Goal: Task Accomplishment & Management: Manage account settings

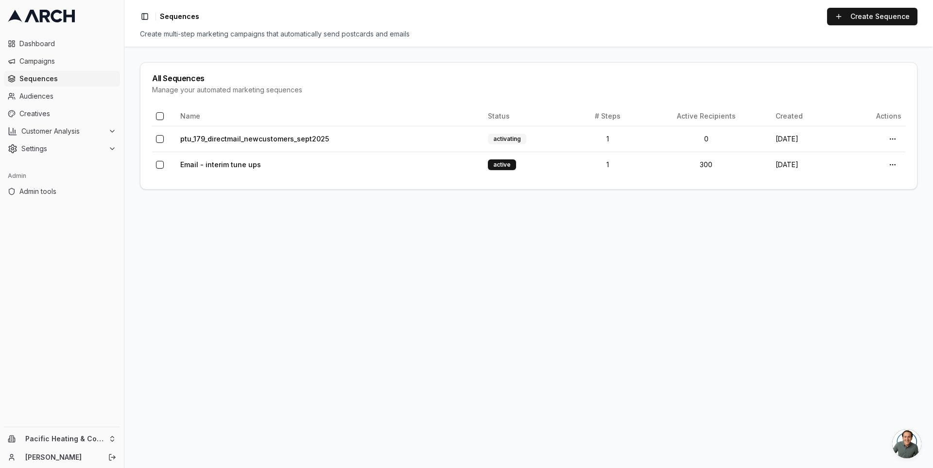
click at [54, 24] on link at bounding box center [62, 16] width 116 height 24
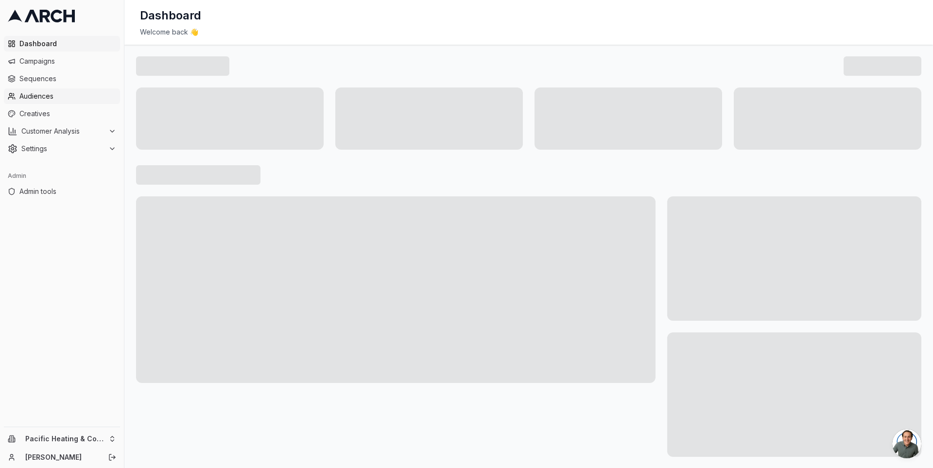
click at [59, 92] on span "Audiences" at bounding box center [67, 96] width 97 height 10
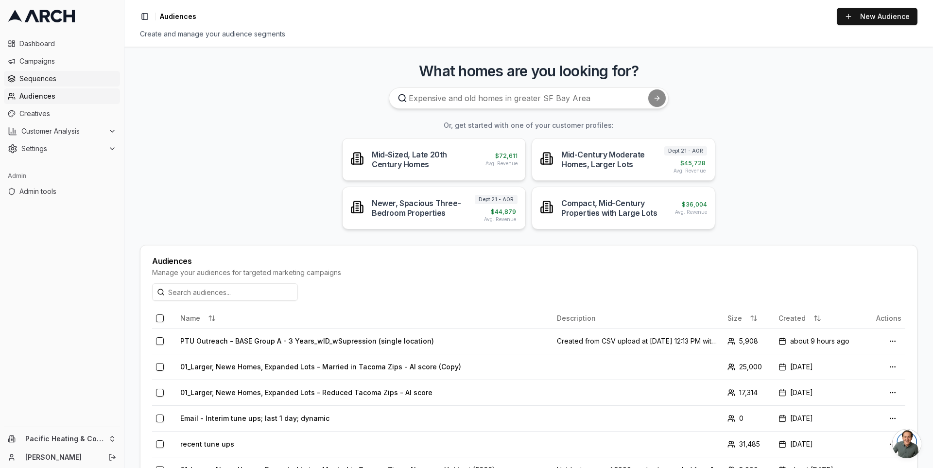
click at [67, 86] on link "Sequences" at bounding box center [62, 79] width 116 height 16
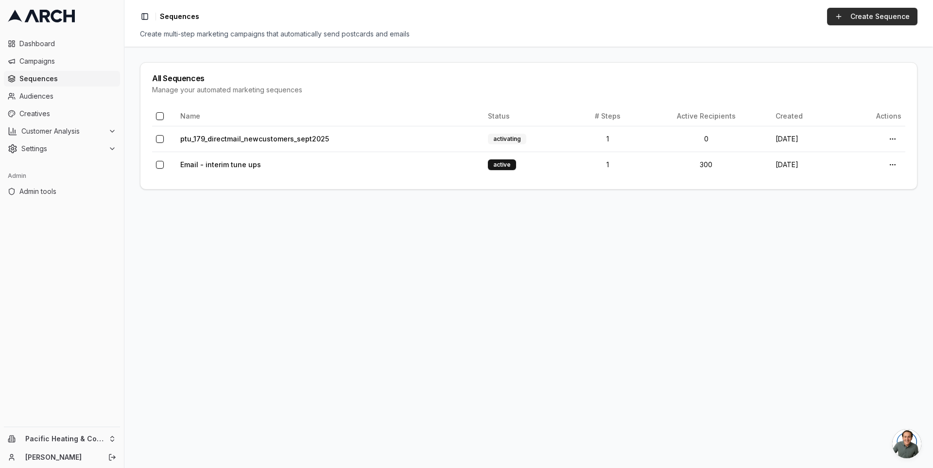
click at [850, 17] on link "Create Sequence" at bounding box center [872, 16] width 90 height 17
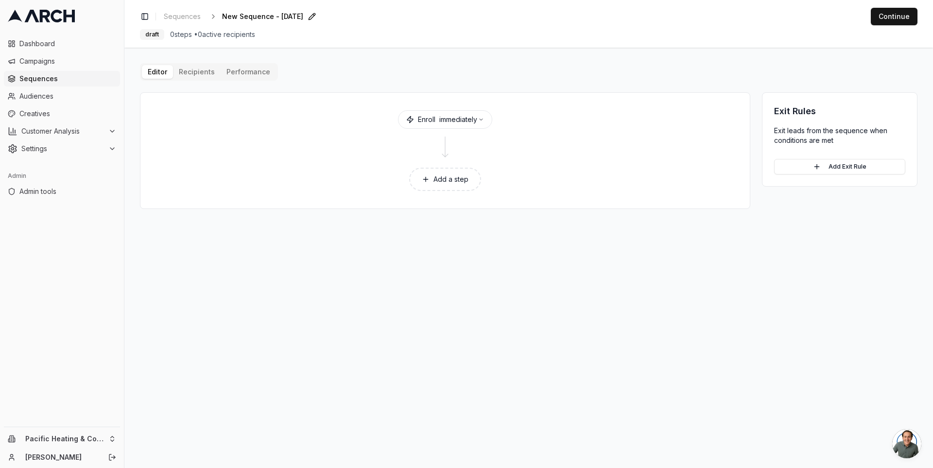
click at [303, 16] on span "New Sequence - [DATE]" at bounding box center [262, 17] width 81 height 10
type input "d"
type input "k"
type input "multi-channel"
click at [339, 18] on div "Save Cancel" at bounding box center [353, 17] width 29 height 14
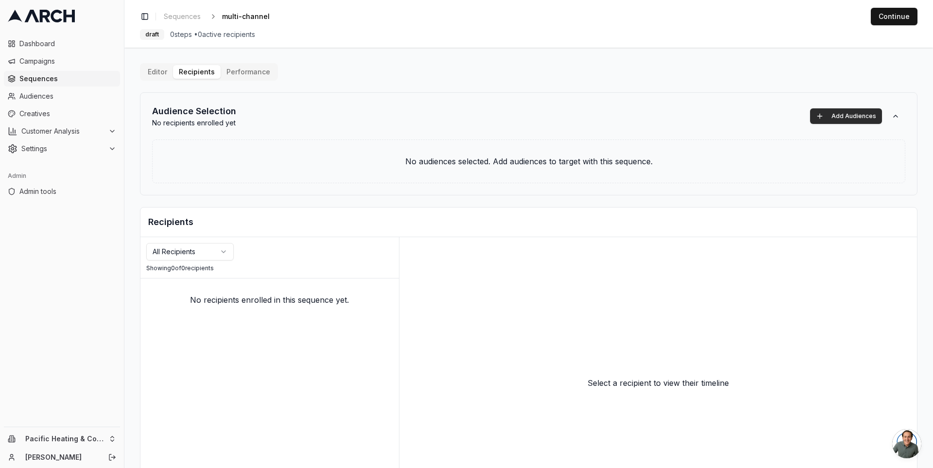
click at [832, 113] on button "Add Audiences" at bounding box center [846, 116] width 72 height 16
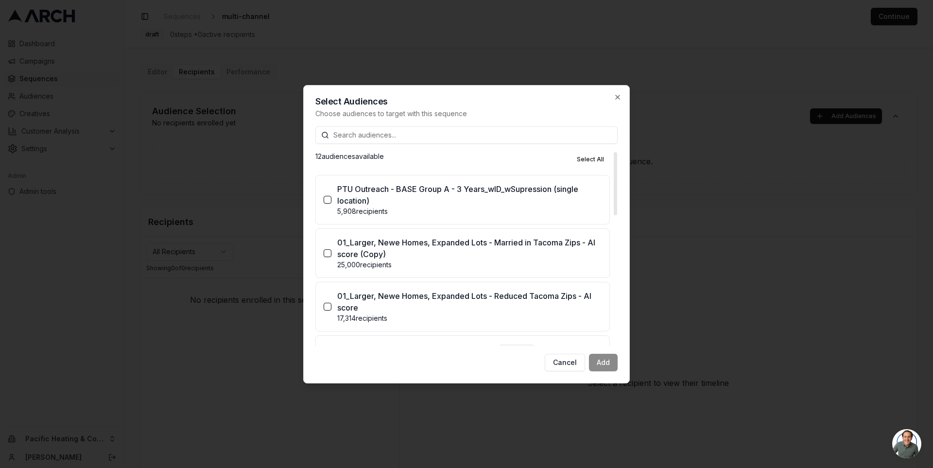
click at [533, 192] on p "PTU Outreach - BASE Group A - 3 Years_wID_wSupression (single location)" at bounding box center [469, 194] width 264 height 23
click at [332, 196] on button "PTU Outreach - BASE Group A - 3 Years_wID_wSupression (single location) 5,908 r…" at bounding box center [328, 200] width 8 height 8
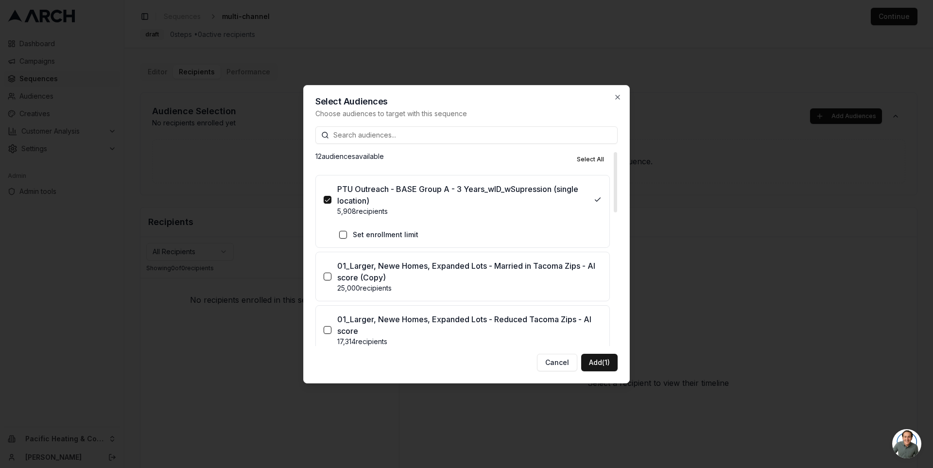
click at [393, 231] on label "Set enrollment limit" at bounding box center [386, 235] width 66 height 10
click at [347, 231] on button "Set enrollment limit" at bounding box center [343, 235] width 8 height 8
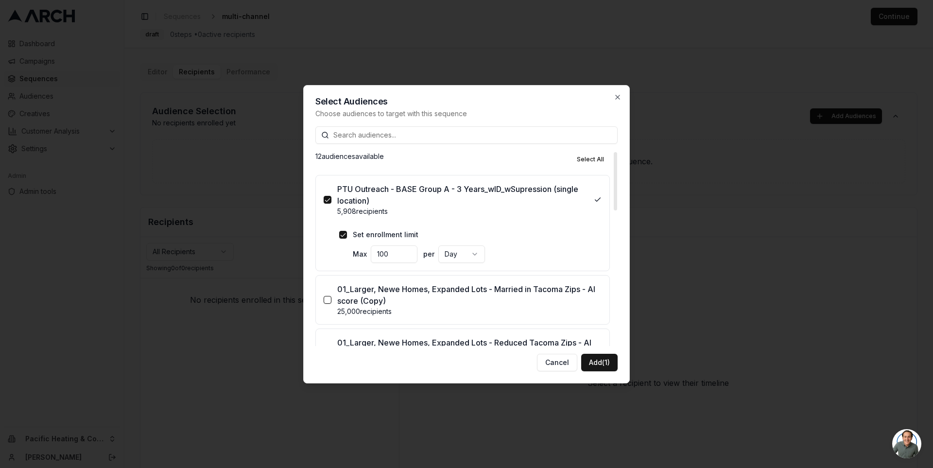
click at [396, 253] on input "100" at bounding box center [394, 253] width 47 height 17
type input "1000"
click at [473, 258] on body "Dashboard Campaigns Sequences Audiences Creatives Customer Analysis Settings Ad…" at bounding box center [466, 234] width 933 height 468
click at [509, 253] on body "Dashboard Campaigns Sequences Audiences Creatives Customer Analysis Settings Ad…" at bounding box center [466, 234] width 933 height 468
click at [598, 362] on button "Add (1)" at bounding box center [599, 362] width 36 height 17
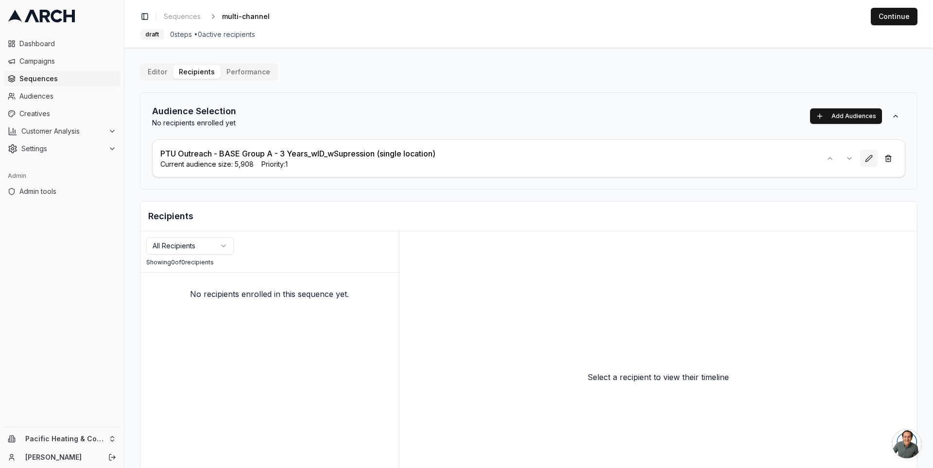
click at [861, 155] on button at bounding box center [868, 158] width 17 height 17
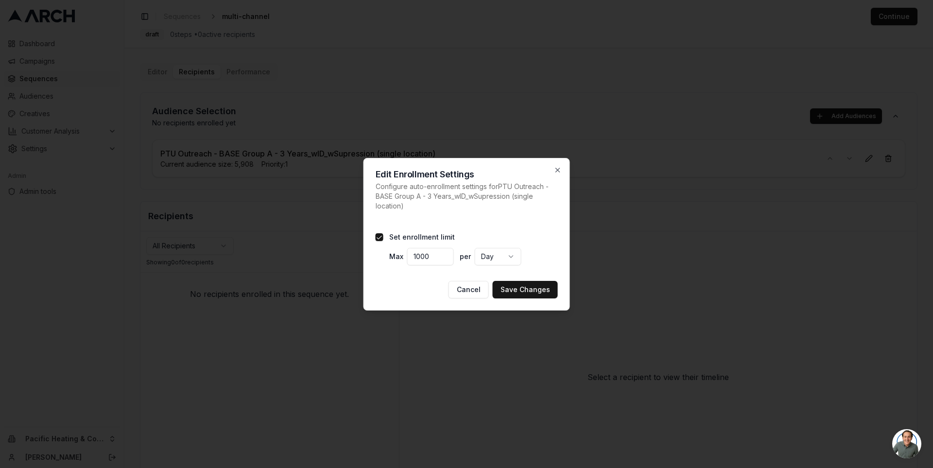
click at [420, 237] on label "Set enrollment limit" at bounding box center [422, 237] width 66 height 10
click at [384, 237] on button "Set enrollment limit" at bounding box center [380, 237] width 8 height 8
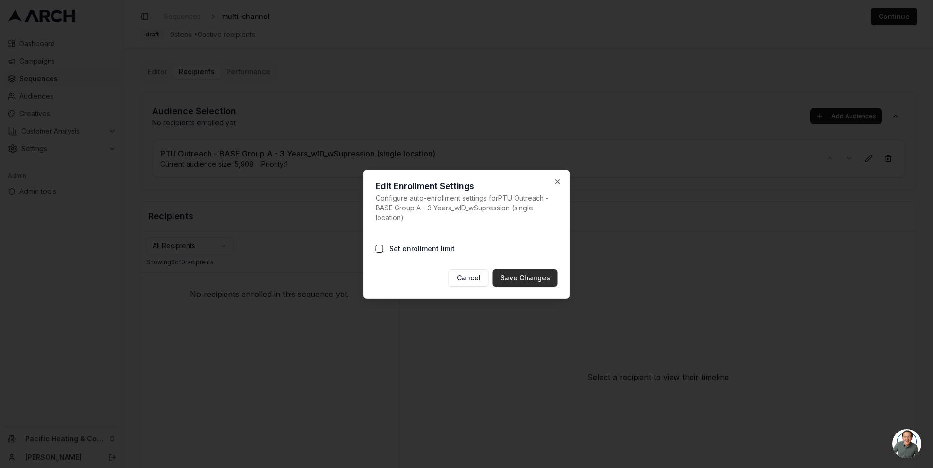
click at [536, 279] on button "Save Changes" at bounding box center [525, 277] width 65 height 17
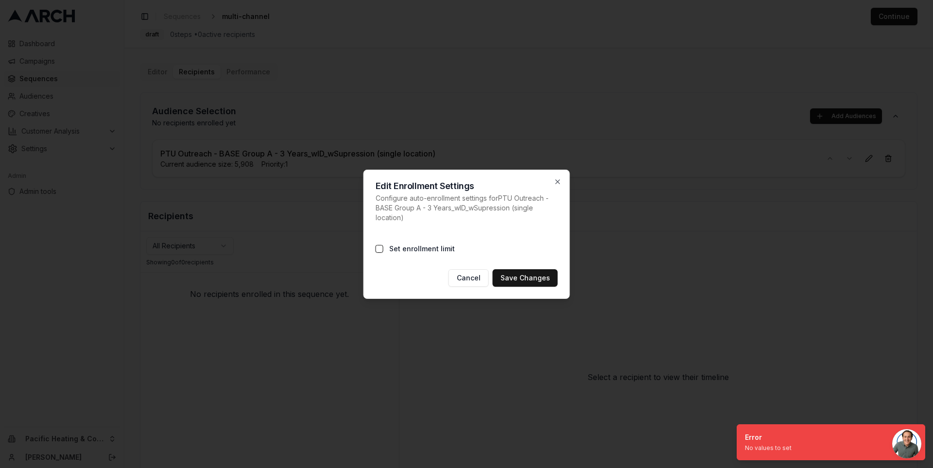
click at [421, 247] on label "Set enrollment limit" at bounding box center [422, 249] width 66 height 10
click at [384, 247] on button "Set enrollment limit" at bounding box center [380, 249] width 8 height 8
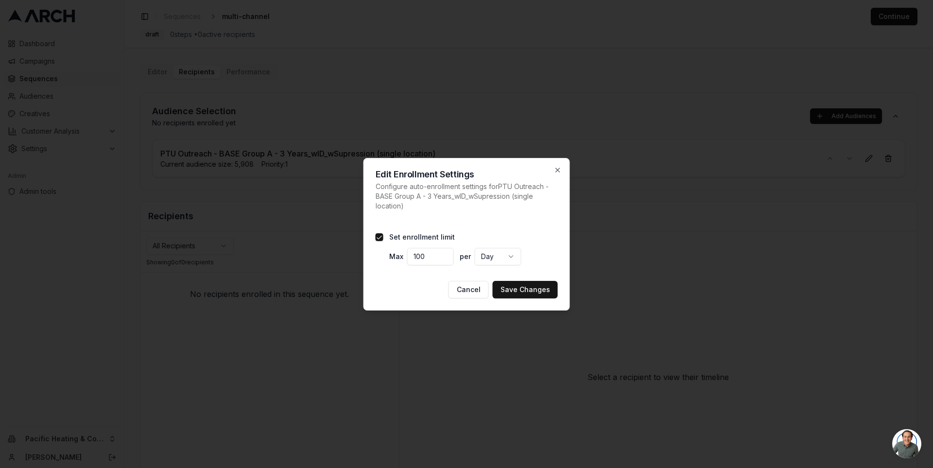
click at [429, 240] on label "Set enrollment limit" at bounding box center [422, 237] width 66 height 10
click at [384, 240] on button "Set enrollment limit" at bounding box center [380, 237] width 8 height 8
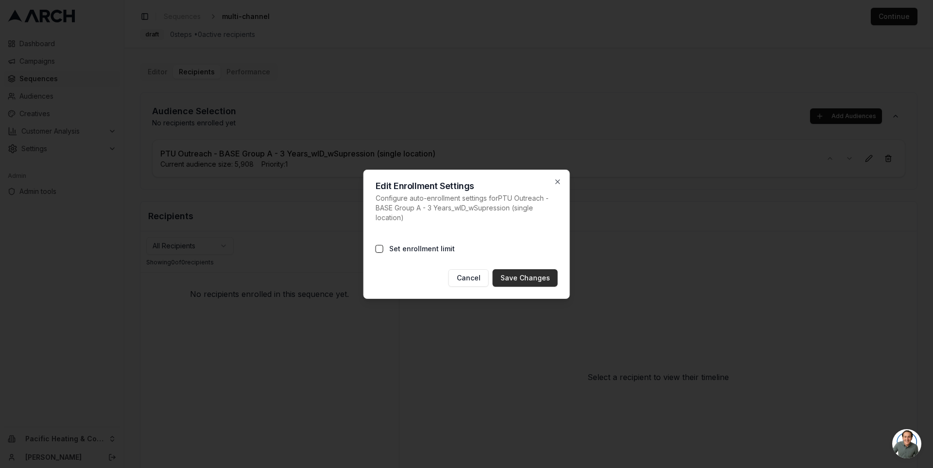
click at [520, 284] on button "Save Changes" at bounding box center [525, 277] width 65 height 17
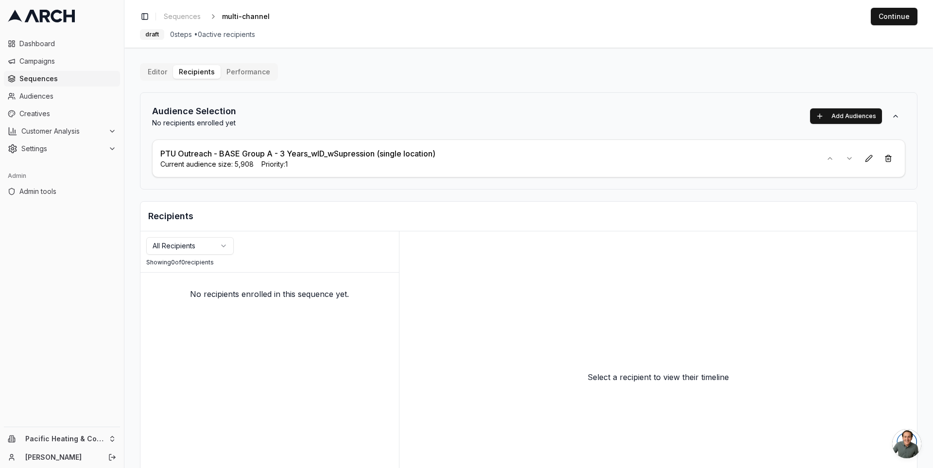
click at [200, 67] on button "Recipients" at bounding box center [197, 72] width 48 height 14
click at [82, 76] on span "Sequences" at bounding box center [67, 79] width 97 height 10
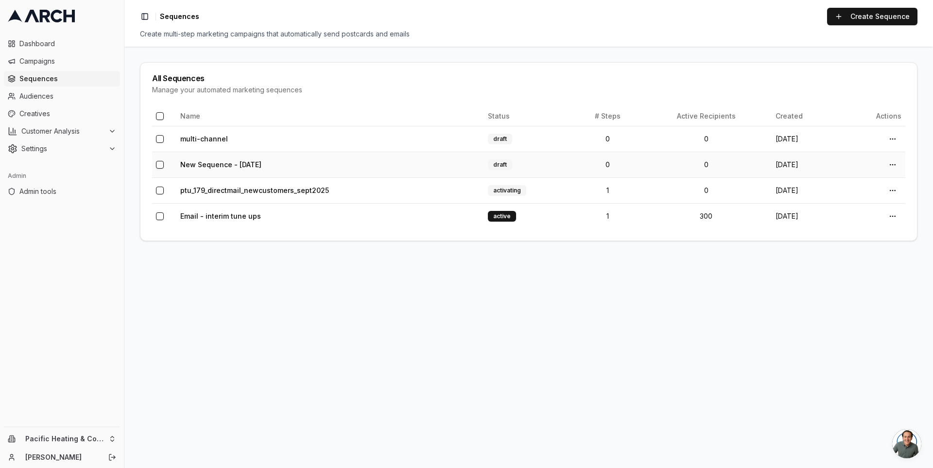
click at [160, 162] on button "button" at bounding box center [160, 165] width 8 height 8
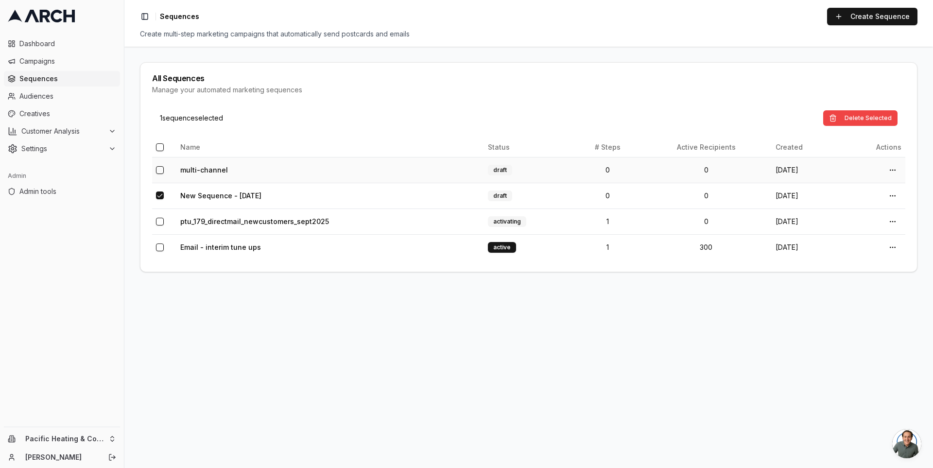
click at [162, 166] on button "button" at bounding box center [160, 170] width 8 height 8
click at [837, 116] on button "Delete Selected" at bounding box center [860, 118] width 74 height 16
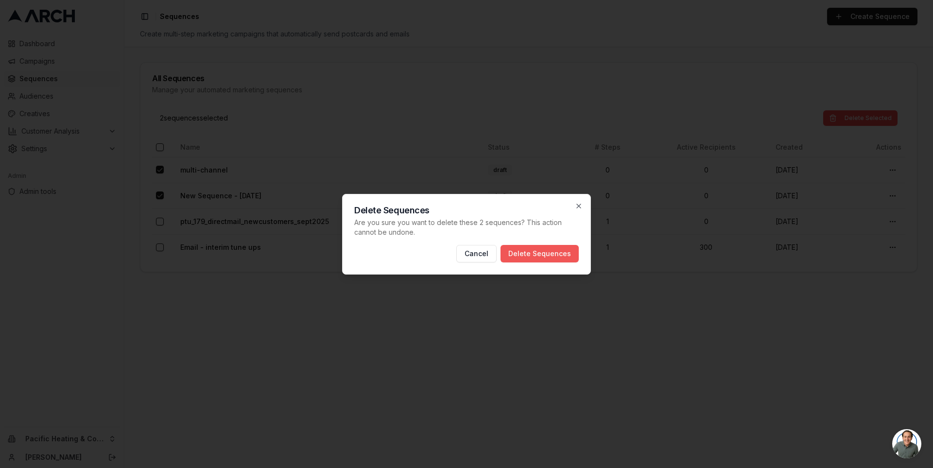
click at [558, 254] on button "Delete Sequences" at bounding box center [540, 253] width 78 height 17
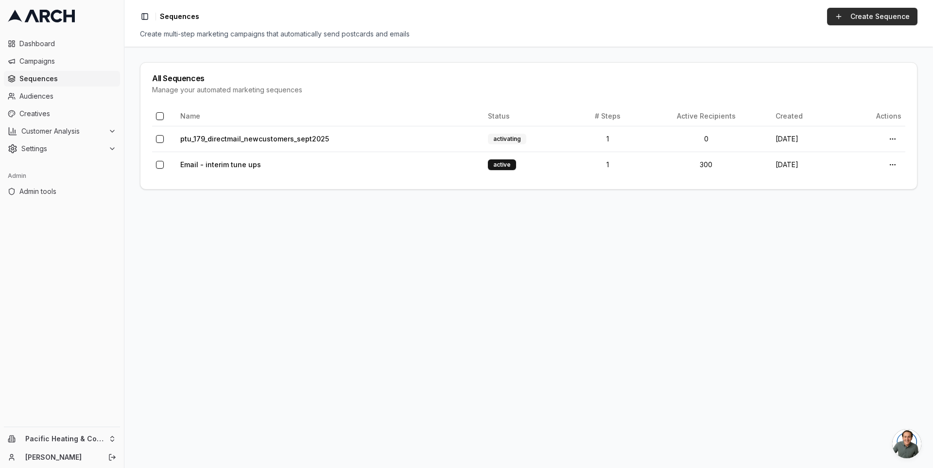
click at [891, 11] on link "Create Sequence" at bounding box center [872, 16] width 90 height 17
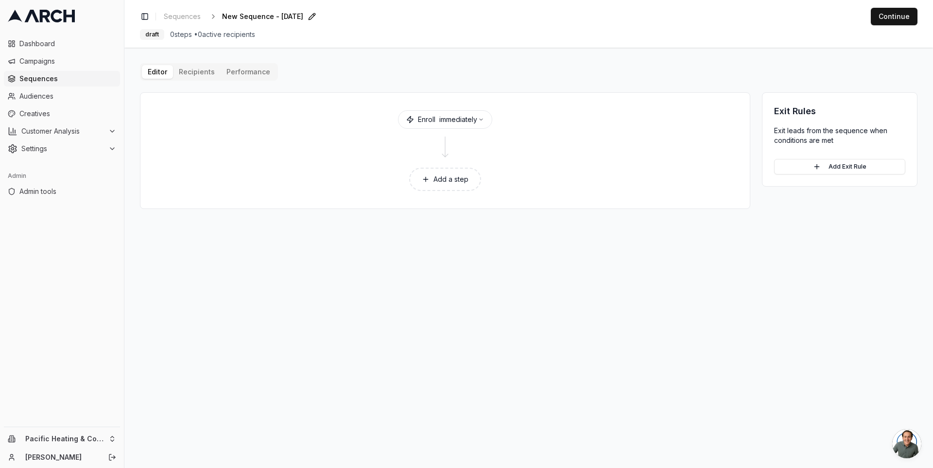
click at [261, 16] on span "New Sequence - [DATE]" at bounding box center [262, 17] width 81 height 10
type input "multi-channel draft"
click at [339, 19] on div "Save Cancel" at bounding box center [353, 17] width 29 height 14
click at [192, 70] on div "Editor Recipients Performance Enroll immediately Add a step Exit Rules Exit lea…" at bounding box center [529, 136] width 778 height 146
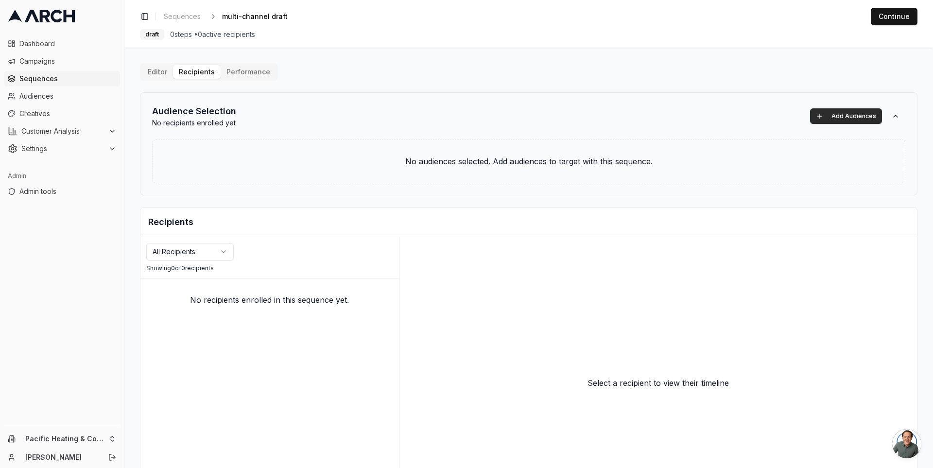
click at [844, 113] on button "Add Audiences" at bounding box center [846, 116] width 72 height 16
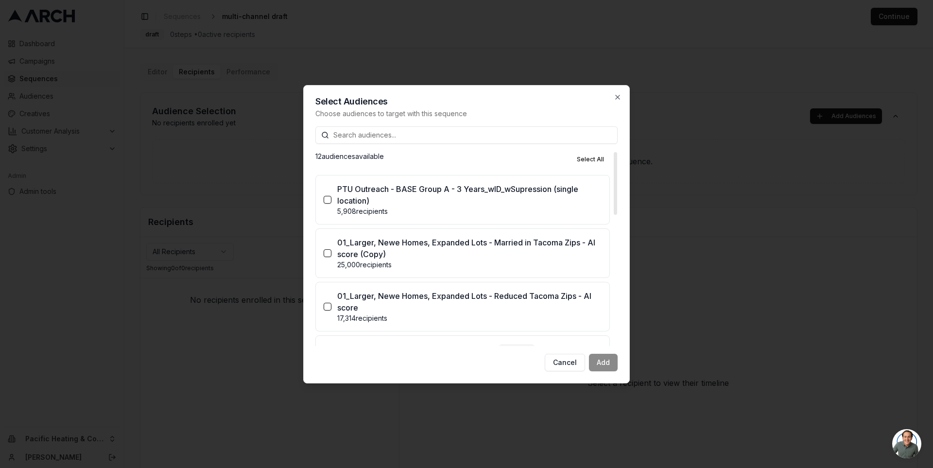
click at [488, 196] on p "PTU Outreach - BASE Group A - 3 Years_wID_wSupression (single location)" at bounding box center [469, 194] width 264 height 23
click at [332, 196] on button "PTU Outreach - BASE Group A - 3 Years_wID_wSupression (single location) 5,908 r…" at bounding box center [328, 200] width 8 height 8
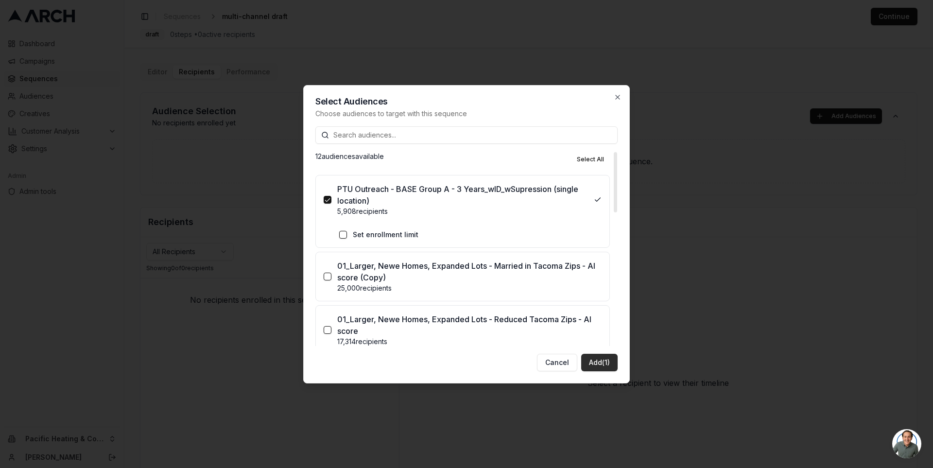
click at [600, 361] on button "Add (1)" at bounding box center [599, 362] width 36 height 17
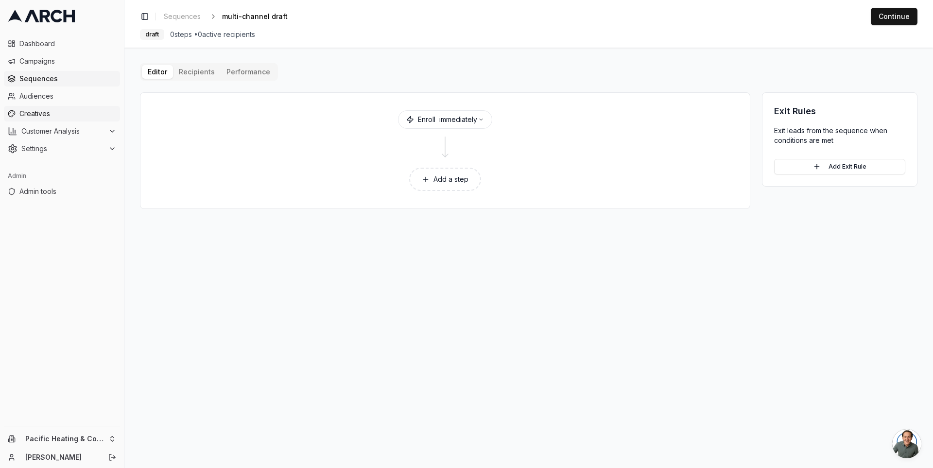
click at [62, 113] on span "Creatives" at bounding box center [67, 114] width 97 height 10
click at [324, 41] on div "Toggle Sidebar Sequences multi-channel draft Edit Continue draft 0 steps • 0 ac…" at bounding box center [528, 24] width 809 height 48
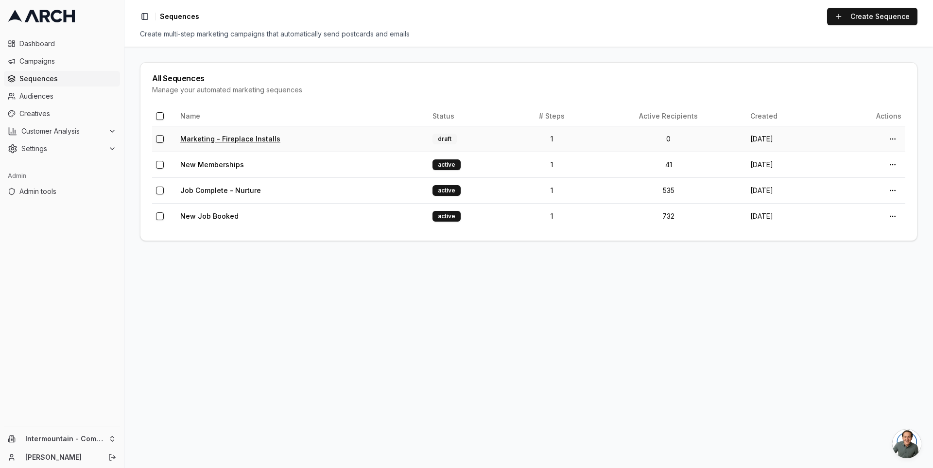
click at [221, 135] on link "Marketing - Fireplace Installs" at bounding box center [230, 139] width 100 height 8
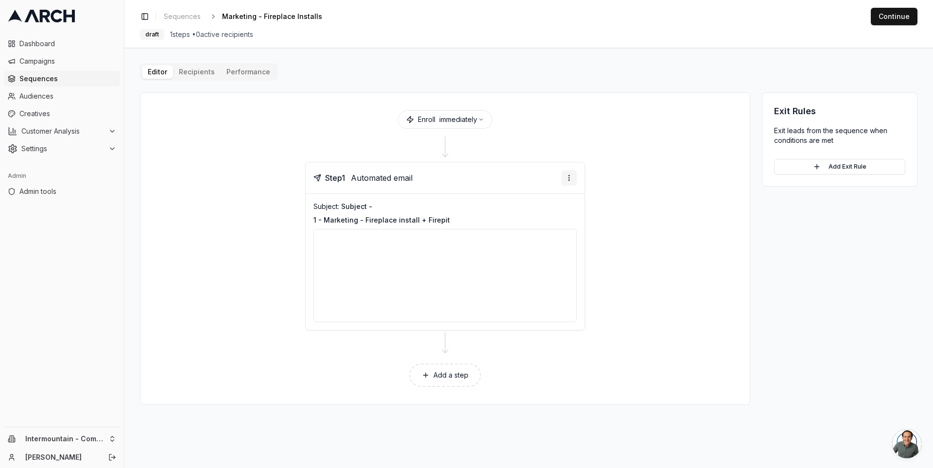
click at [565, 175] on html "Dashboard Campaigns Sequences Audiences Creatives Customer Analysis Settings Ad…" at bounding box center [466, 234] width 933 height 468
click at [613, 130] on html "Dashboard Campaigns Sequences Audiences Creatives Customer Analysis Settings Ad…" at bounding box center [466, 234] width 933 height 468
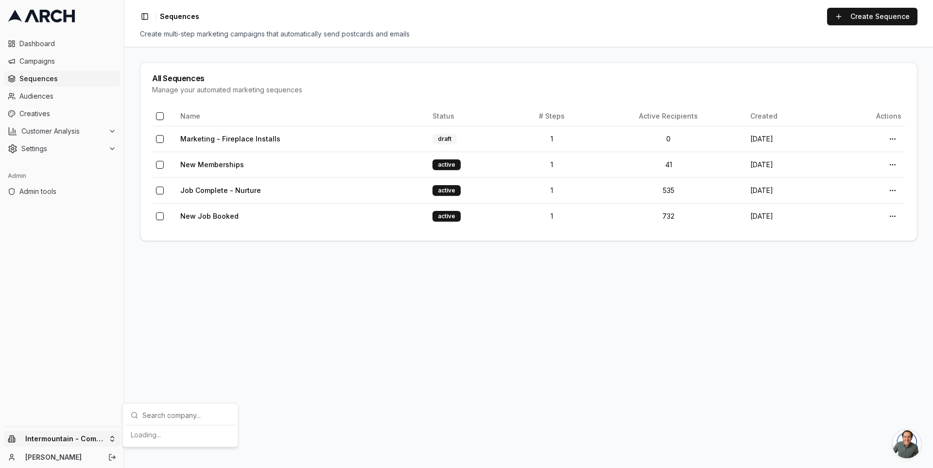
click at [87, 437] on html "Dashboard Campaigns Sequences Audiences Creatives Customer Analysis Settings Ad…" at bounding box center [466, 234] width 933 height 468
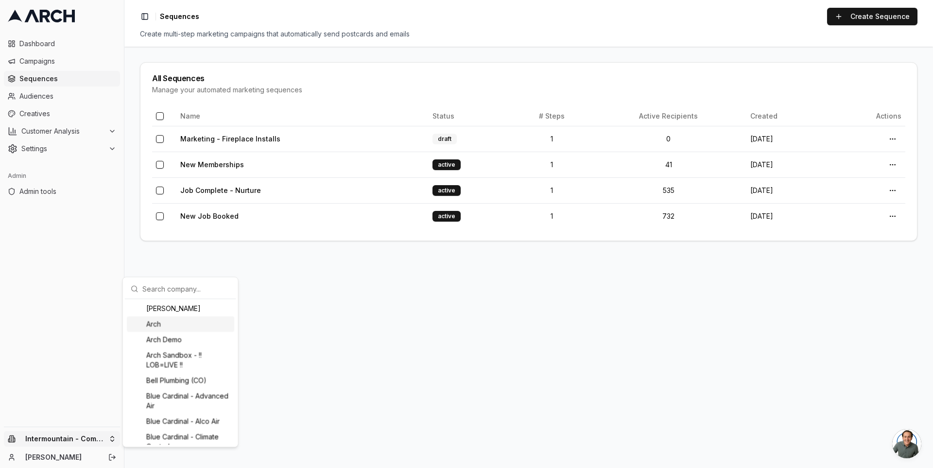
click at [157, 325] on div "Arch" at bounding box center [180, 324] width 107 height 16
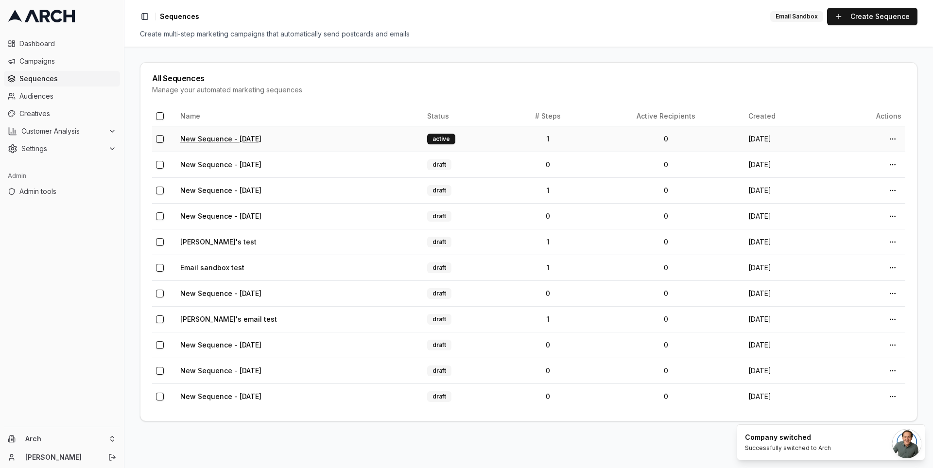
click at [224, 137] on link "New Sequence - Sep 26, 2025" at bounding box center [220, 139] width 81 height 8
click at [852, 19] on link "Create Sequence" at bounding box center [872, 16] width 90 height 17
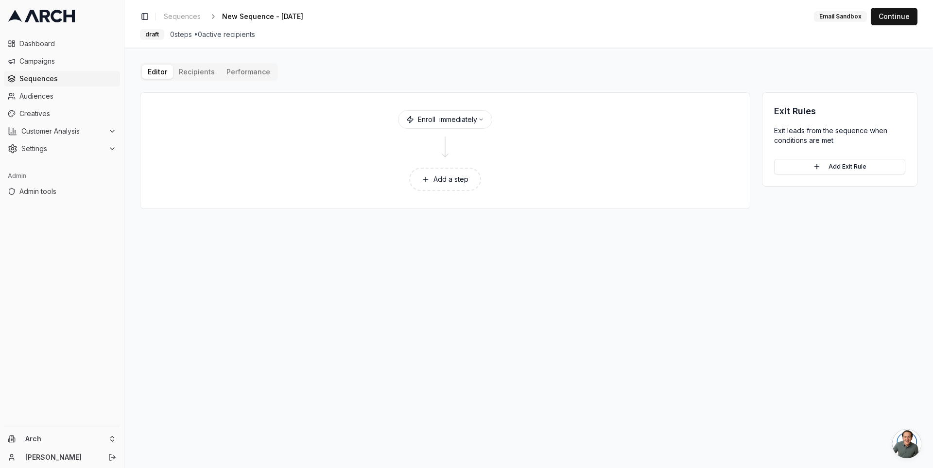
click at [461, 175] on button "Add a step" at bounding box center [445, 179] width 72 height 23
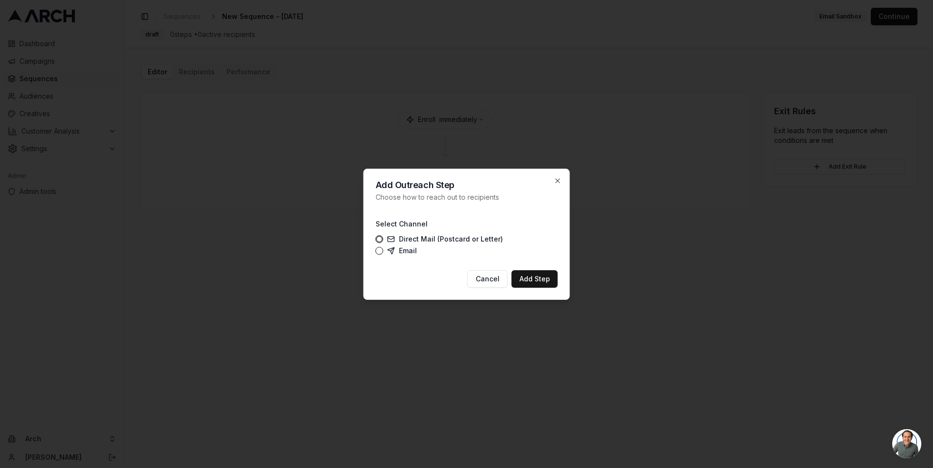
click at [398, 254] on label "Email" at bounding box center [402, 251] width 30 height 8
click at [384, 254] on button "Email" at bounding box center [380, 251] width 8 height 8
click at [539, 277] on button "Add Step" at bounding box center [535, 278] width 46 height 17
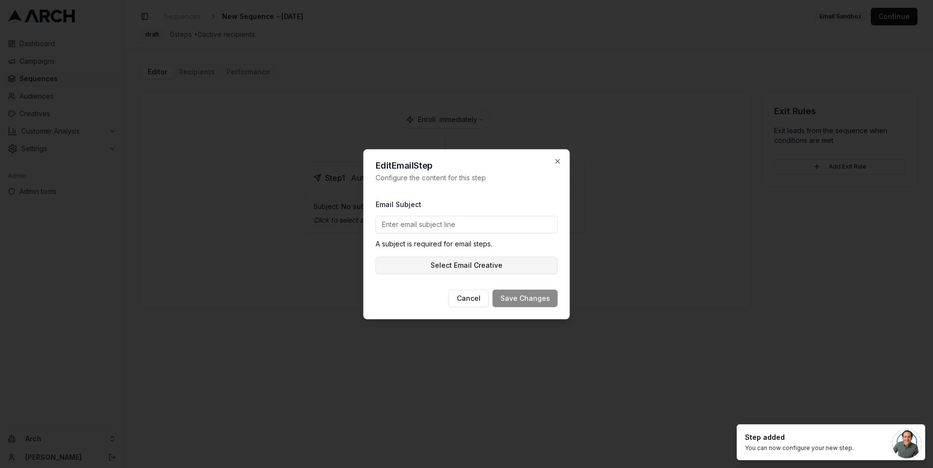
click at [506, 264] on button "Select Email Creative" at bounding box center [467, 265] width 182 height 17
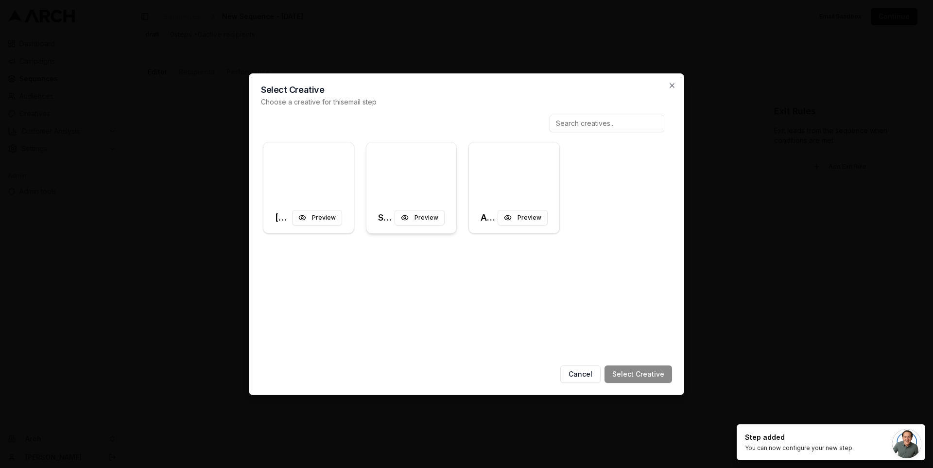
click at [386, 161] on div at bounding box center [412, 172] width 90 height 60
click at [629, 378] on button "Select Creative" at bounding box center [639, 374] width 68 height 17
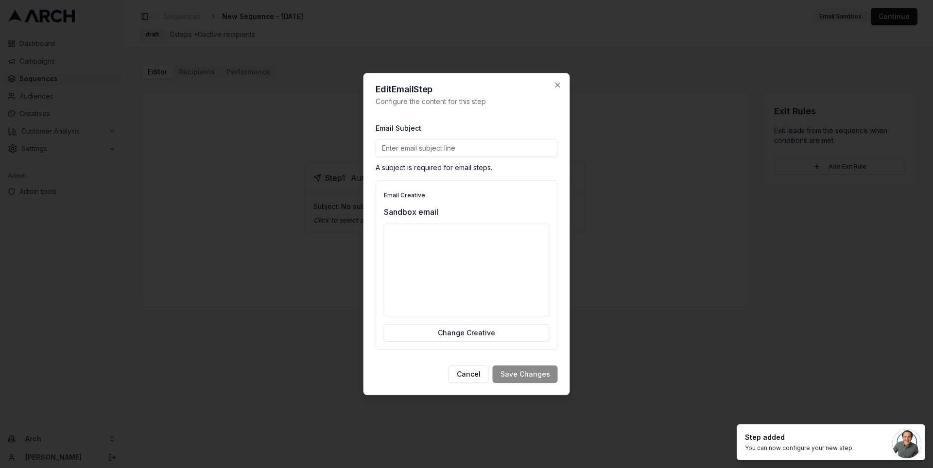
click at [444, 157] on div "Email Subject A subject is required for email steps." at bounding box center [467, 147] width 182 height 51
click at [437, 149] on input "Email Subject" at bounding box center [467, 148] width 182 height 17
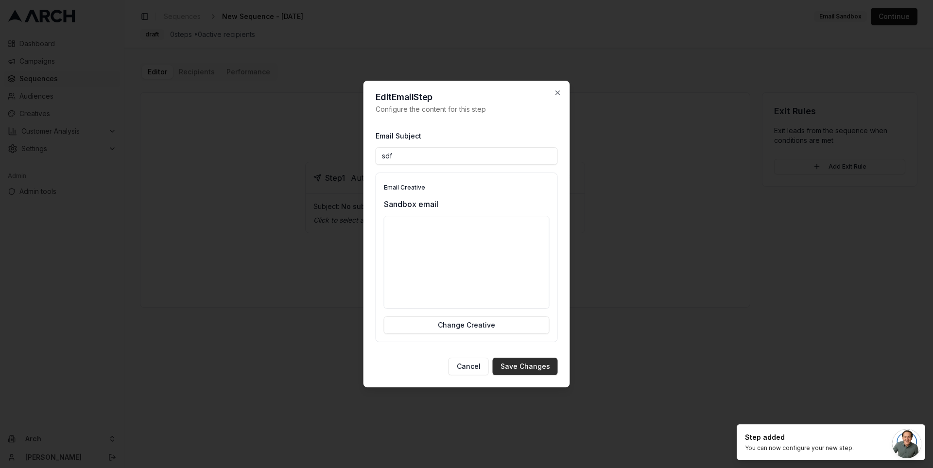
type input "sdf"
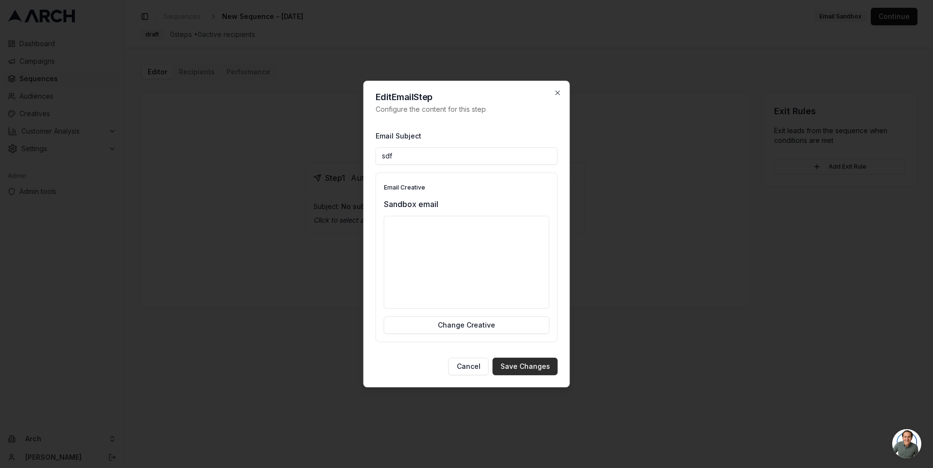
click at [510, 361] on button "Save Changes" at bounding box center [525, 366] width 65 height 17
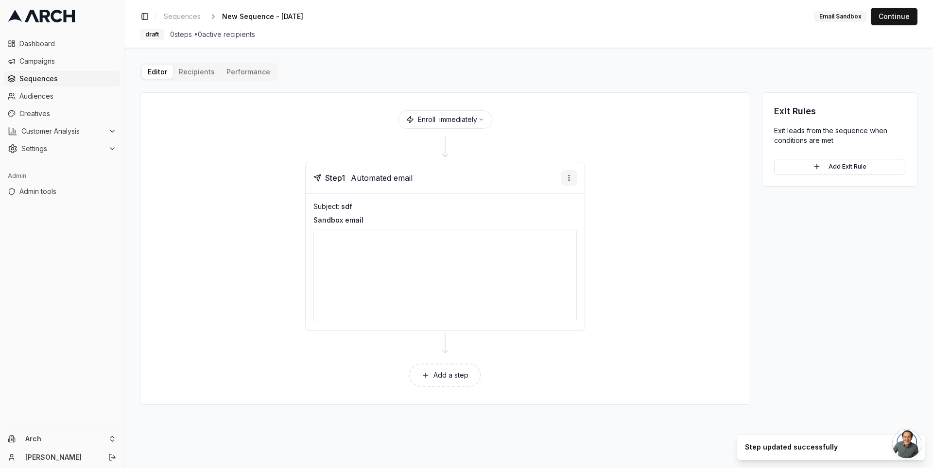
click at [572, 177] on html "Dashboard Campaigns Sequences Audiences Creatives Customer Analysis Settings Ad…" at bounding box center [466, 234] width 933 height 468
click at [557, 340] on html "Dashboard Campaigns Sequences Audiences Creatives Customer Analysis Settings Ad…" at bounding box center [466, 234] width 933 height 468
click at [475, 123] on button "immediately" at bounding box center [461, 120] width 45 height 10
click at [491, 170] on label "At a specific time" at bounding box center [486, 166] width 54 height 7
click at [455, 170] on button "At a specific time" at bounding box center [451, 167] width 8 height 8
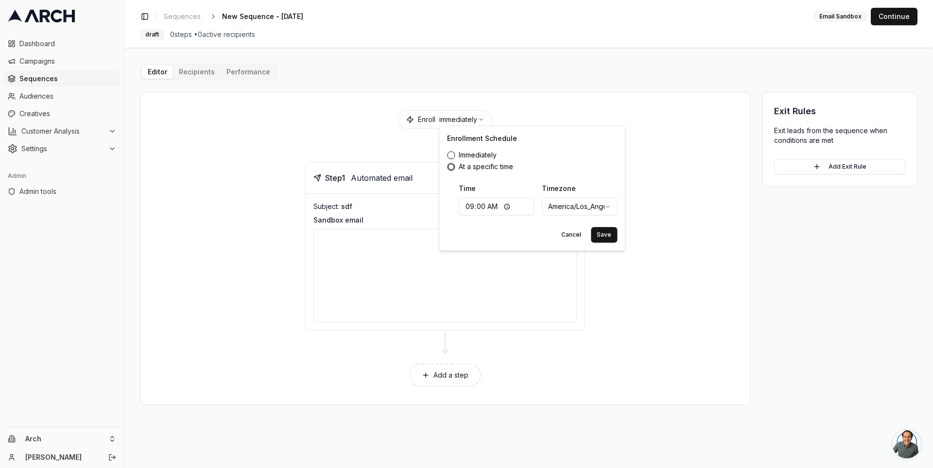
click at [588, 208] on html "Dashboard Campaigns Sequences Audiences Creatives Customer Analysis Settings Ad…" at bounding box center [466, 234] width 933 height 468
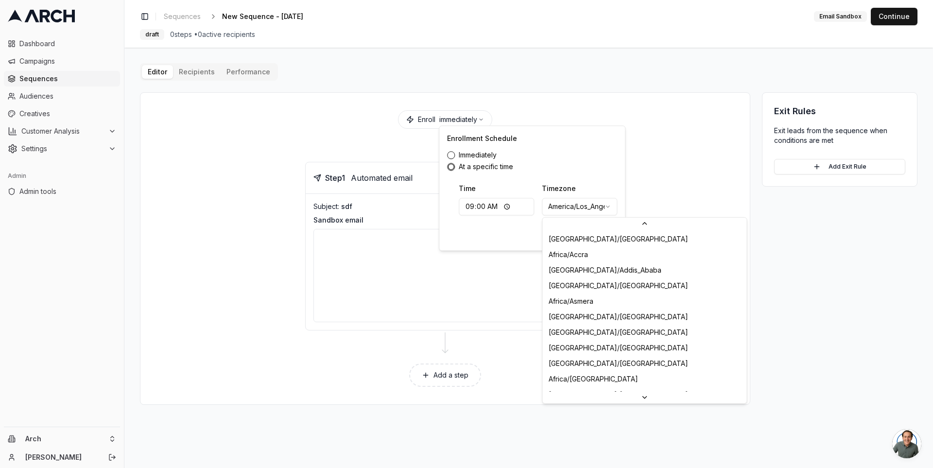
scroll to position [1923, 0]
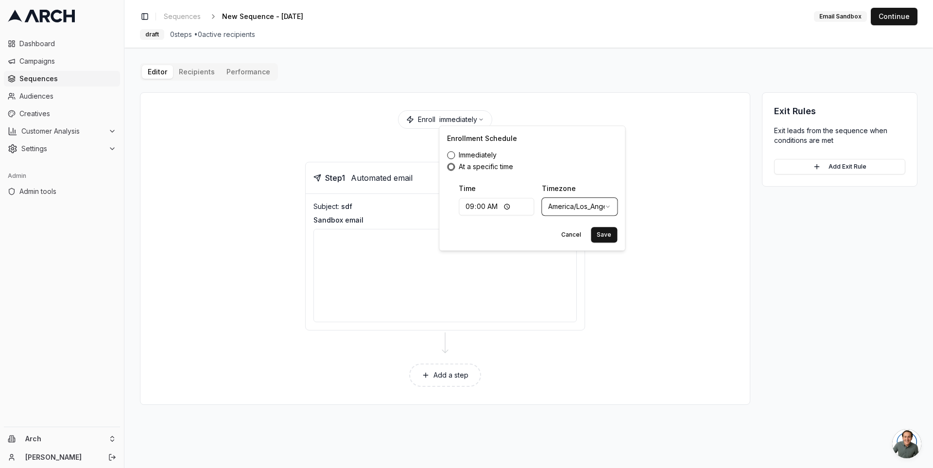
click at [588, 208] on html "Dashboard Campaigns Sequences Audiences Creatives Customer Analysis Settings Ad…" at bounding box center [466, 234] width 933 height 468
click at [509, 236] on div "Cancel Save" at bounding box center [532, 232] width 170 height 19
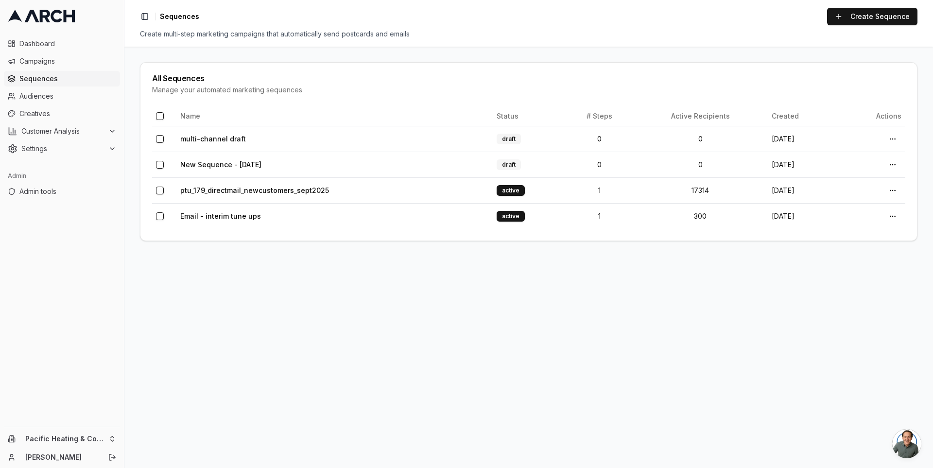
click at [231, 348] on main "All Sequences Manage your automated marketing sequences Name Status # Steps Act…" at bounding box center [528, 257] width 809 height 421
click at [80, 113] on span "Creatives" at bounding box center [67, 114] width 97 height 10
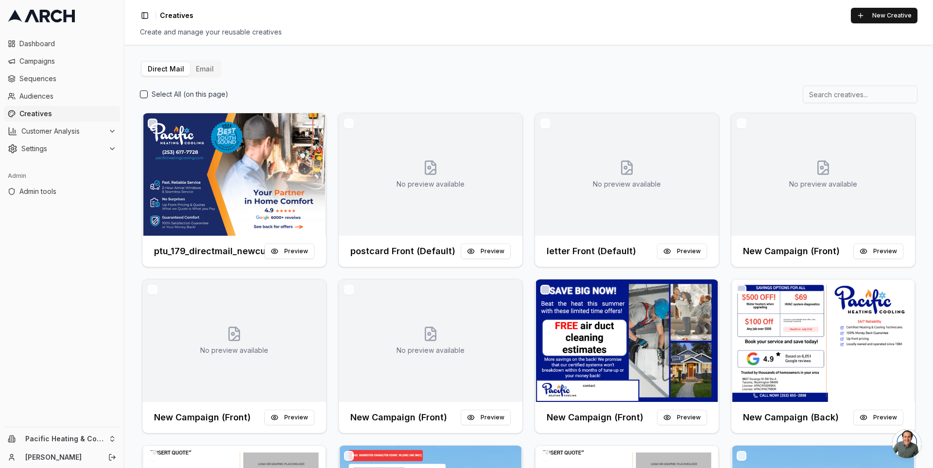
click at [201, 70] on button "Email" at bounding box center [205, 69] width 30 height 14
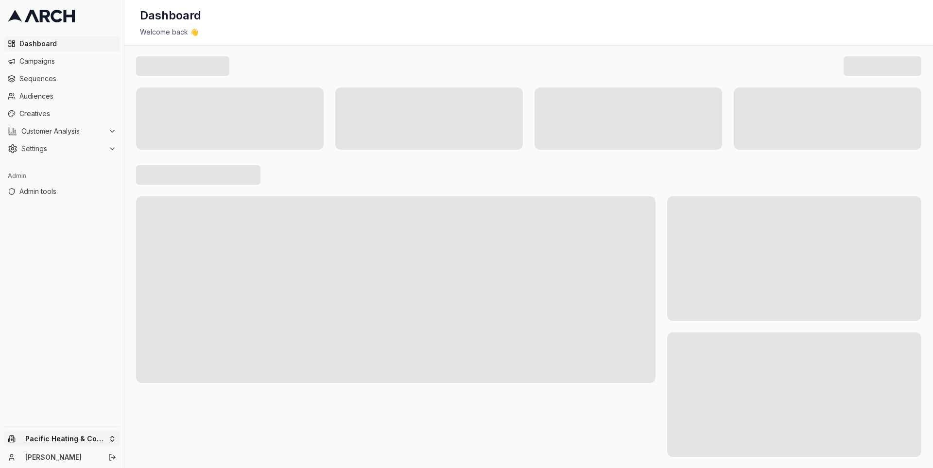
click at [83, 440] on html "Dashboard Campaigns Sequences Audiences Creatives Customer Analysis Settings Ad…" at bounding box center [466, 234] width 933 height 468
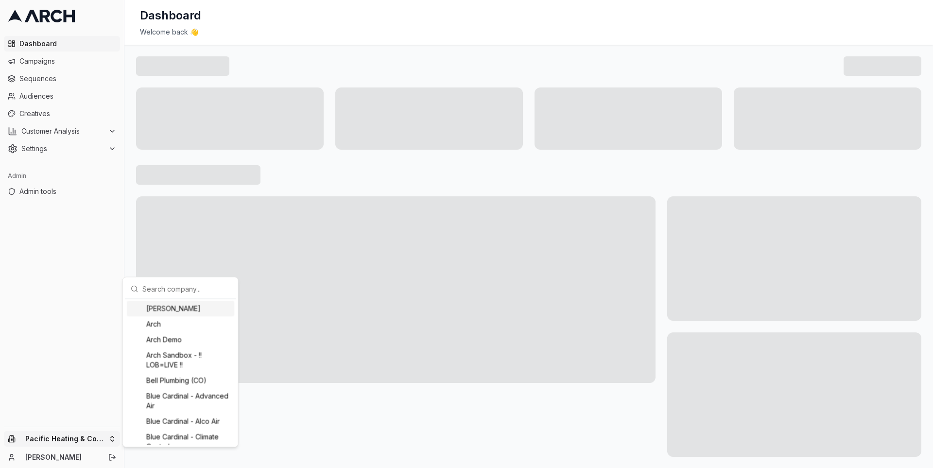
click at [156, 280] on input "text" at bounding box center [186, 288] width 88 height 19
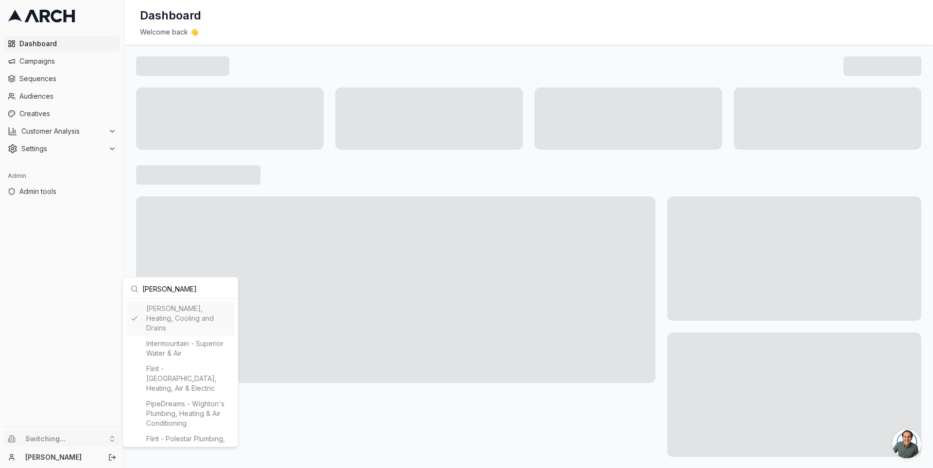
type input "peter"
click at [104, 131] on html "Dashboard Campaigns Sequences Audiences Creatives Customer Analysis Settings Ad…" at bounding box center [466, 234] width 933 height 468
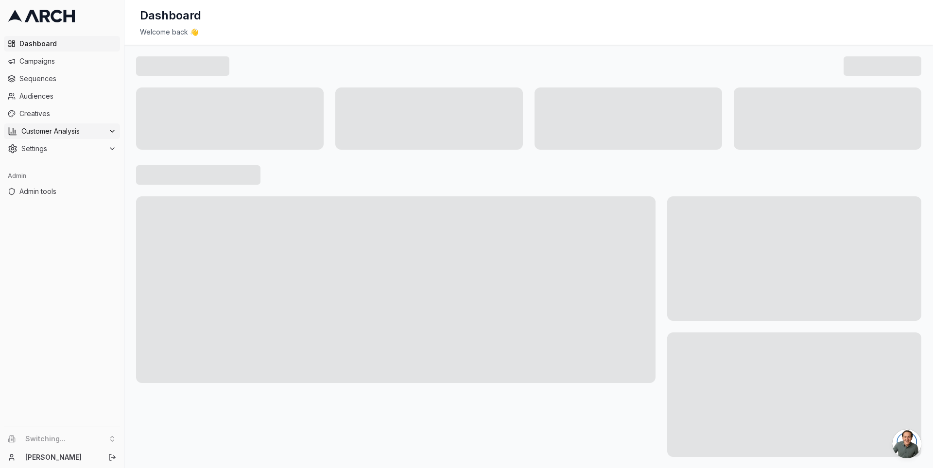
click at [97, 130] on span "Customer Analysis" at bounding box center [62, 131] width 83 height 10
click at [83, 143] on link "Overview" at bounding box center [62, 147] width 92 height 14
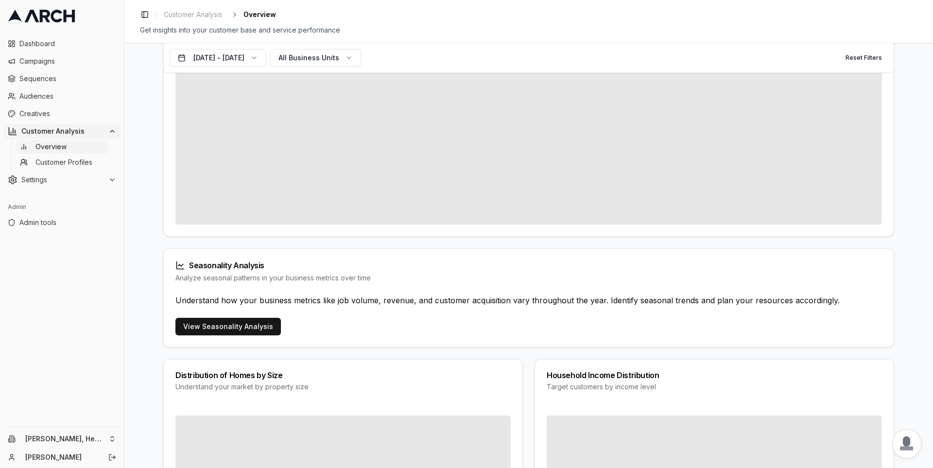
scroll to position [487, 0]
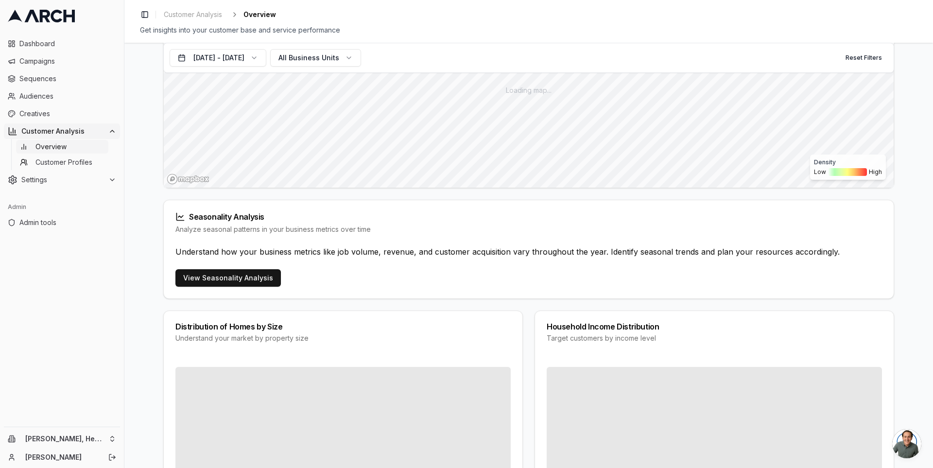
click at [248, 284] on div "View Seasonality Analysis" at bounding box center [529, 283] width 730 height 29
click at [240, 275] on link "View Seasonality Analysis" at bounding box center [227, 277] width 105 height 17
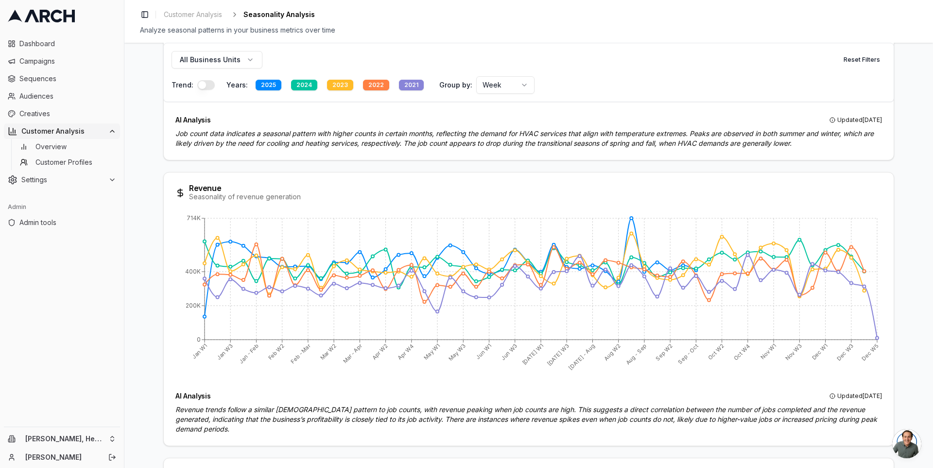
scroll to position [400, 0]
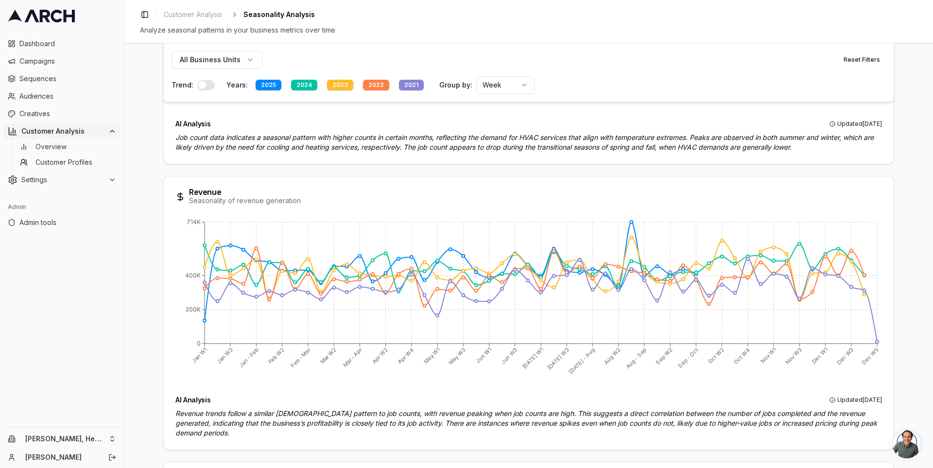
click at [497, 85] on html "Dashboard Campaigns Sequences Audiences Creatives Customer Analysis Overview Cu…" at bounding box center [466, 234] width 933 height 468
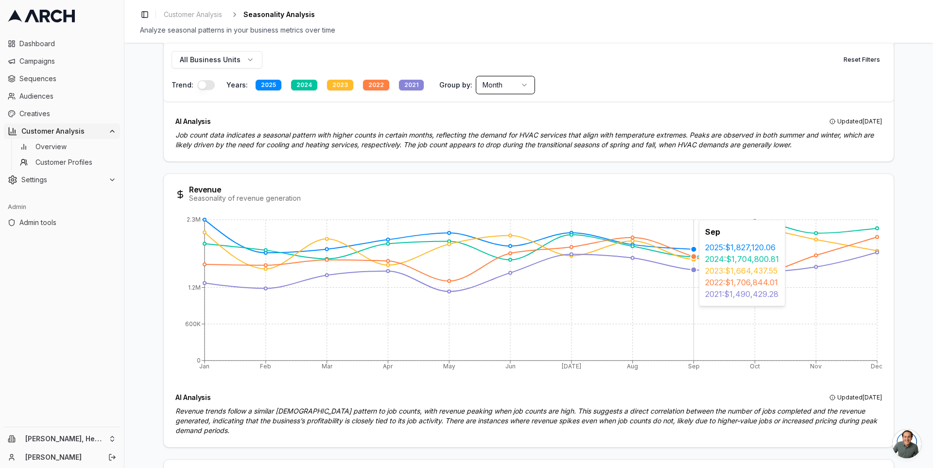
scroll to position [397, 0]
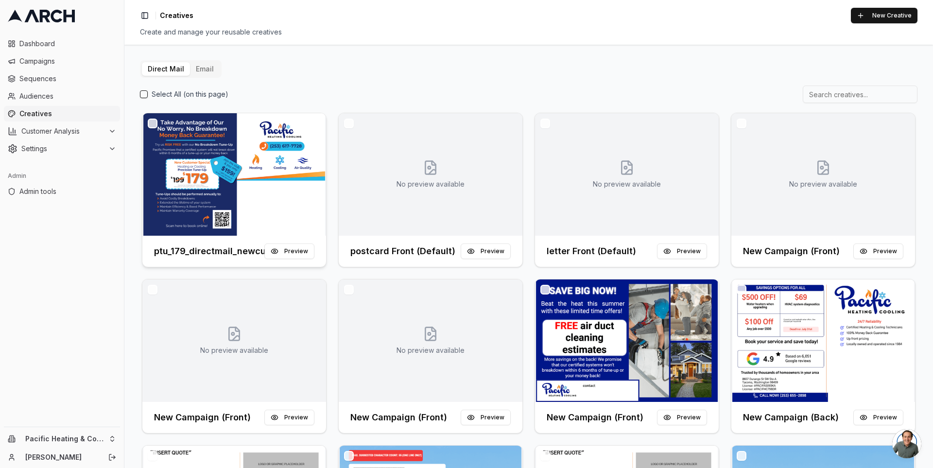
click at [261, 157] on img at bounding box center [234, 174] width 184 height 122
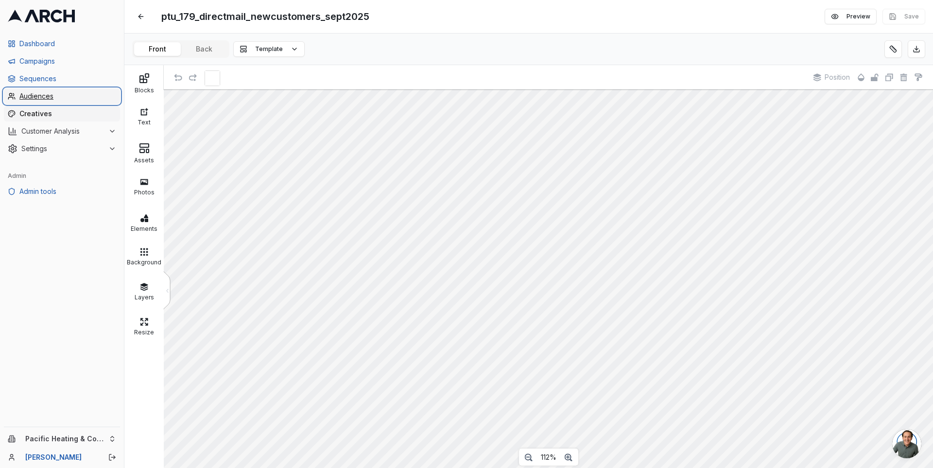
click at [50, 94] on span "Audiences" at bounding box center [67, 96] width 97 height 10
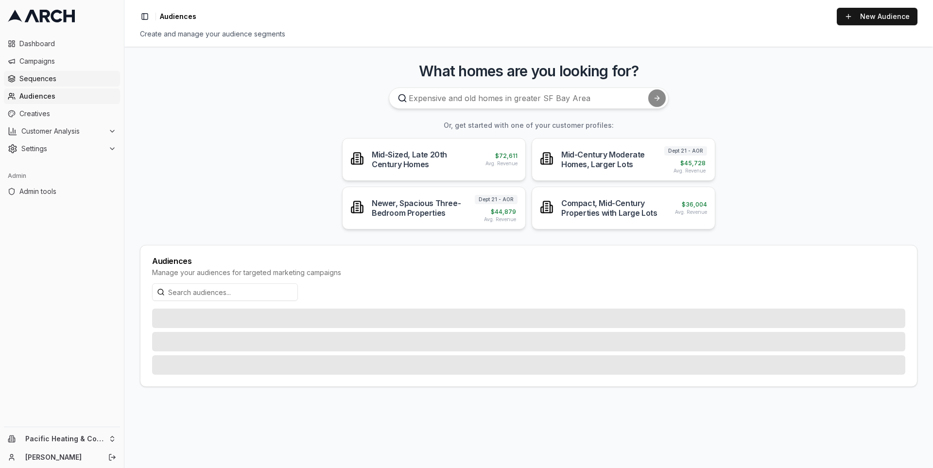
click at [48, 76] on span "Sequences" at bounding box center [67, 79] width 97 height 10
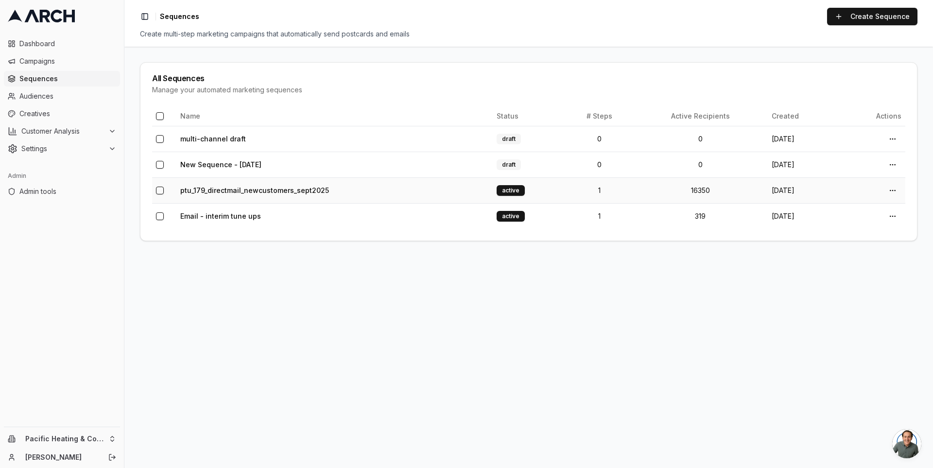
click at [250, 195] on td "ptu_179_directmail_newcustomers_sept2025" at bounding box center [334, 190] width 316 height 26
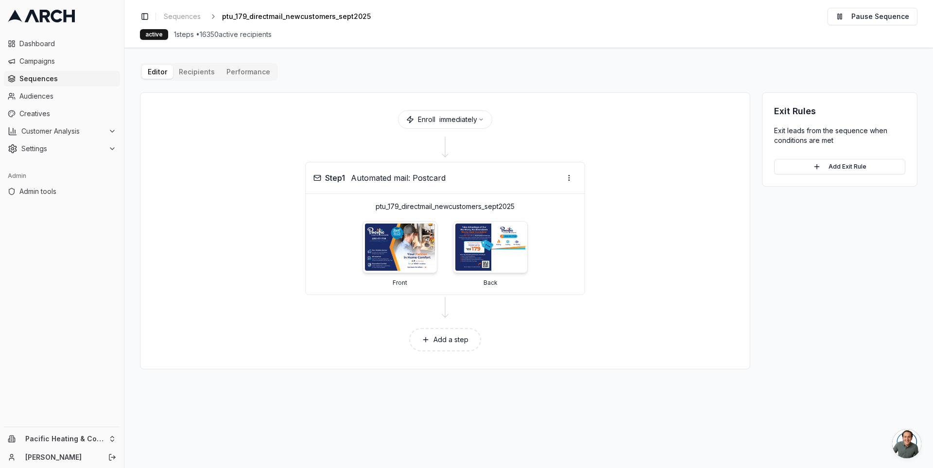
click at [158, 70] on button "Editor" at bounding box center [157, 72] width 31 height 14
click at [574, 177] on html "Dashboard Campaigns Sequences Audiences Creatives Customer Analysis Settings Ad…" at bounding box center [466, 234] width 933 height 468
click at [493, 159] on html "Dashboard Campaigns Sequences Audiences Creatives Customer Analysis Settings Ad…" at bounding box center [466, 234] width 933 height 468
click at [406, 205] on p "ptu_179_directmail_newcustomers_sept2025" at bounding box center [445, 207] width 263 height 10
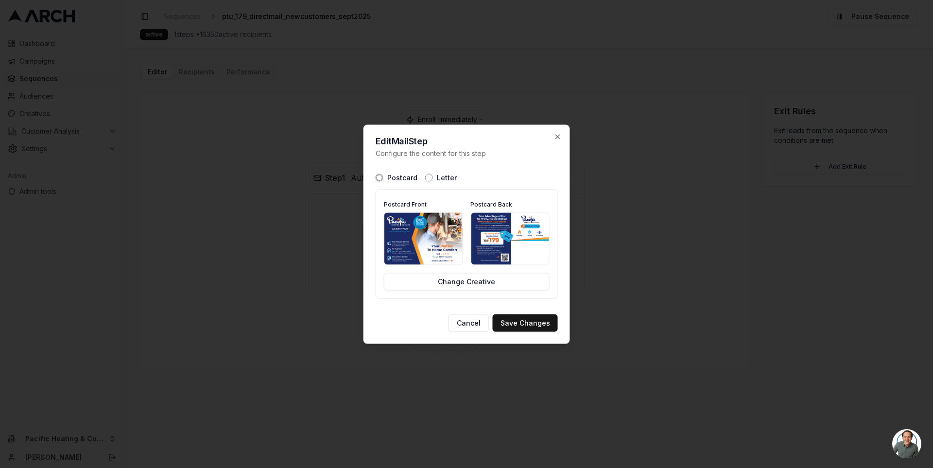
click at [428, 225] on img at bounding box center [423, 238] width 78 height 52
click at [560, 139] on icon "button" at bounding box center [558, 137] width 8 height 8
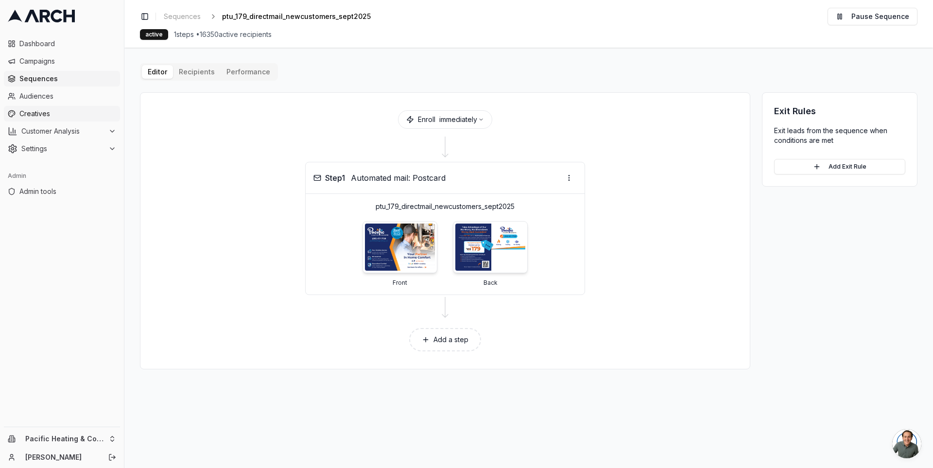
click at [69, 108] on link "Creatives" at bounding box center [62, 114] width 116 height 16
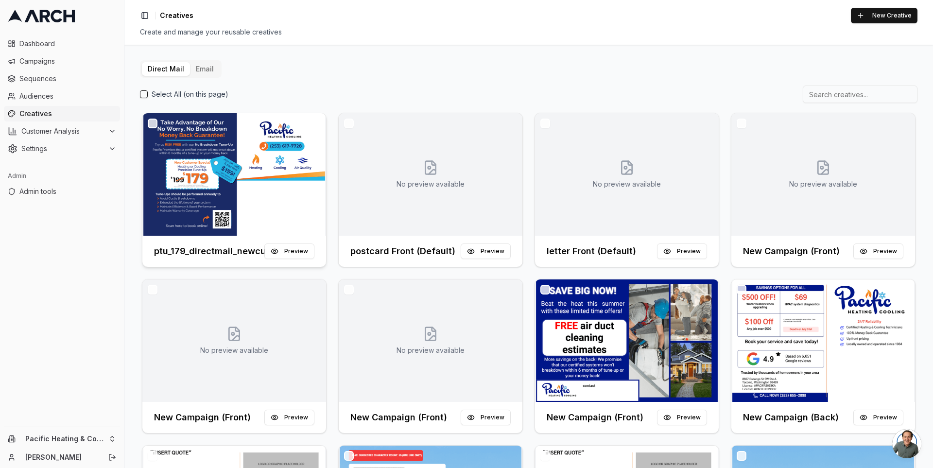
click at [214, 155] on div at bounding box center [234, 174] width 184 height 122
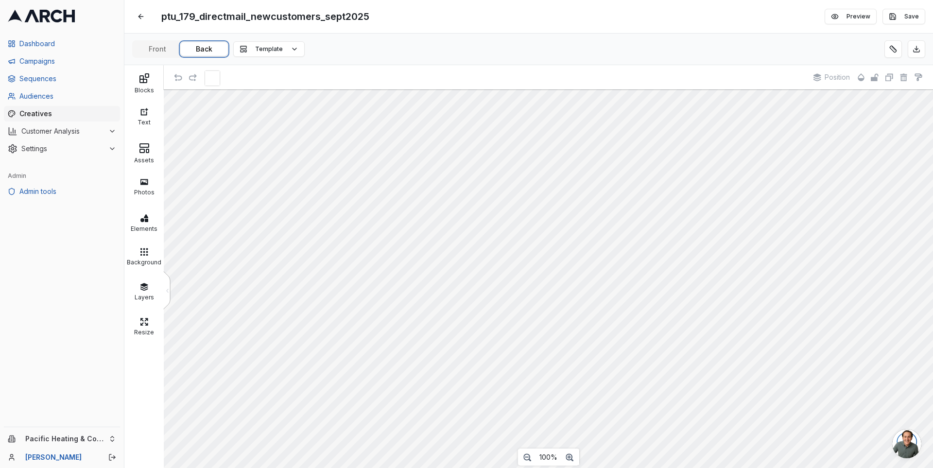
click at [199, 44] on button "Back" at bounding box center [204, 49] width 47 height 14
click at [159, 47] on button "Front" at bounding box center [157, 49] width 47 height 14
click at [200, 51] on button "Back" at bounding box center [204, 49] width 47 height 14
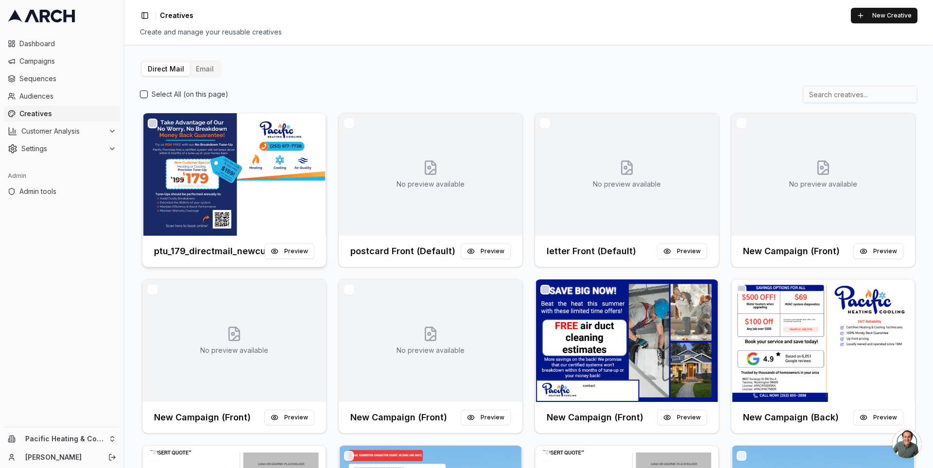
click at [257, 172] on img at bounding box center [234, 174] width 184 height 122
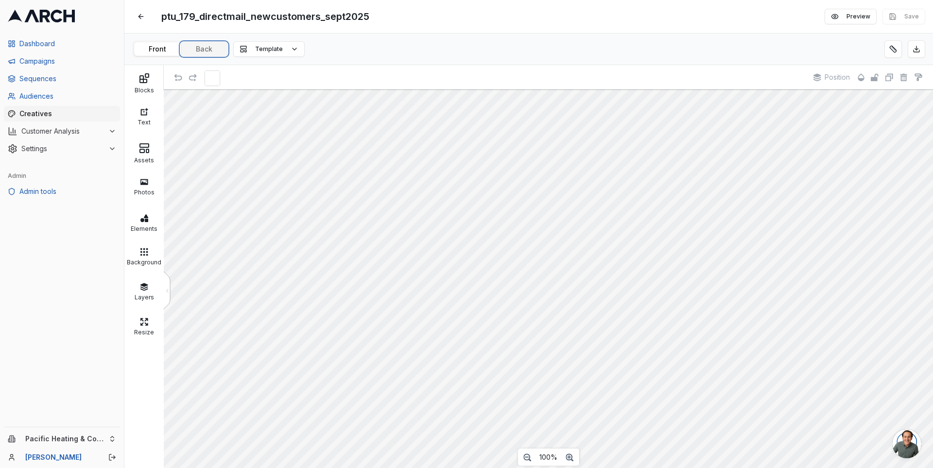
click at [201, 46] on button "Back" at bounding box center [204, 49] width 47 height 14
click at [455, 19] on div "ptu_179_directmail_newcustomers_sept2025 Edit Preview Save" at bounding box center [528, 16] width 809 height 33
click at [139, 12] on button at bounding box center [140, 16] width 17 height 17
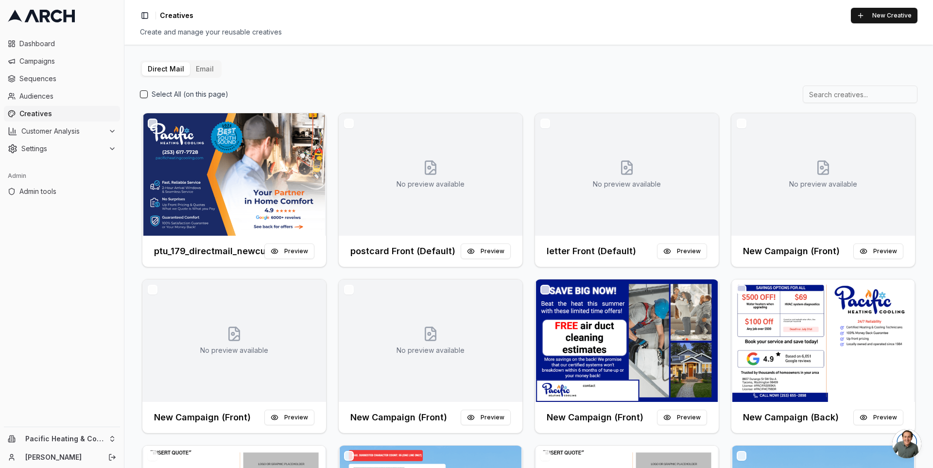
click at [389, 61] on div "Direct Mail Email Select All (on this page) ptu_179_directmail_newcustomers_sep…" at bounding box center [529, 345] width 778 height 571
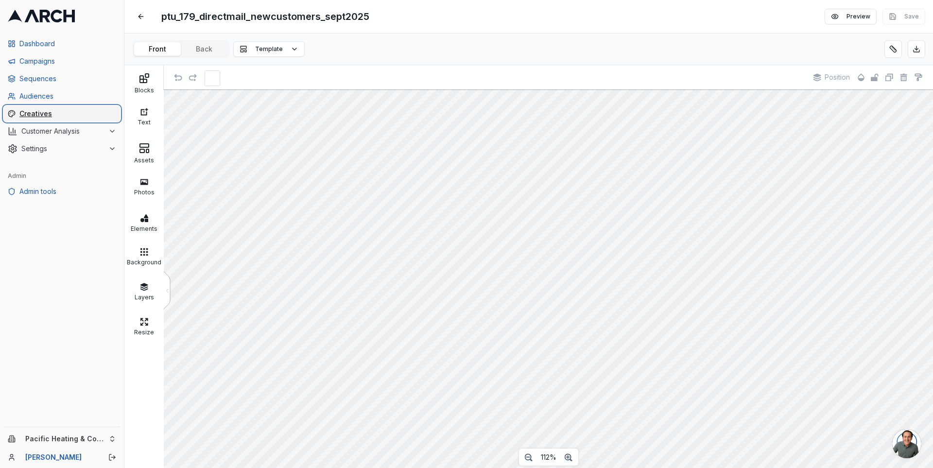
click at [38, 114] on span "Creatives" at bounding box center [67, 114] width 97 height 10
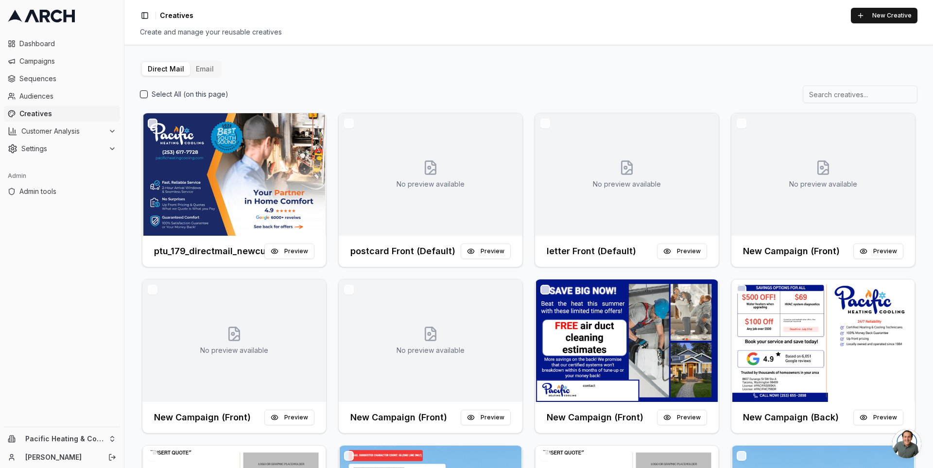
click at [328, 98] on div "Select All (on this page)" at bounding box center [529, 94] width 778 height 17
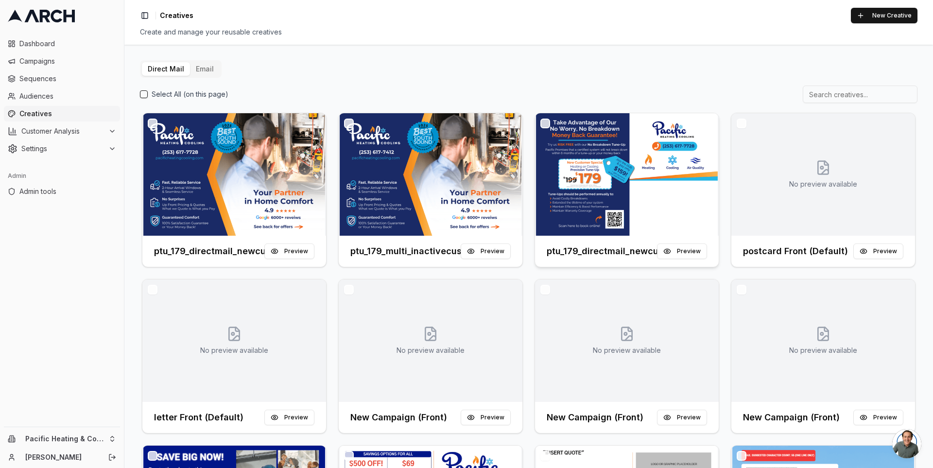
click at [626, 195] on img at bounding box center [627, 174] width 184 height 122
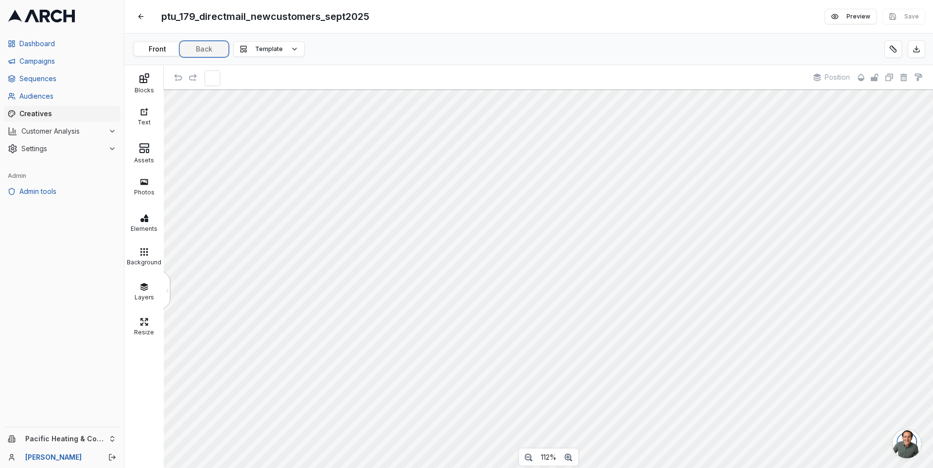
click at [194, 48] on button "Back" at bounding box center [204, 49] width 47 height 14
click at [532, 48] on div "Front Back Template" at bounding box center [528, 50] width 809 height 32
click at [140, 17] on button at bounding box center [140, 16] width 17 height 17
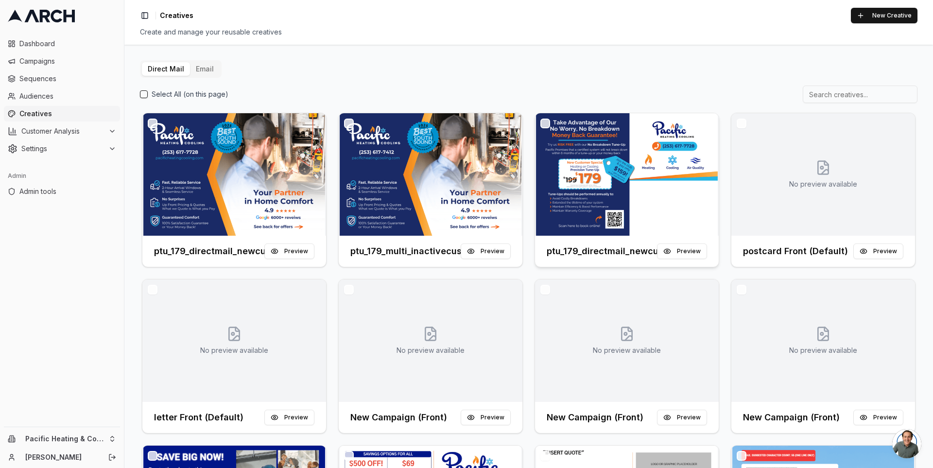
click at [560, 166] on div at bounding box center [627, 174] width 184 height 122
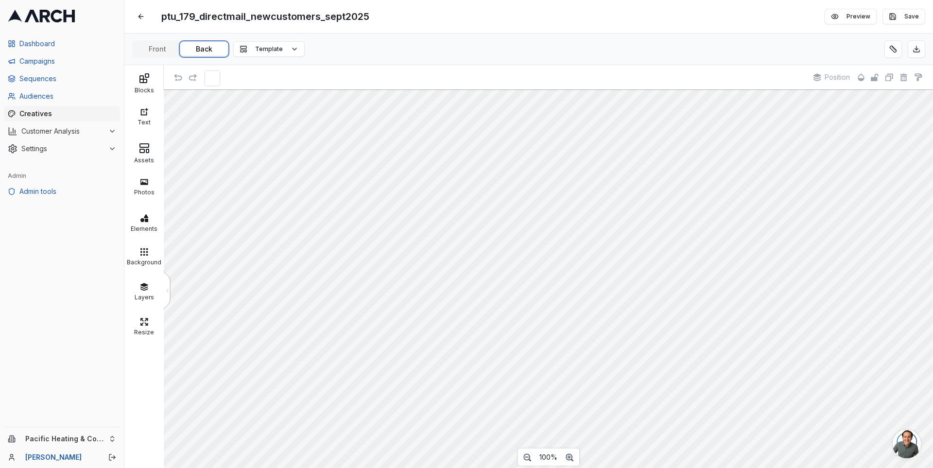
click at [195, 52] on button "Back" at bounding box center [204, 49] width 47 height 14
click at [143, 14] on button at bounding box center [140, 16] width 17 height 17
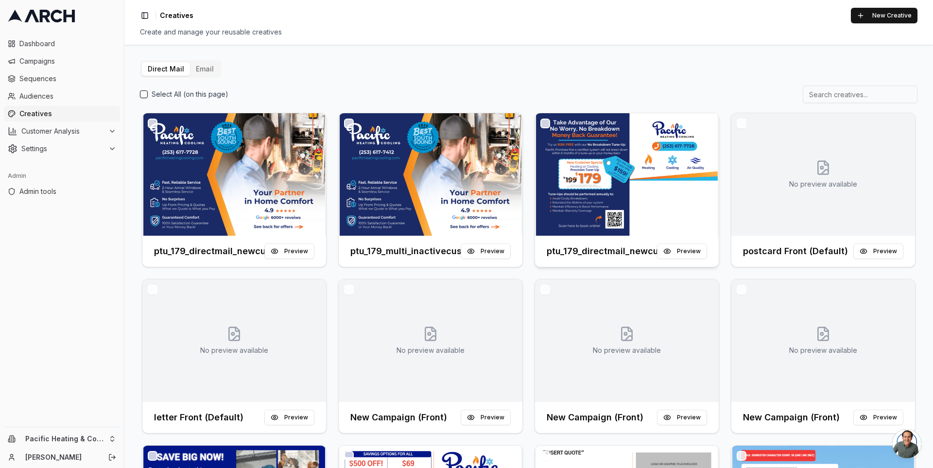
click at [617, 169] on div at bounding box center [627, 174] width 184 height 122
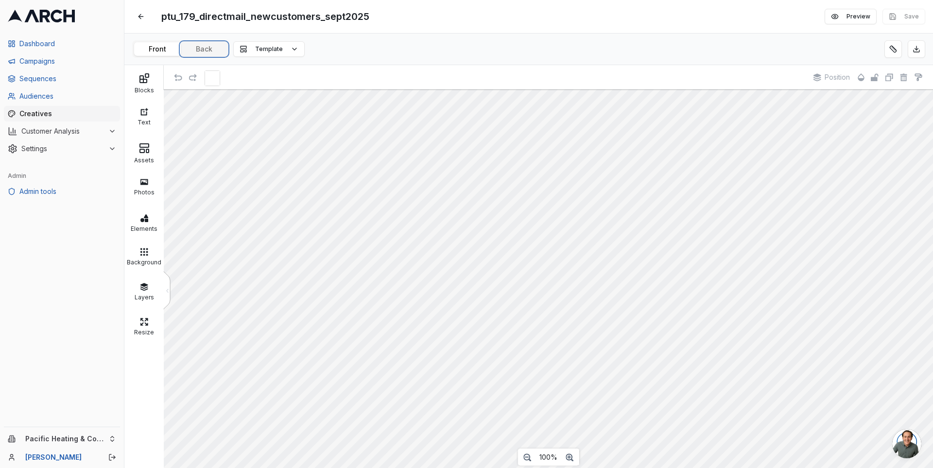
click at [192, 44] on button "Back" at bounding box center [204, 49] width 47 height 14
click at [141, 14] on button at bounding box center [140, 16] width 17 height 17
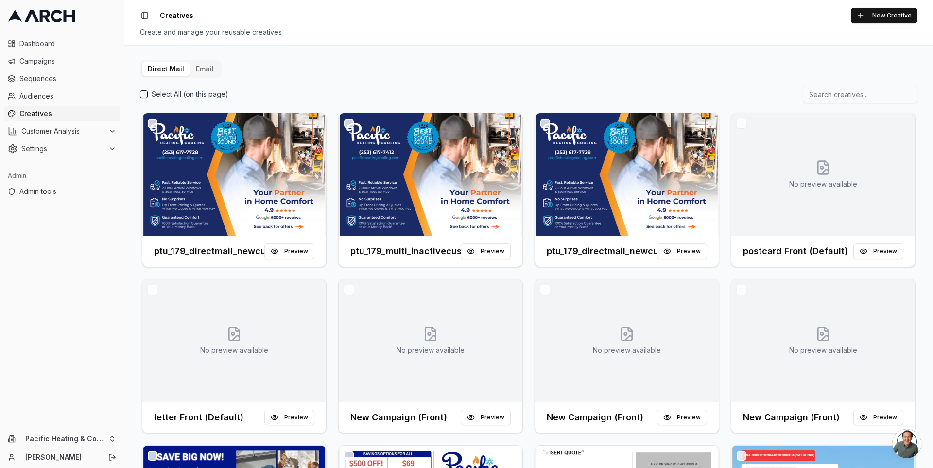
click at [522, 62] on div "Direct Mail Email Select All (on this page) ptu_179_directmail_newcustomers_sep…" at bounding box center [529, 345] width 778 height 571
click at [65, 44] on span "Dashboard" at bounding box center [67, 44] width 97 height 10
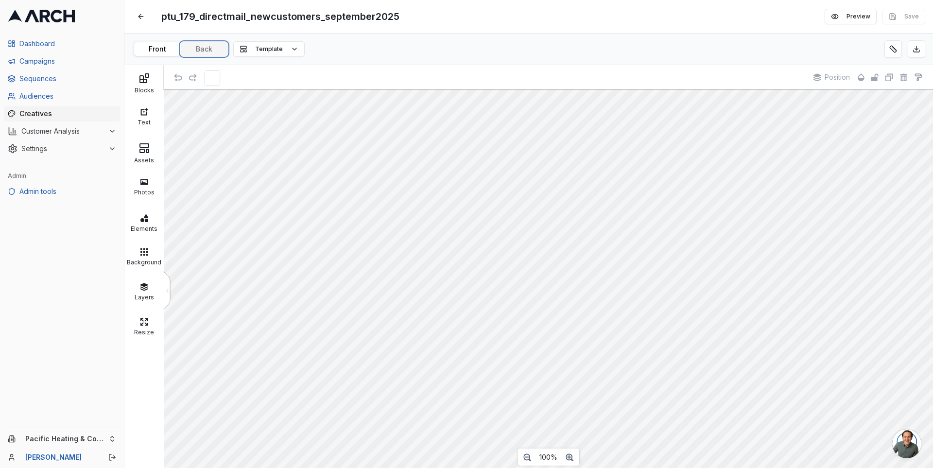
click at [203, 49] on button "Back" at bounding box center [204, 49] width 47 height 14
click at [44, 20] on icon at bounding box center [41, 16] width 67 height 13
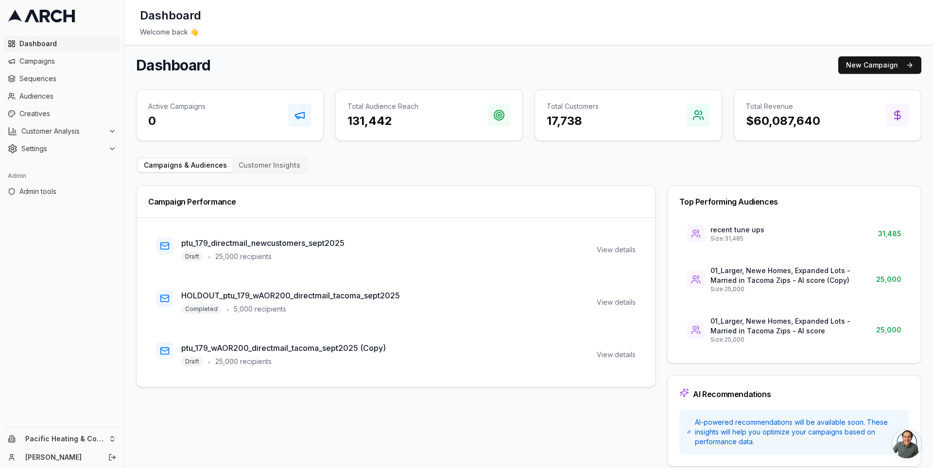
click at [603, 31] on div "Welcome back 👋" at bounding box center [529, 32] width 778 height 10
click at [49, 110] on span "Creatives" at bounding box center [67, 114] width 97 height 10
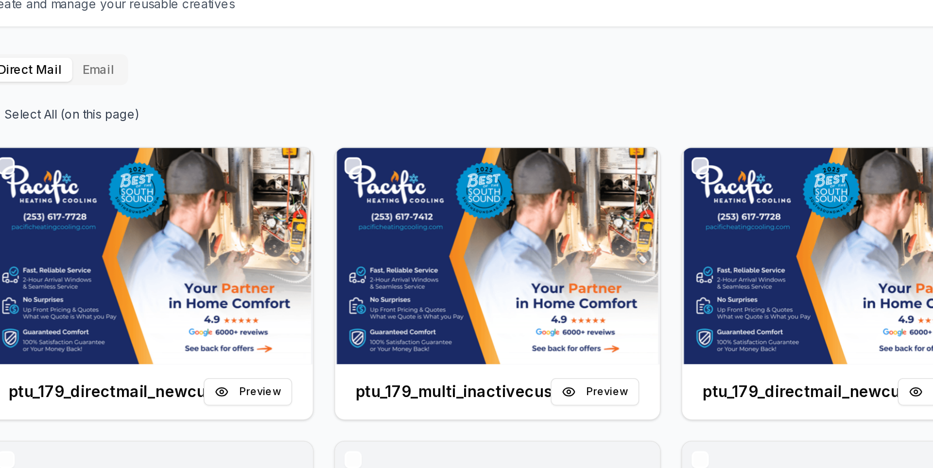
scroll to position [5, 0]
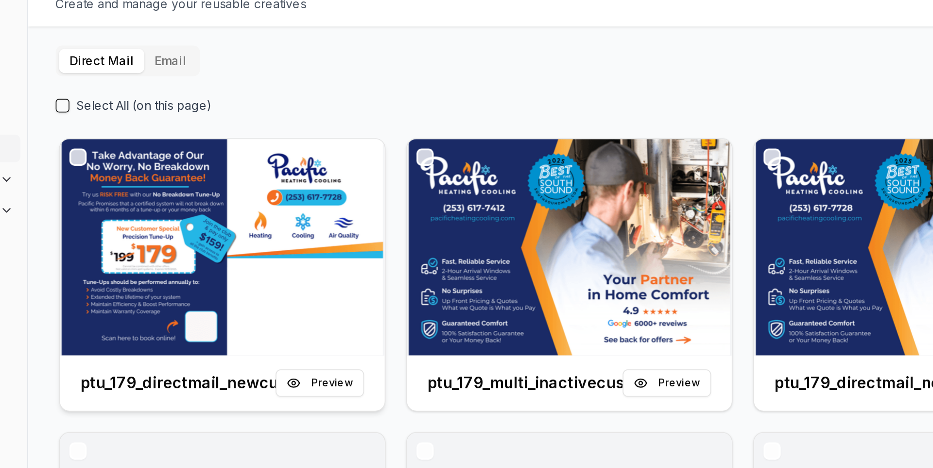
click at [279, 137] on img at bounding box center [234, 169] width 184 height 122
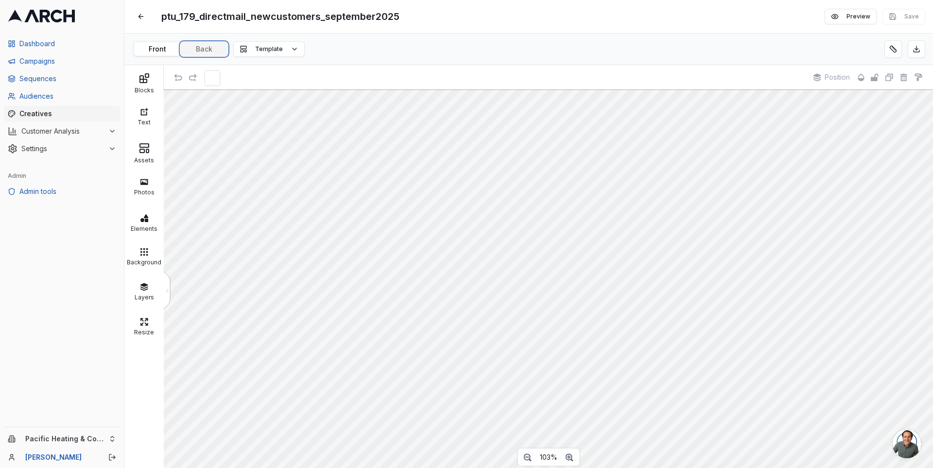
click at [199, 47] on button "Back" at bounding box center [204, 49] width 47 height 14
click at [150, 231] on div "Elements" at bounding box center [144, 228] width 35 height 10
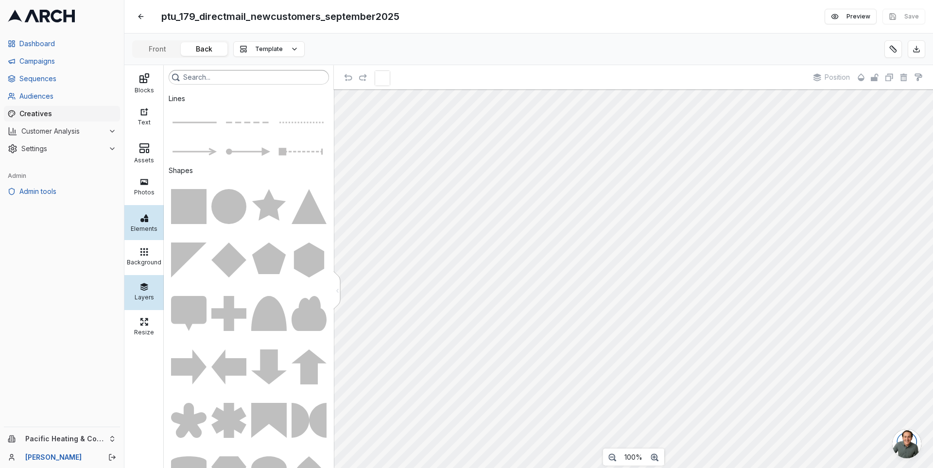
click at [144, 301] on div "Layers" at bounding box center [143, 292] width 39 height 35
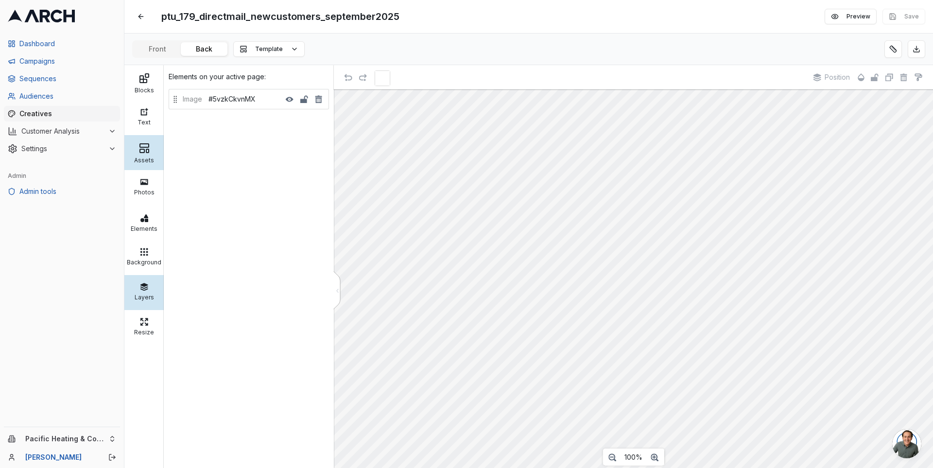
click at [143, 147] on rect at bounding box center [144, 145] width 9 height 3
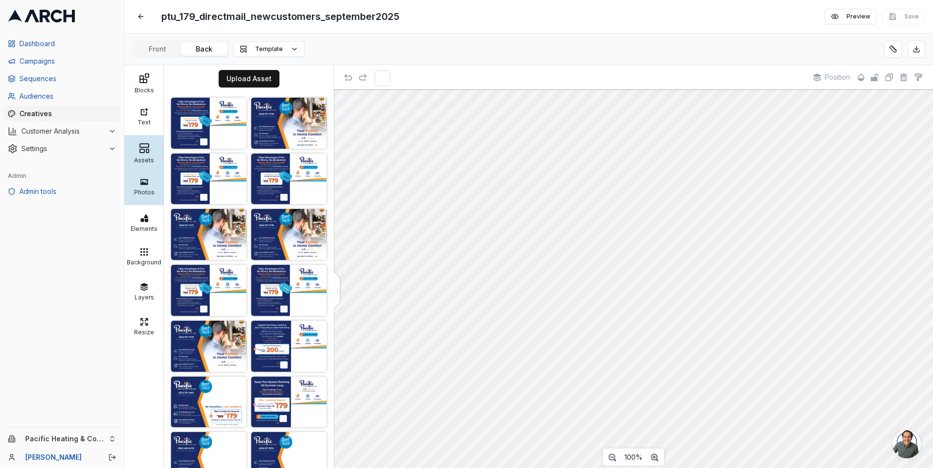
click at [144, 180] on icon at bounding box center [144, 182] width 8 height 8
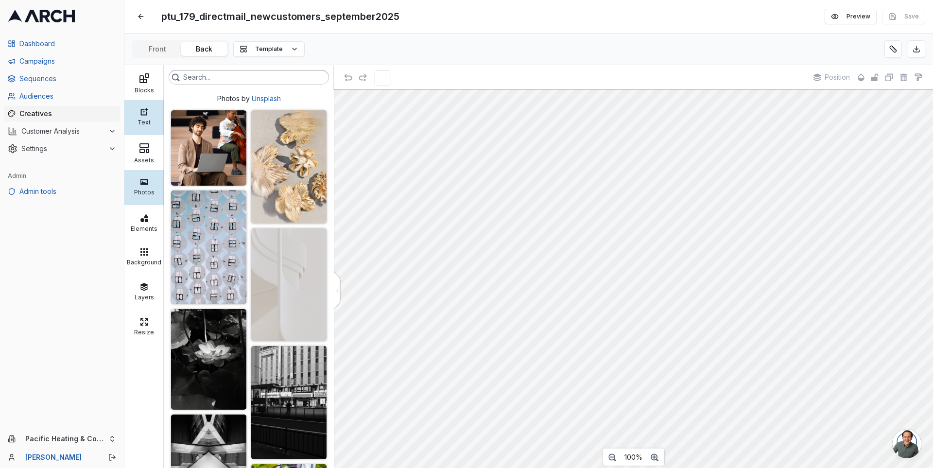
click at [146, 121] on div "Text" at bounding box center [144, 121] width 35 height 10
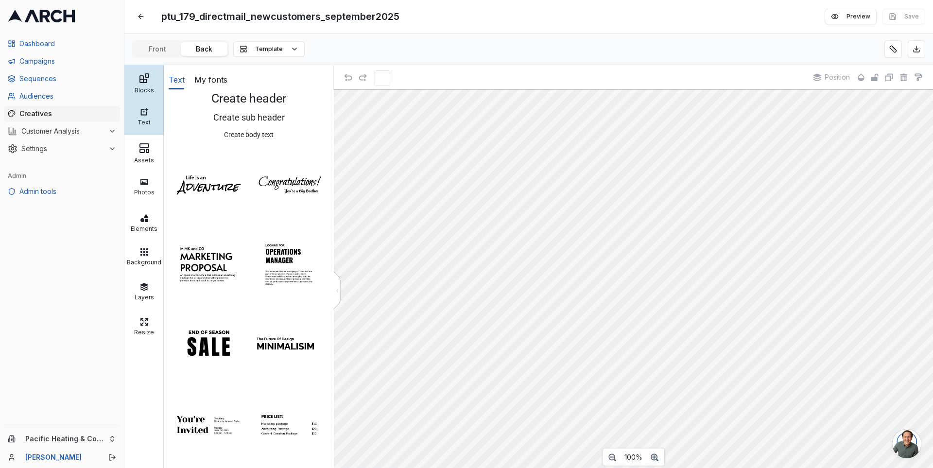
click at [146, 83] on icon at bounding box center [145, 78] width 12 height 12
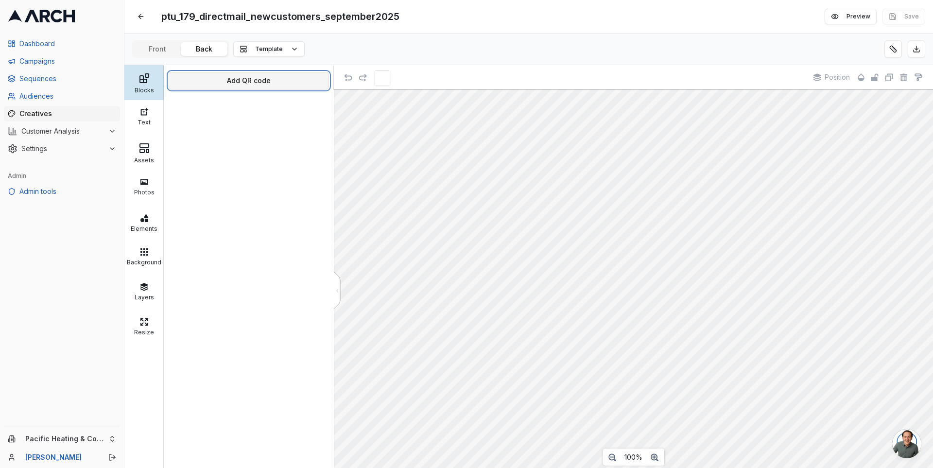
click at [211, 77] on button "Add QR code" at bounding box center [249, 80] width 160 height 17
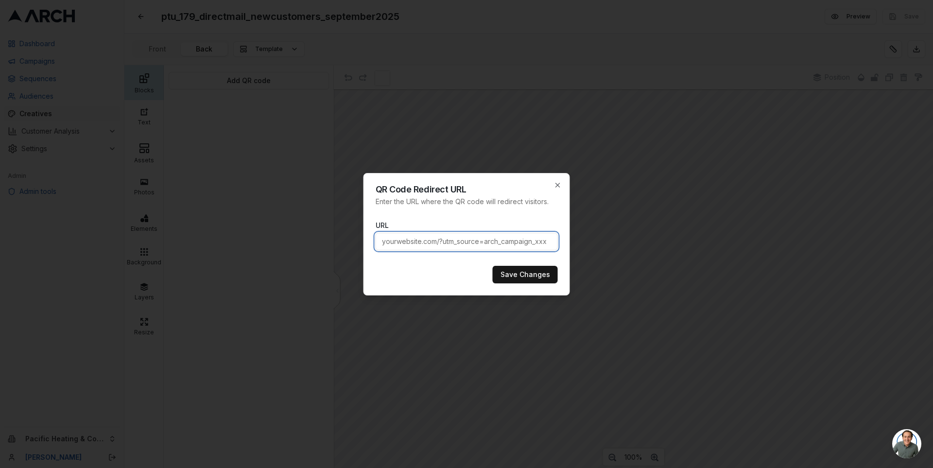
click at [431, 241] on input "URL" at bounding box center [467, 241] width 182 height 17
paste input "https://www.pacificheatingcooling.com/heating/heating-maintenance-179/?utm_sour…"
type input "https://www.pacificheatingcooling.com/heating/heating-maintenance-179/?utm_sour…"
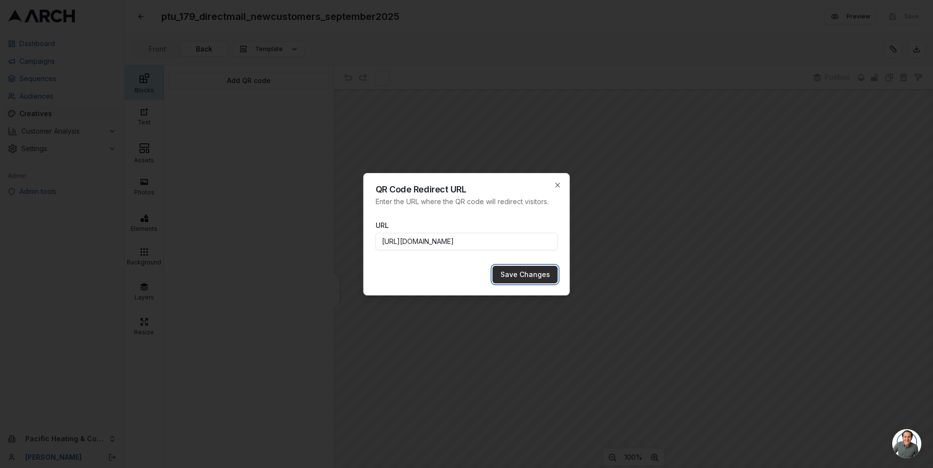
click at [528, 276] on button "Save Changes" at bounding box center [525, 274] width 65 height 17
click at [552, 241] on input "https://www.pacificheatingcooling.com/heating/heating-maintenance-179/?utm_sour…" at bounding box center [467, 241] width 182 height 17
click at [545, 272] on button "Save Changes" at bounding box center [525, 274] width 65 height 17
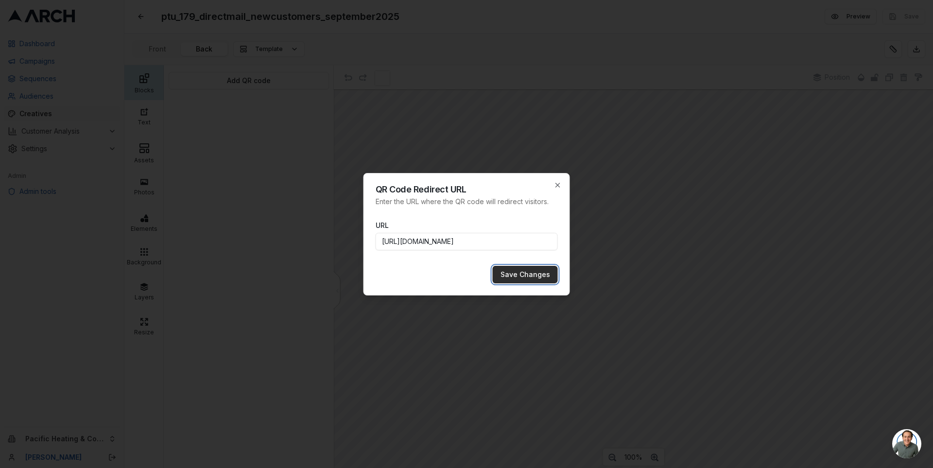
click at [537, 275] on button "Save Changes" at bounding box center [525, 274] width 65 height 17
click at [559, 185] on icon "button" at bounding box center [558, 185] width 8 height 8
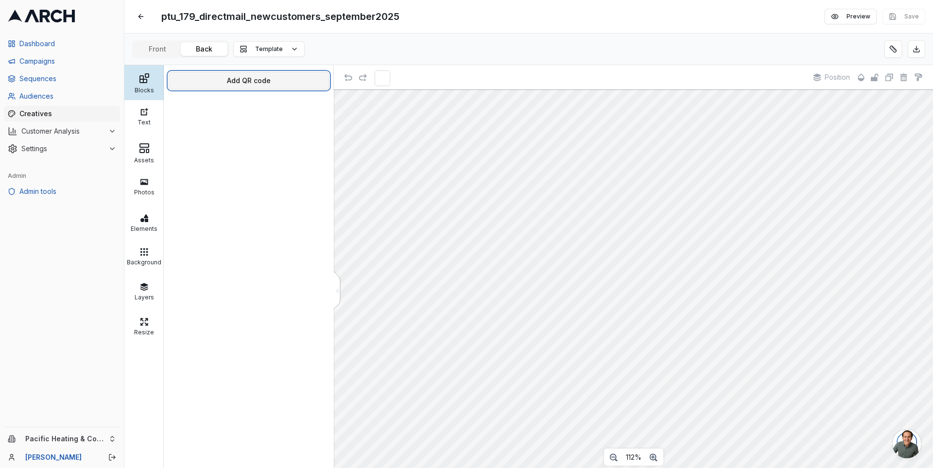
click at [276, 73] on button "Add QR code" at bounding box center [249, 80] width 160 height 17
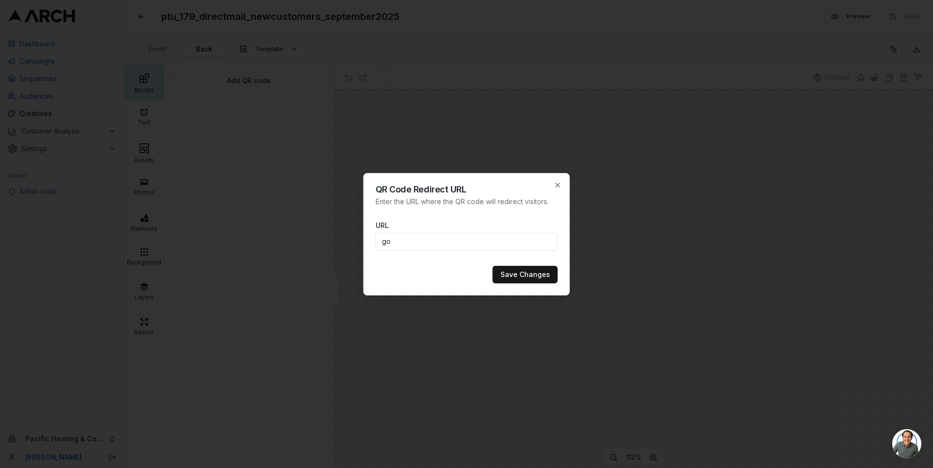
type input "g"
type input "www.google.com"
click at [535, 278] on button "Save Changes" at bounding box center [525, 274] width 65 height 17
click at [559, 188] on icon "button" at bounding box center [558, 185] width 8 height 8
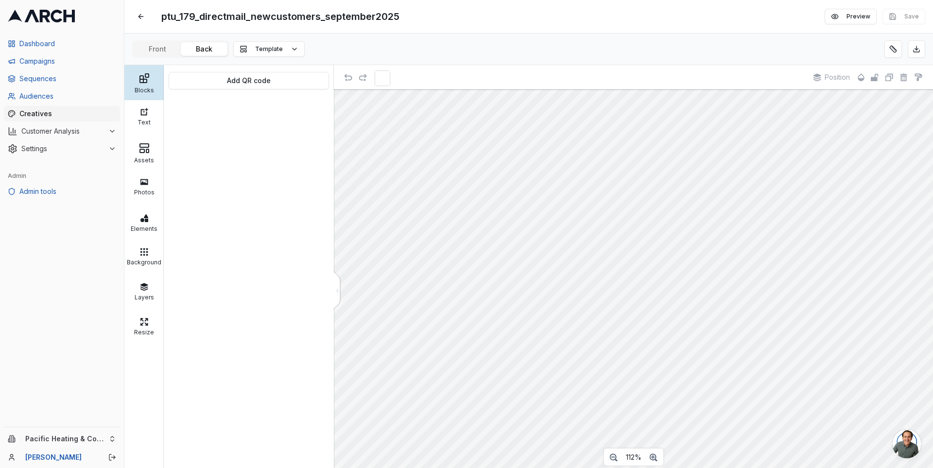
click at [276, 111] on div "Add QR code" at bounding box center [249, 266] width 170 height 403
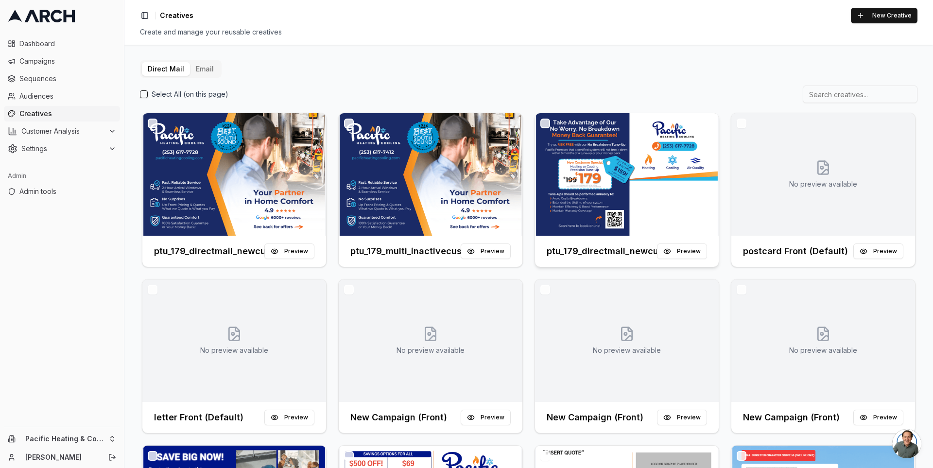
click at [598, 190] on img at bounding box center [627, 174] width 184 height 122
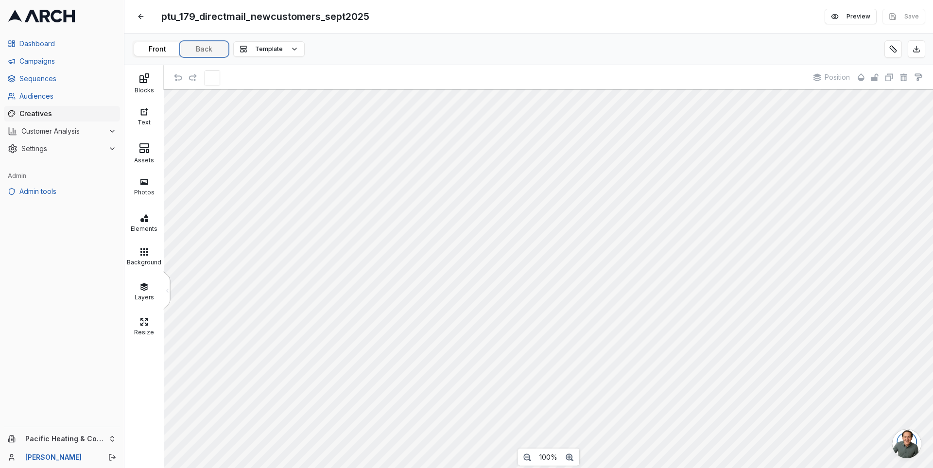
click at [197, 48] on button "Back" at bounding box center [204, 49] width 47 height 14
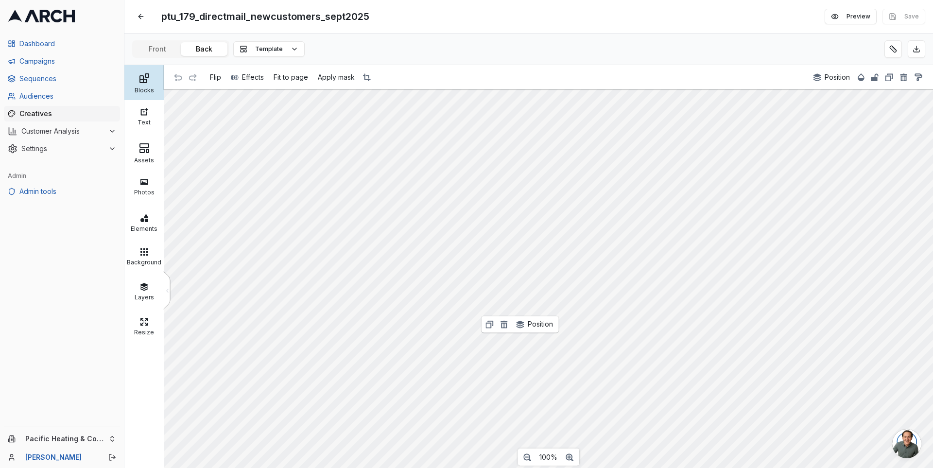
click at [141, 92] on div "Blocks" at bounding box center [144, 89] width 35 height 10
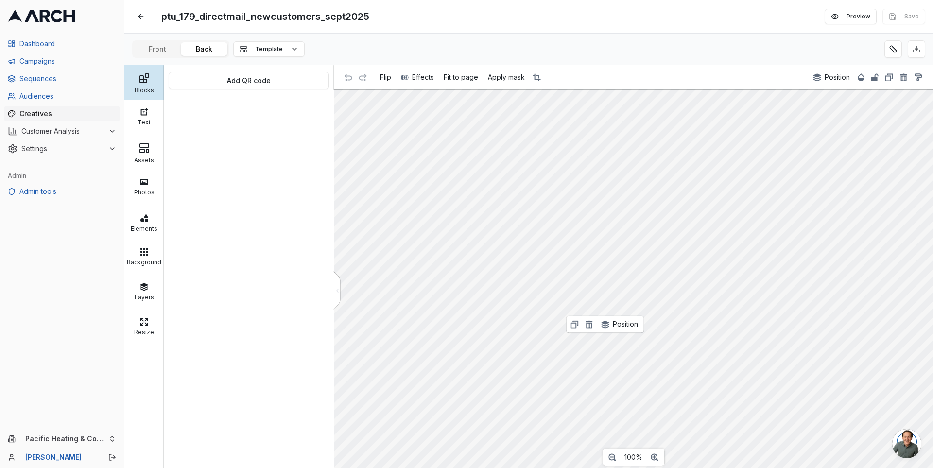
click at [561, 19] on div "ptu_179_directmail_newcustomers_sept2025 Edit Preview Save" at bounding box center [528, 16] width 809 height 33
click at [558, 32] on div "ptu_179_directmail_newcustomers_sept2025 Edit Preview Save" at bounding box center [528, 16] width 809 height 33
click at [571, 34] on div "Front Back Template" at bounding box center [528, 50] width 809 height 32
click at [547, 16] on div "ptu_179_directmail_newcustomers_sept2025 Edit Preview Save" at bounding box center [528, 16] width 809 height 33
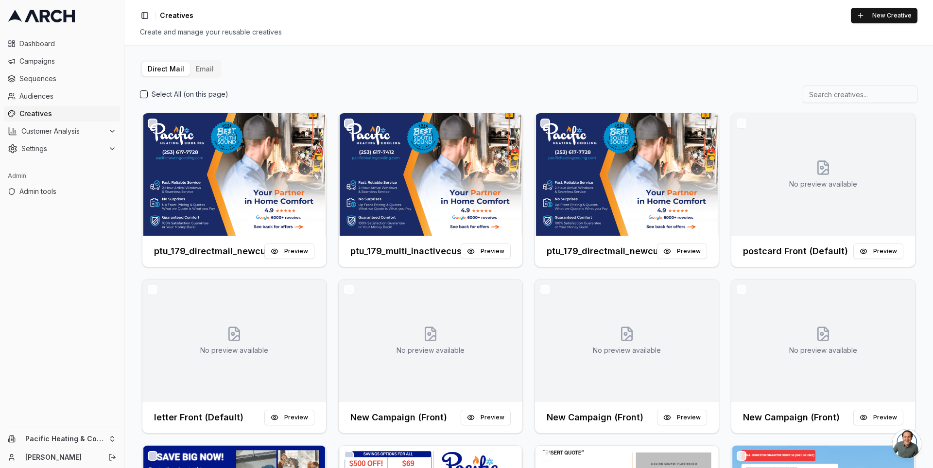
click at [367, 88] on div "Select All (on this page)" at bounding box center [529, 94] width 778 height 17
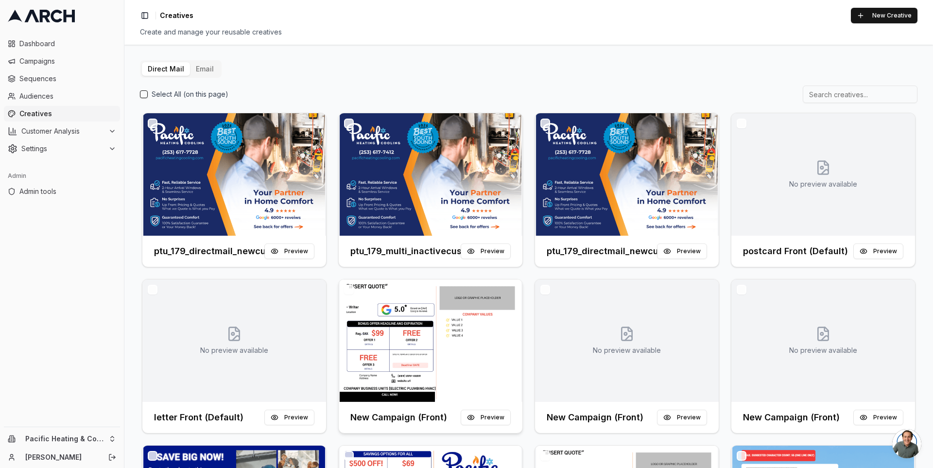
scroll to position [175, 0]
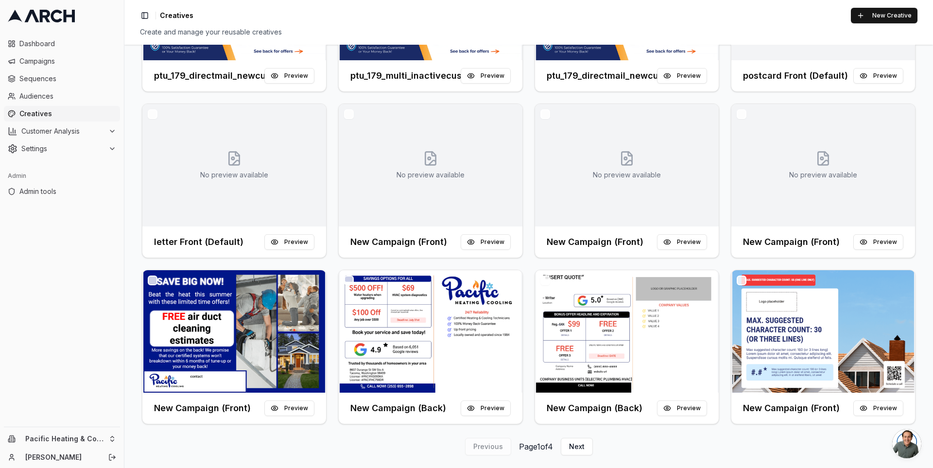
click at [328, 221] on div "ptu_179_directmail_newcustomers_september2025 Preview ptu_179_multi_inactivecus…" at bounding box center [529, 180] width 778 height 491
click at [138, 245] on div "Direct Mail Email Select All (on this page) ptu_179_directmail_newcustomers_sep…" at bounding box center [528, 256] width 809 height 423
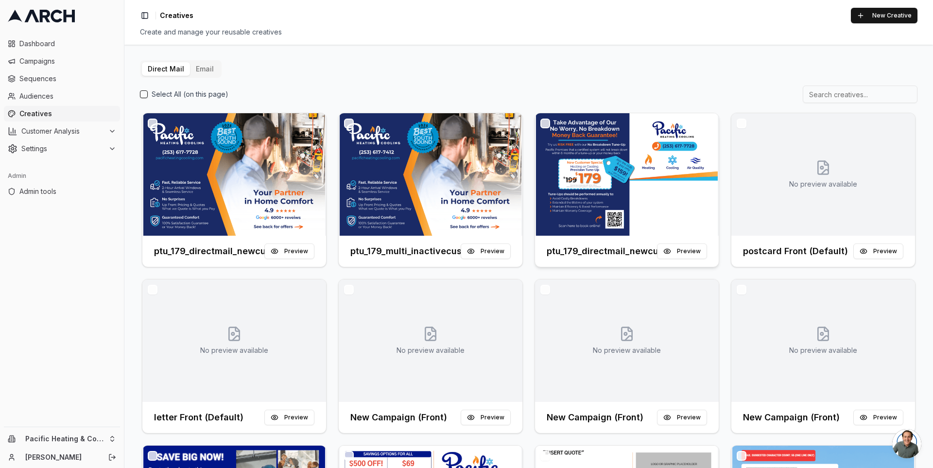
click at [603, 175] on img at bounding box center [627, 174] width 184 height 122
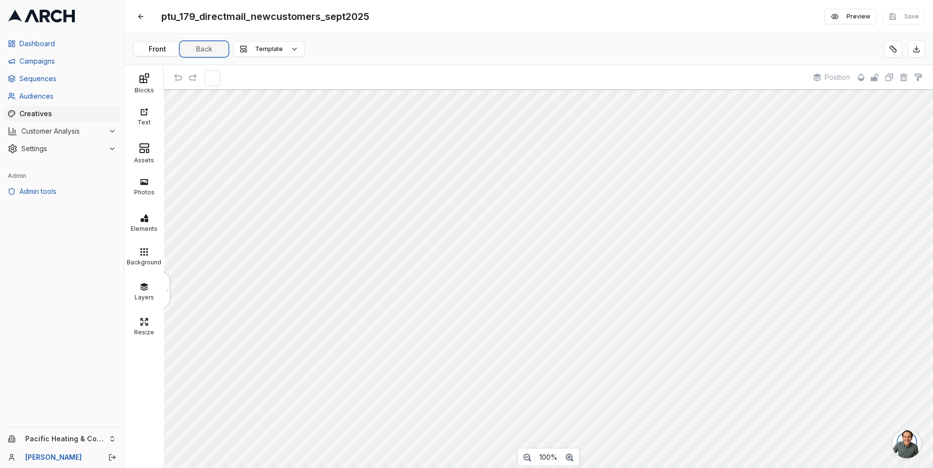
click at [206, 47] on button "Back" at bounding box center [204, 49] width 47 height 14
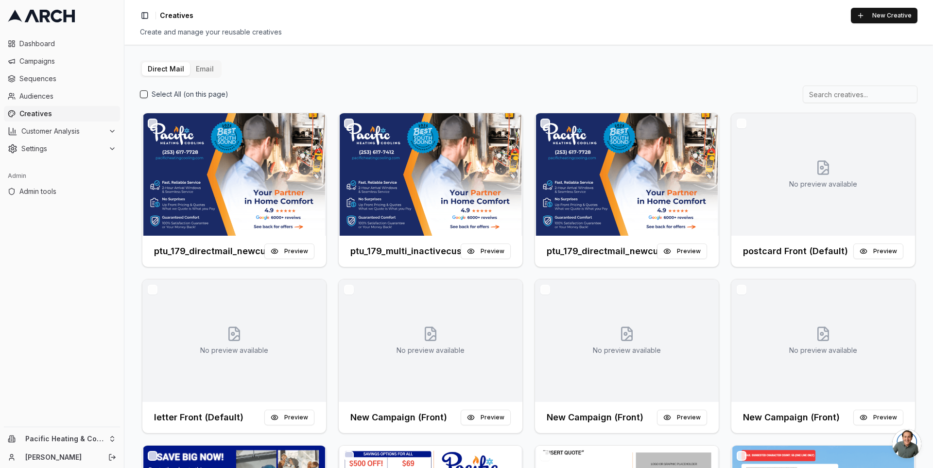
click at [519, 48] on div "Direct Mail Email Select All (on this page) ptu_179_directmail_newcustomers_sep…" at bounding box center [528, 256] width 809 height 423
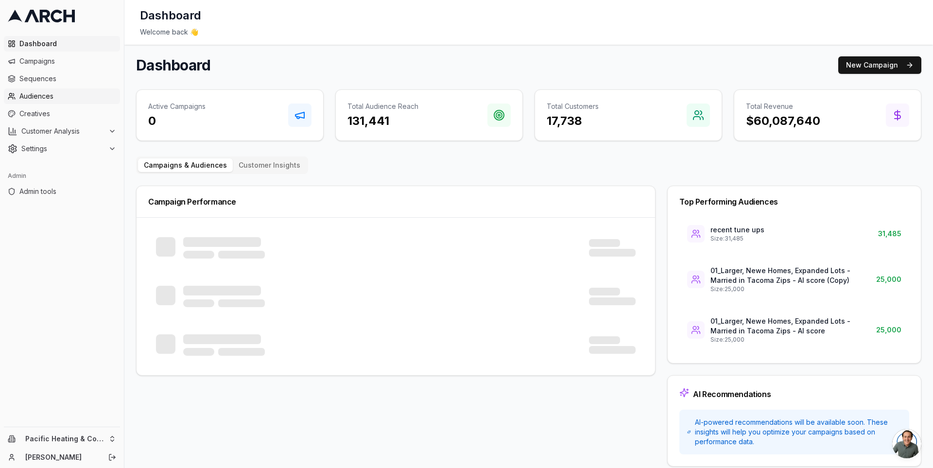
click at [74, 91] on span "Audiences" at bounding box center [67, 96] width 97 height 10
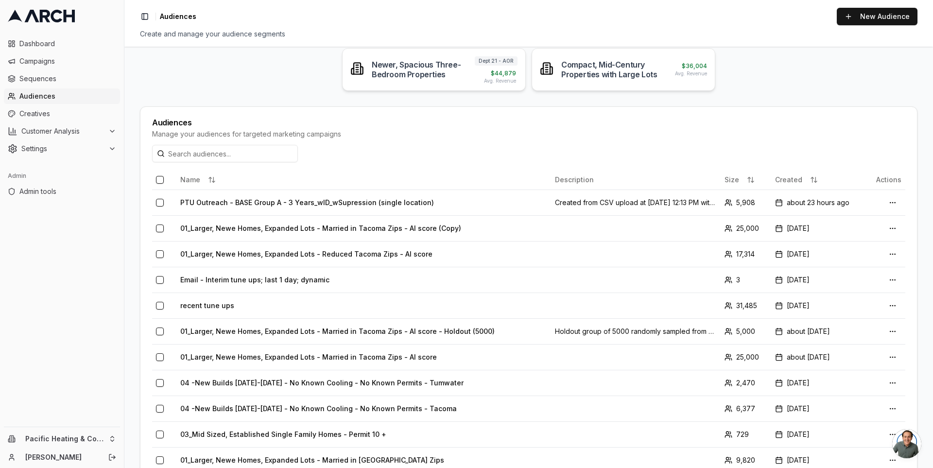
scroll to position [146, 0]
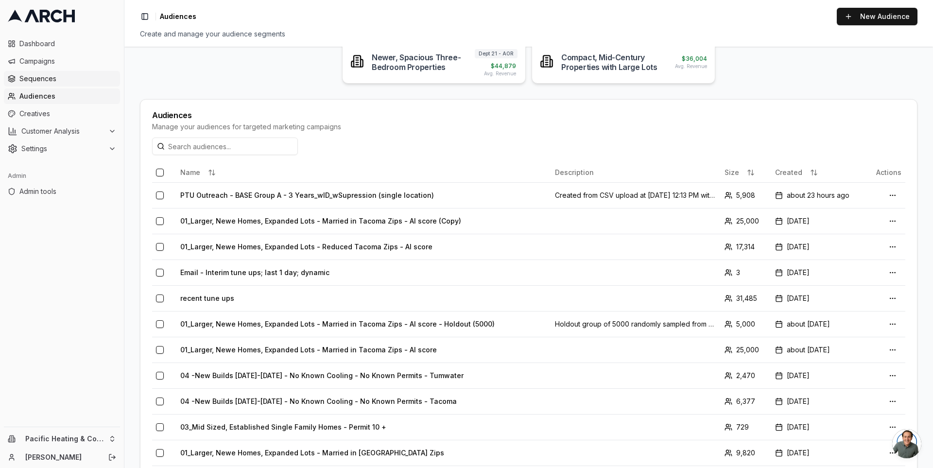
click at [56, 81] on span "Sequences" at bounding box center [67, 79] width 97 height 10
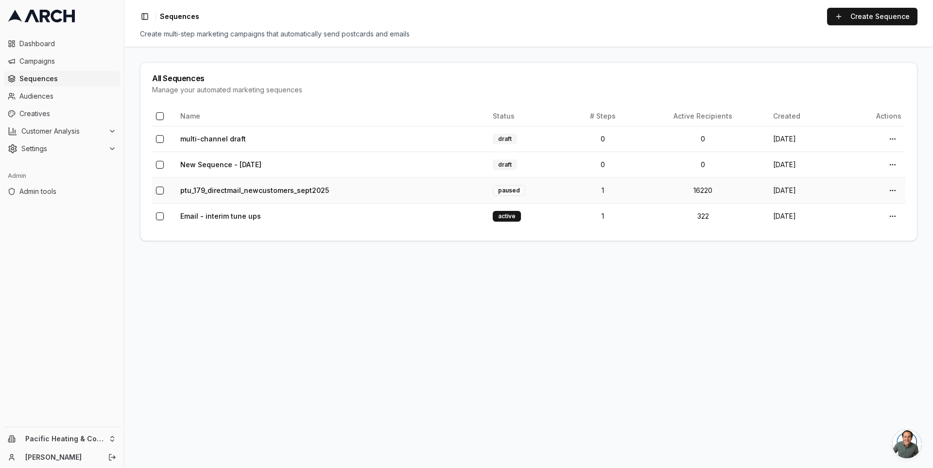
click at [235, 184] on td "ptu_179_directmail_newcustomers_sept2025" at bounding box center [332, 190] width 313 height 26
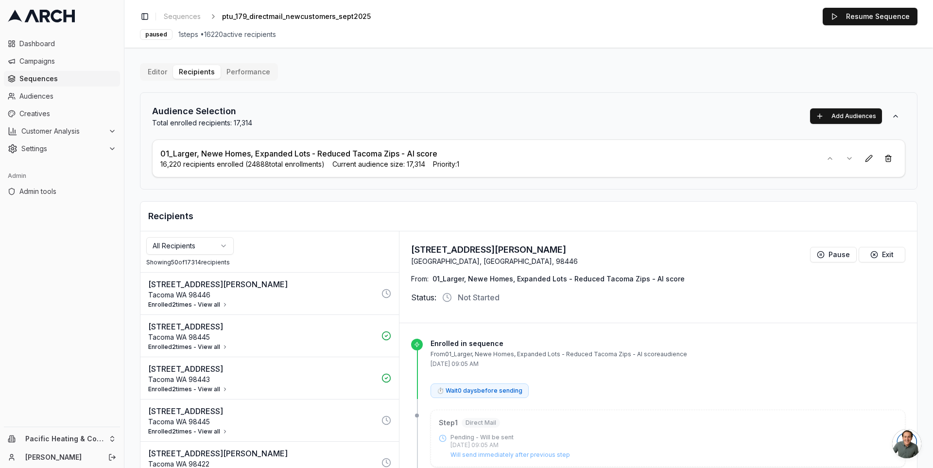
click at [157, 70] on button "Editor" at bounding box center [157, 72] width 31 height 14
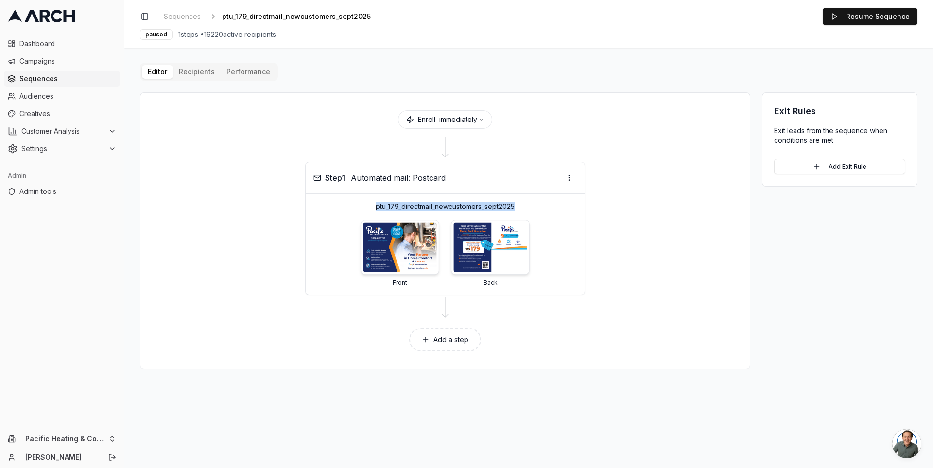
drag, startPoint x: 533, startPoint y: 206, endPoint x: 375, endPoint y: 207, distance: 158.5
click at [375, 207] on p "ptu_179_directmail_newcustomers_sept2025" at bounding box center [445, 207] width 263 height 10
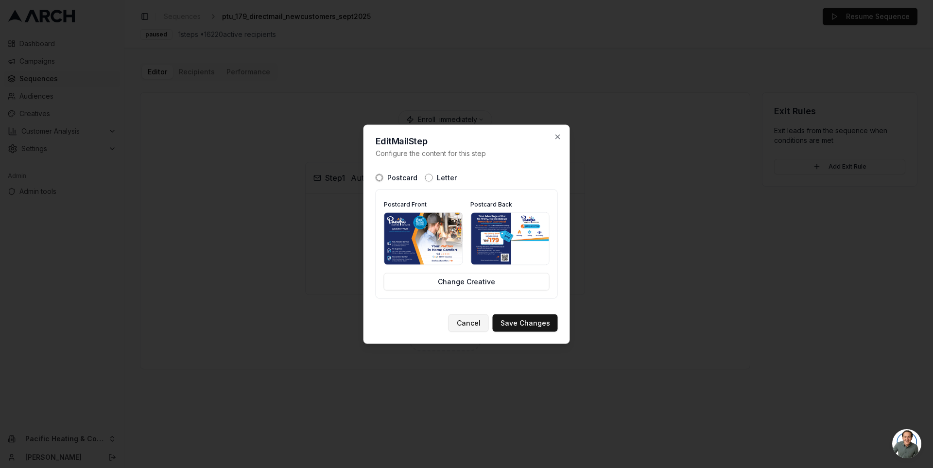
click at [461, 316] on button "Cancel" at bounding box center [469, 322] width 40 height 17
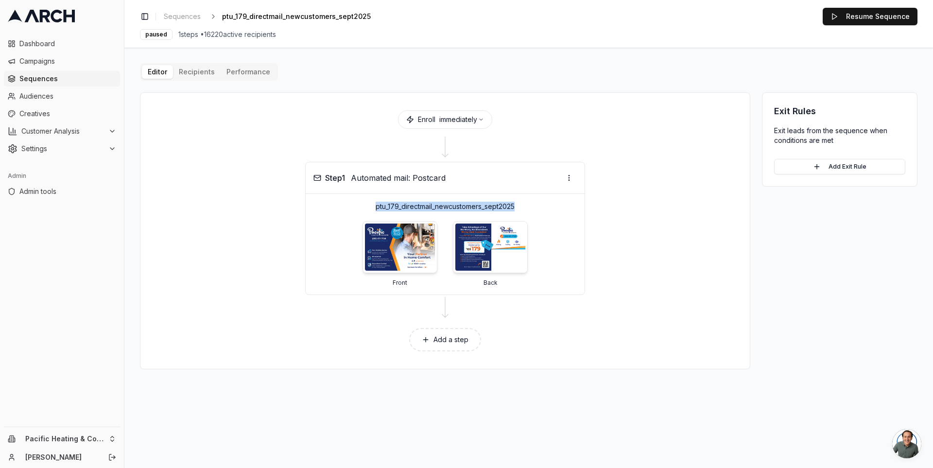
copy p "ptu_179_directmail_newcustomers_sept2025"
click at [106, 142] on button "Settings" at bounding box center [62, 149] width 116 height 16
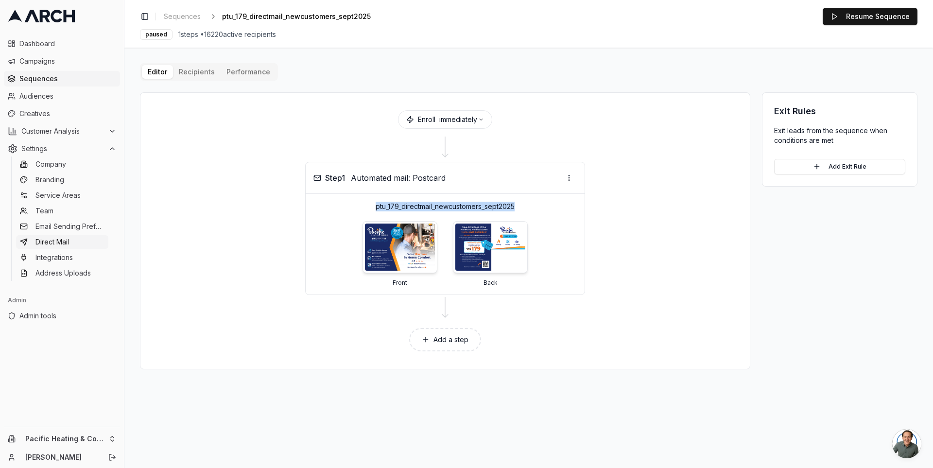
click at [83, 244] on link "Direct Mail" at bounding box center [62, 242] width 92 height 14
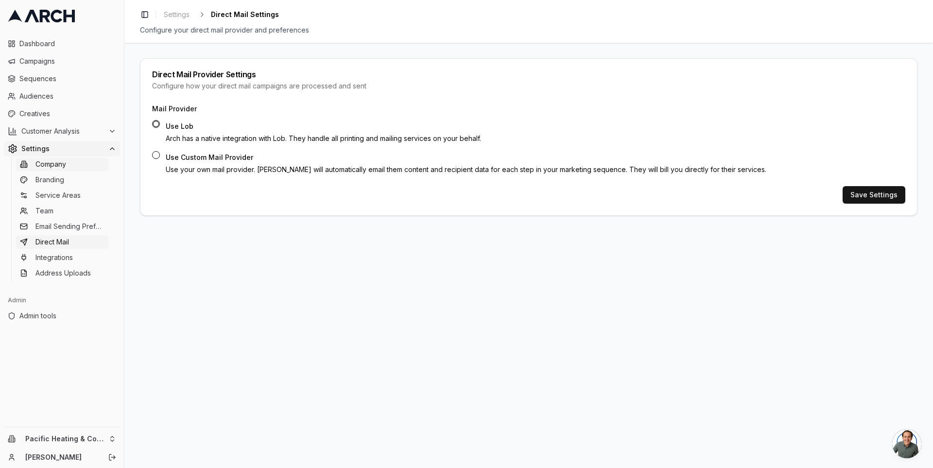
click at [75, 169] on link "Company" at bounding box center [62, 164] width 92 height 14
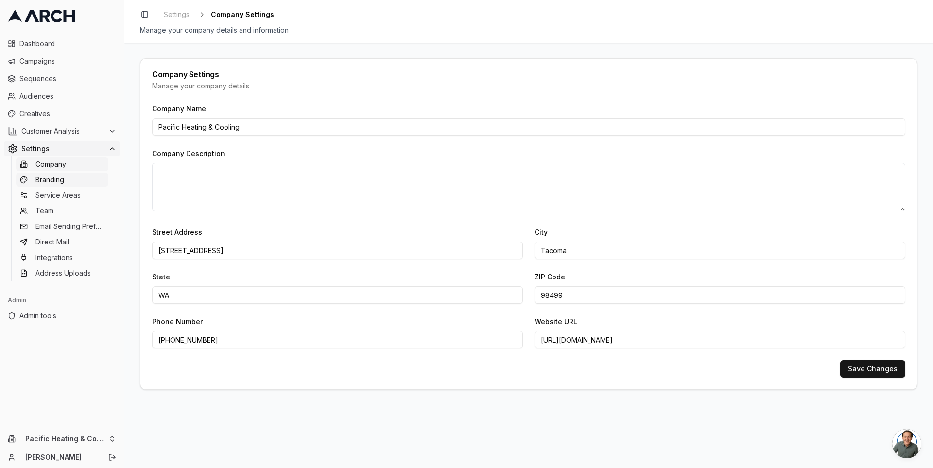
click at [68, 179] on link "Branding" at bounding box center [62, 180] width 92 height 14
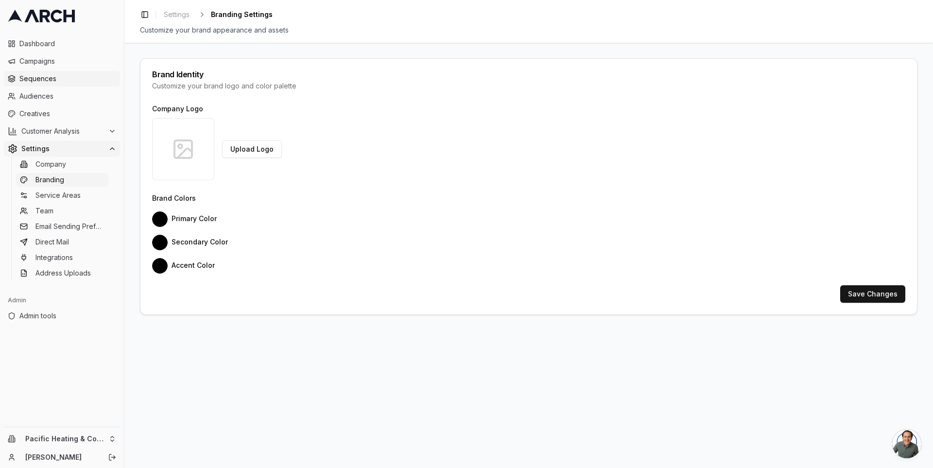
click at [83, 75] on span "Sequences" at bounding box center [67, 79] width 97 height 10
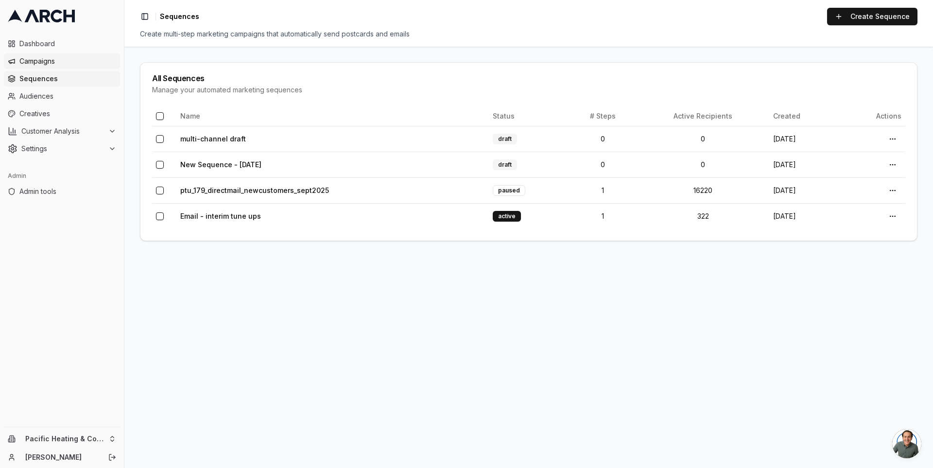
click at [80, 63] on span "Campaigns" at bounding box center [67, 61] width 97 height 10
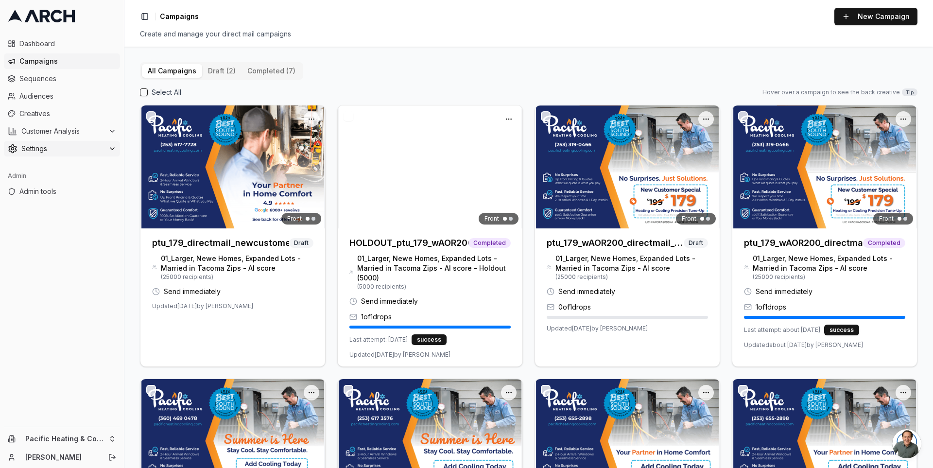
click at [101, 146] on span "Settings" at bounding box center [62, 149] width 83 height 10
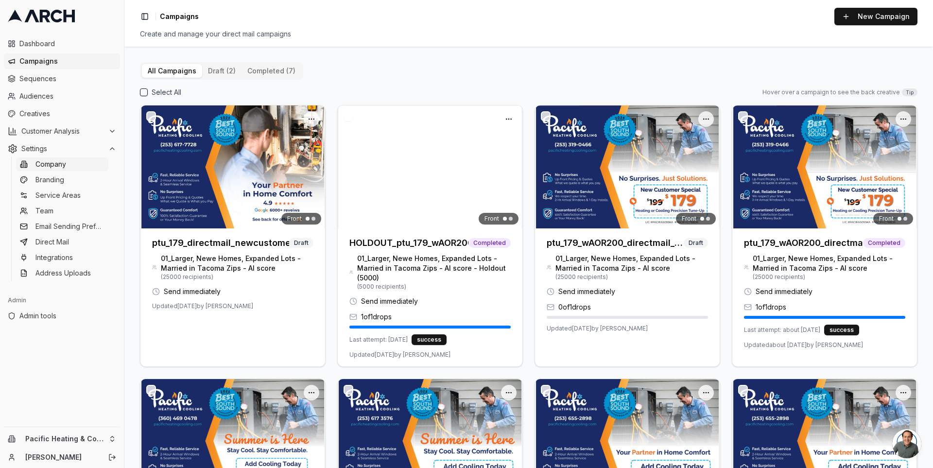
click at [83, 168] on link "Company" at bounding box center [62, 164] width 92 height 14
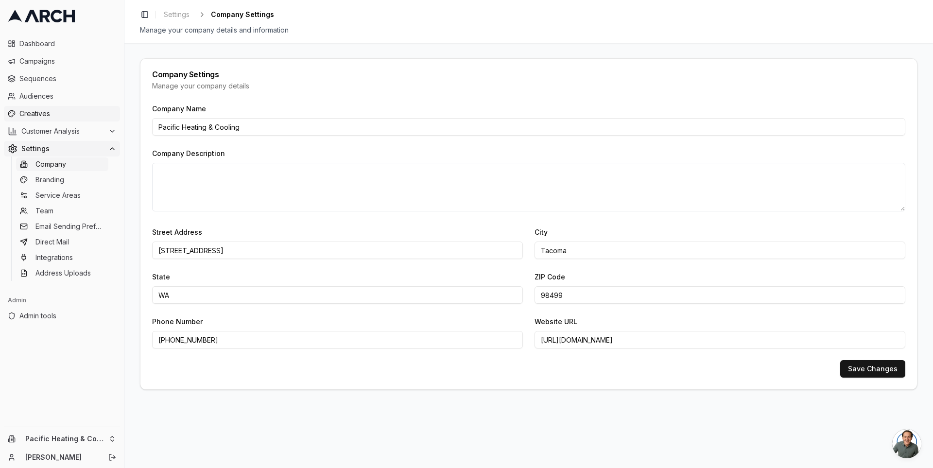
click at [43, 113] on span "Creatives" at bounding box center [67, 114] width 97 height 10
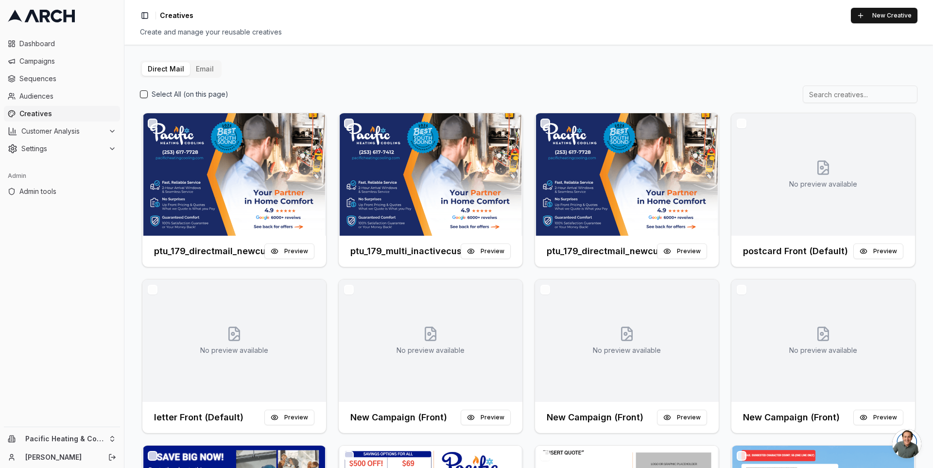
click at [132, 53] on div "Direct Mail Email Select All (on this page) ptu_179_directmail_newcustomers_sep…" at bounding box center [528, 256] width 809 height 423
click at [51, 54] on link "Campaigns" at bounding box center [62, 61] width 116 height 16
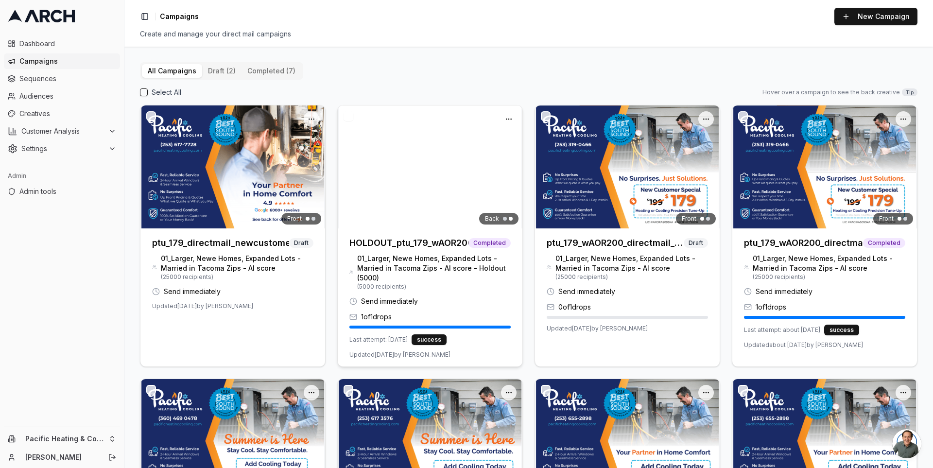
click at [414, 176] on img at bounding box center [430, 166] width 185 height 123
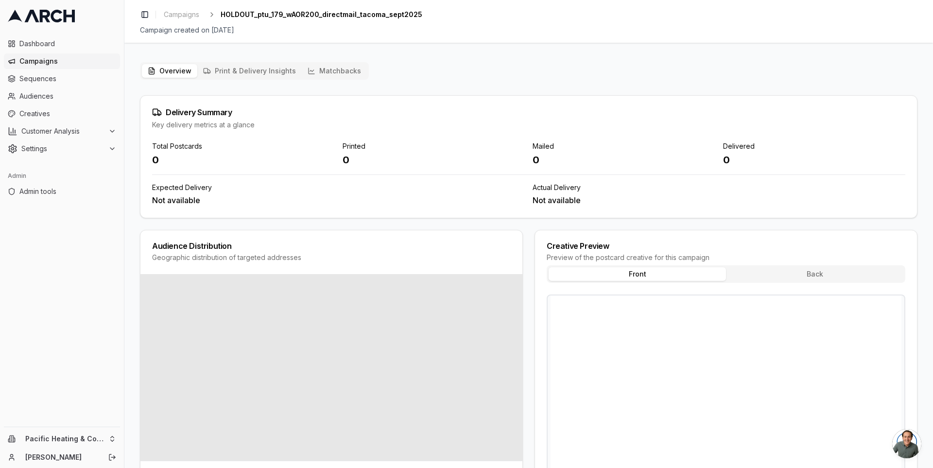
click at [315, 67] on button "Matchbacks" at bounding box center [334, 71] width 65 height 14
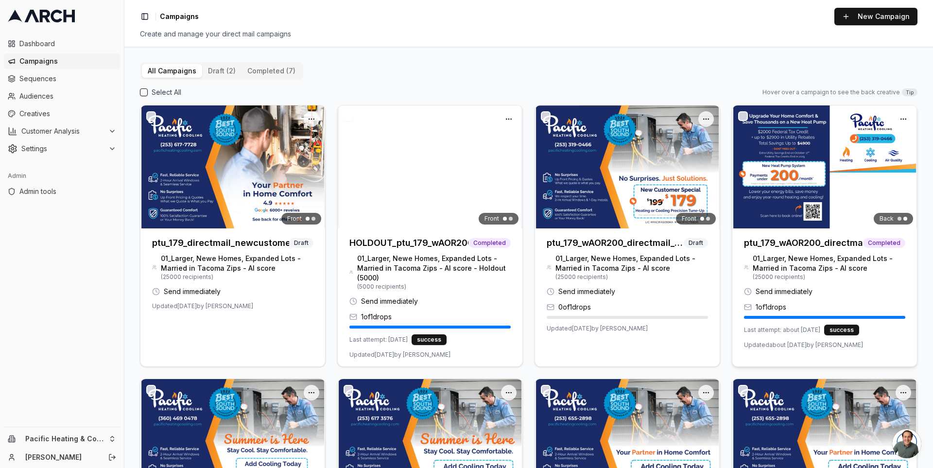
click at [833, 166] on img at bounding box center [825, 166] width 185 height 123
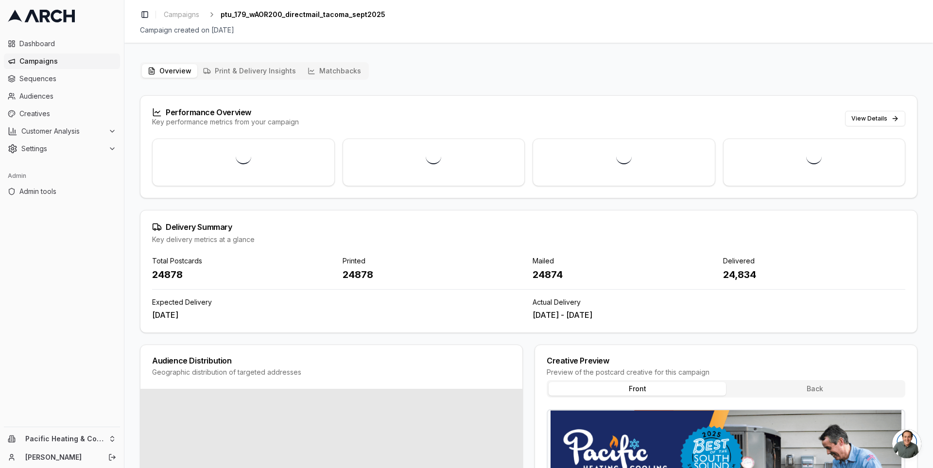
click at [314, 70] on button "Matchbacks" at bounding box center [334, 71] width 65 height 14
click at [314, 69] on button "Matchbacks" at bounding box center [334, 71] width 65 height 14
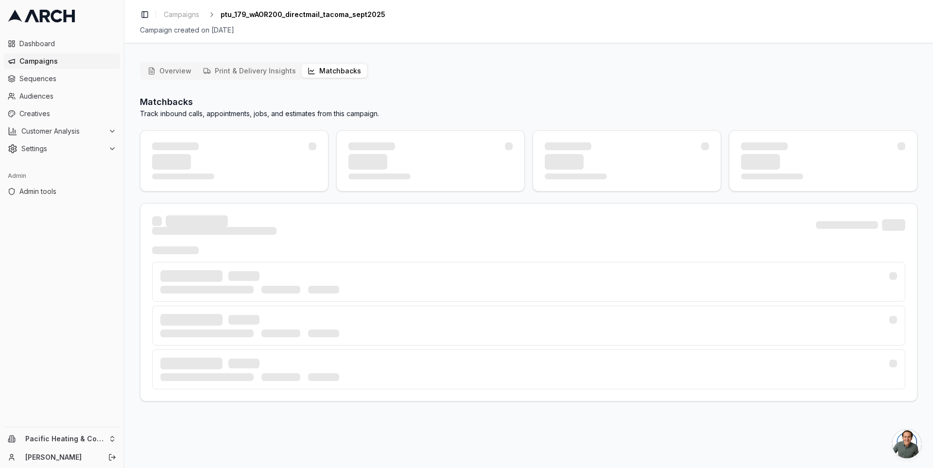
click at [330, 137] on div at bounding box center [529, 160] width 778 height 61
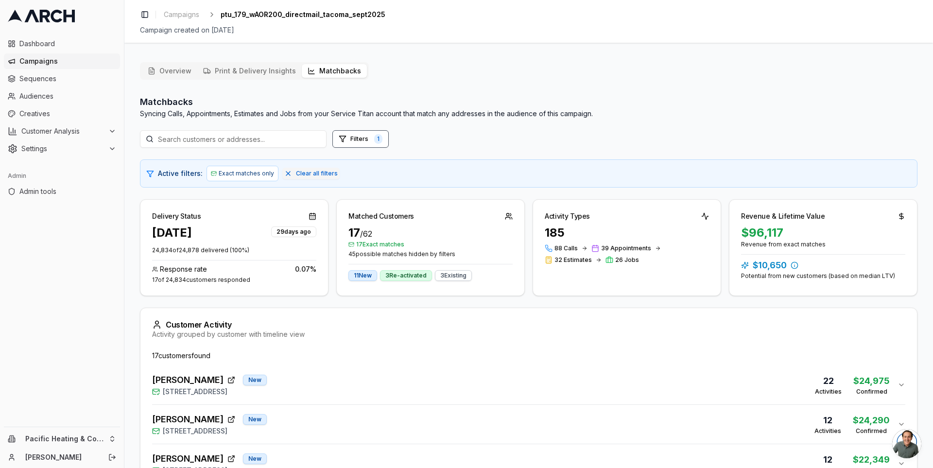
click at [173, 72] on button "Overview" at bounding box center [169, 71] width 55 height 14
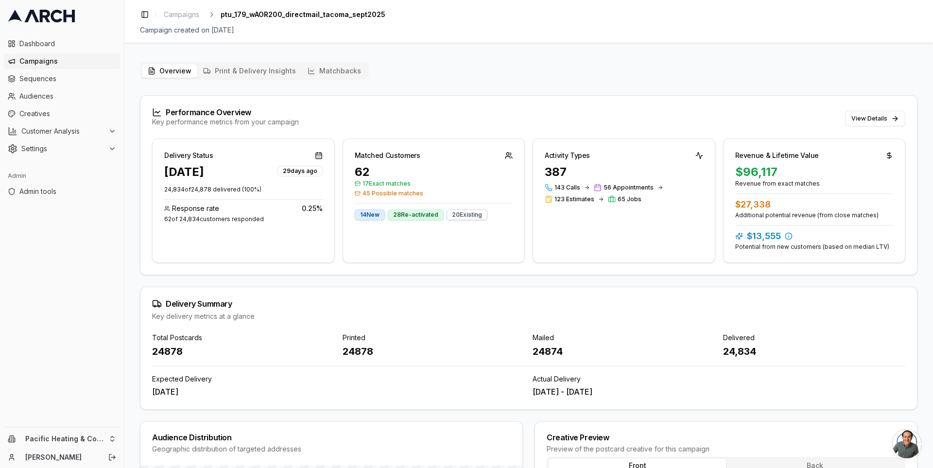
click at [70, 62] on span "Campaigns" at bounding box center [67, 61] width 97 height 10
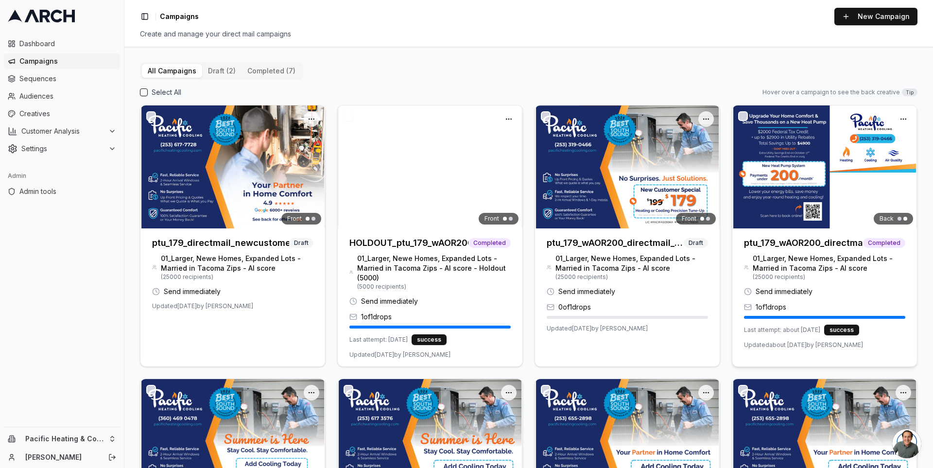
click at [796, 163] on img at bounding box center [825, 166] width 185 height 123
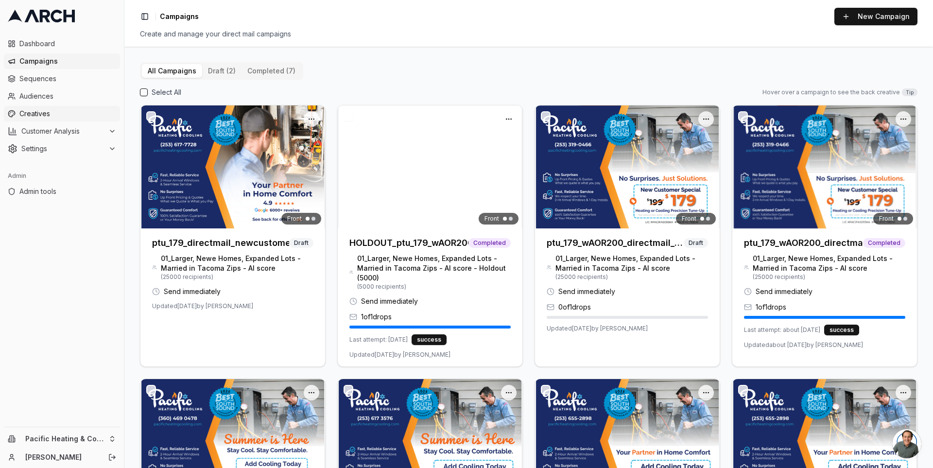
click at [32, 111] on span "Creatives" at bounding box center [67, 114] width 97 height 10
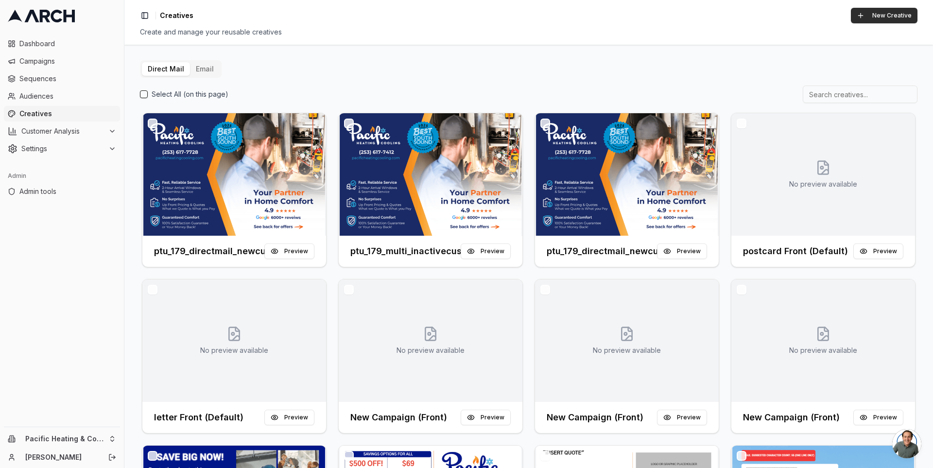
click at [880, 16] on button "New Creative" at bounding box center [884, 16] width 67 height 16
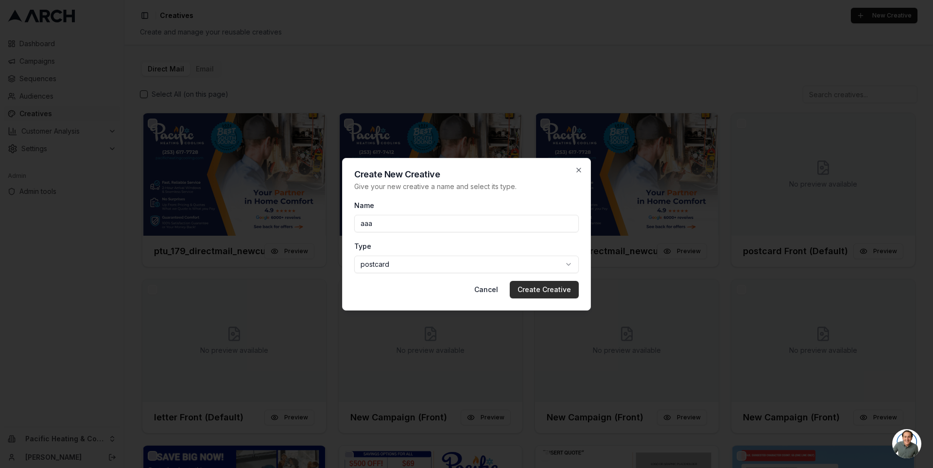
type input "aaa"
click at [555, 290] on button "Create Creative" at bounding box center [544, 289] width 69 height 17
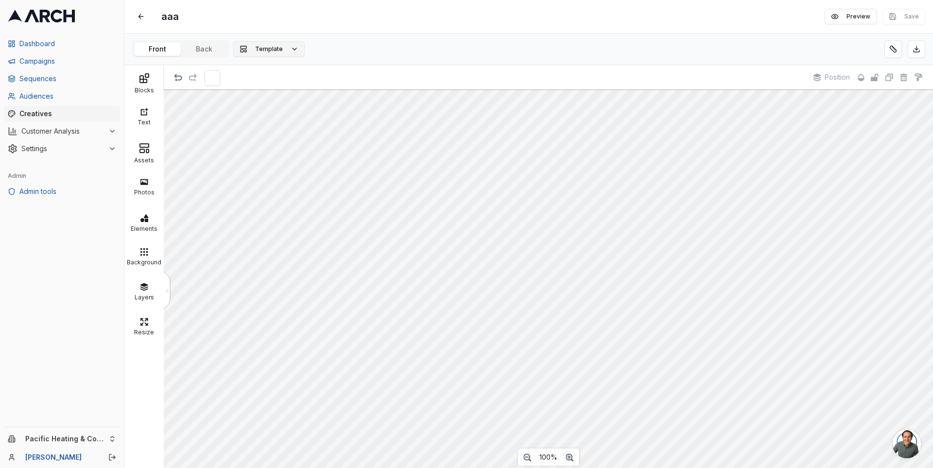
click at [279, 52] on span "Template" at bounding box center [269, 49] width 28 height 8
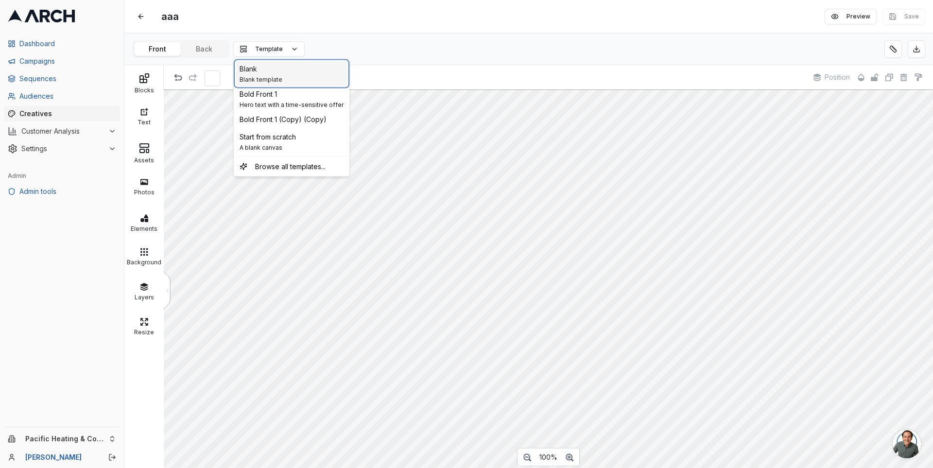
click at [297, 69] on div "Blank Blank template" at bounding box center [292, 73] width 112 height 25
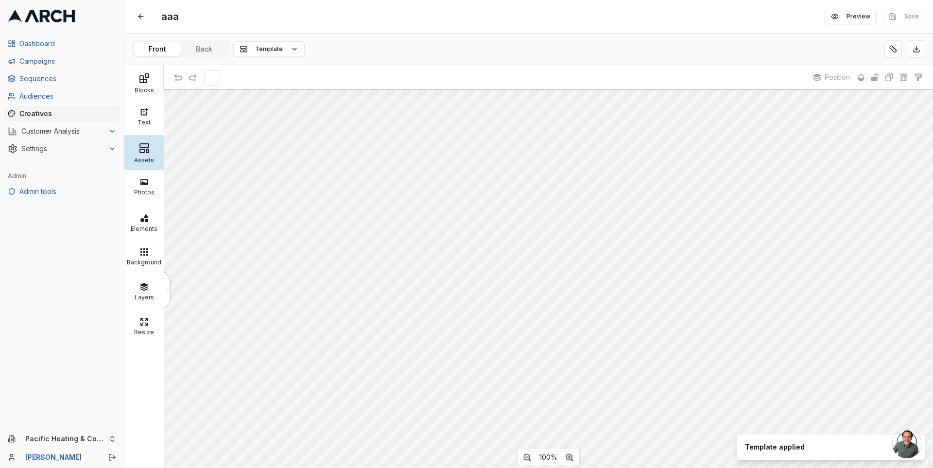
click at [147, 149] on icon at bounding box center [145, 148] width 12 height 12
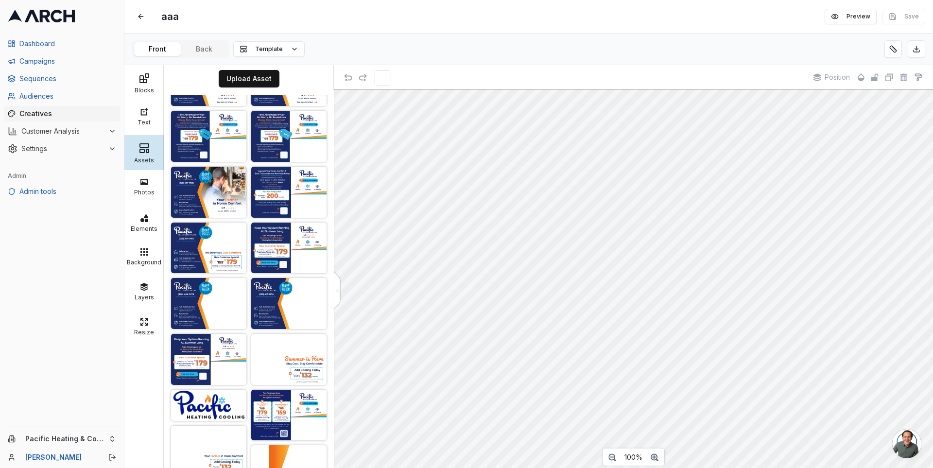
scroll to position [226, 0]
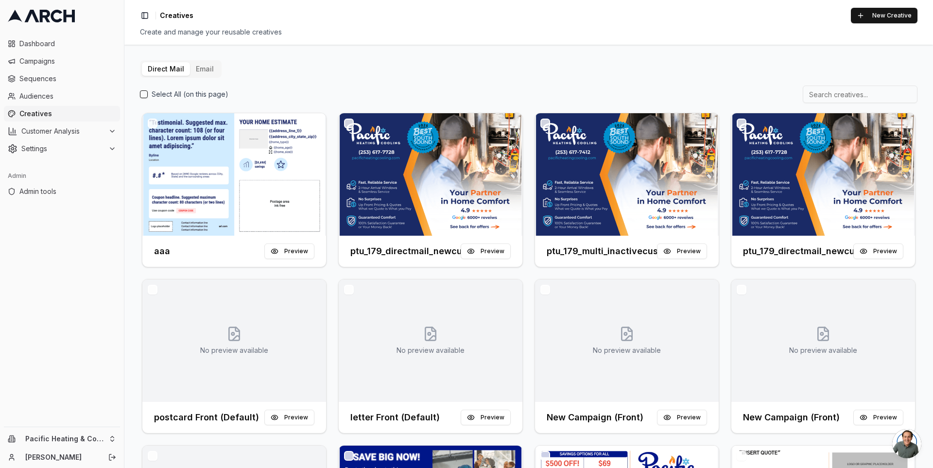
click at [151, 122] on button "button" at bounding box center [153, 124] width 10 height 10
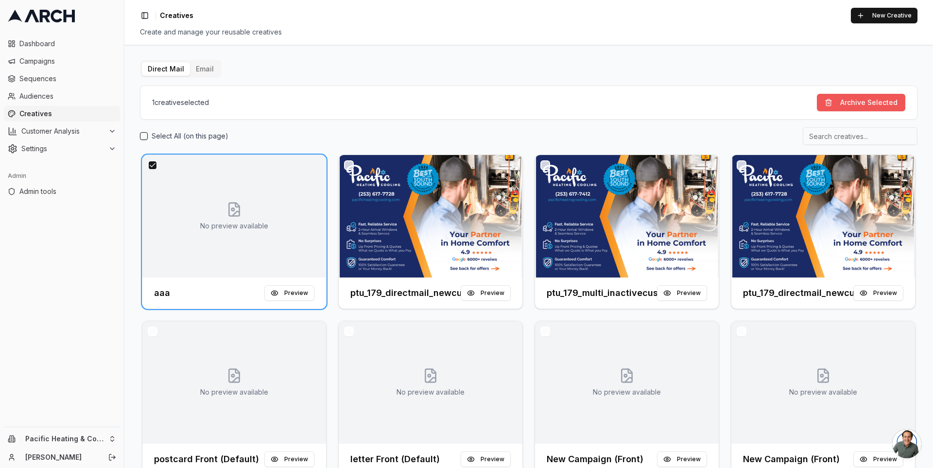
click at [835, 104] on button "Archive Selected" at bounding box center [861, 102] width 88 height 17
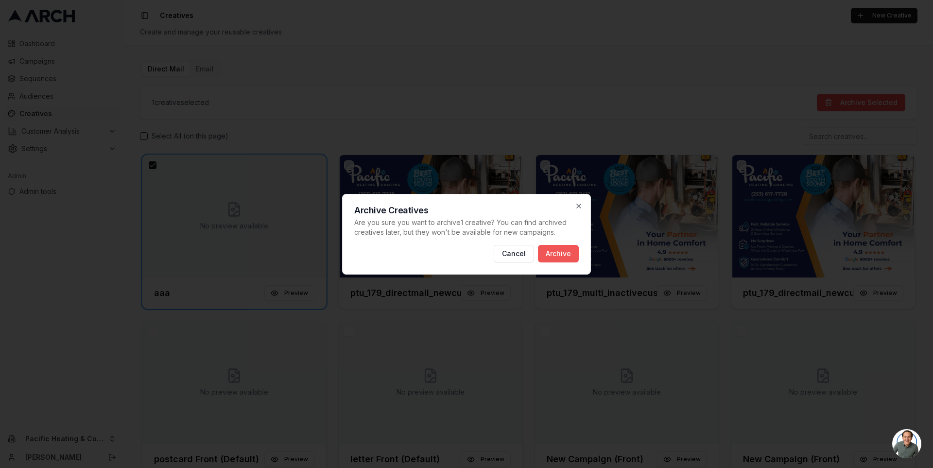
click at [564, 252] on button "Archive" at bounding box center [558, 253] width 41 height 17
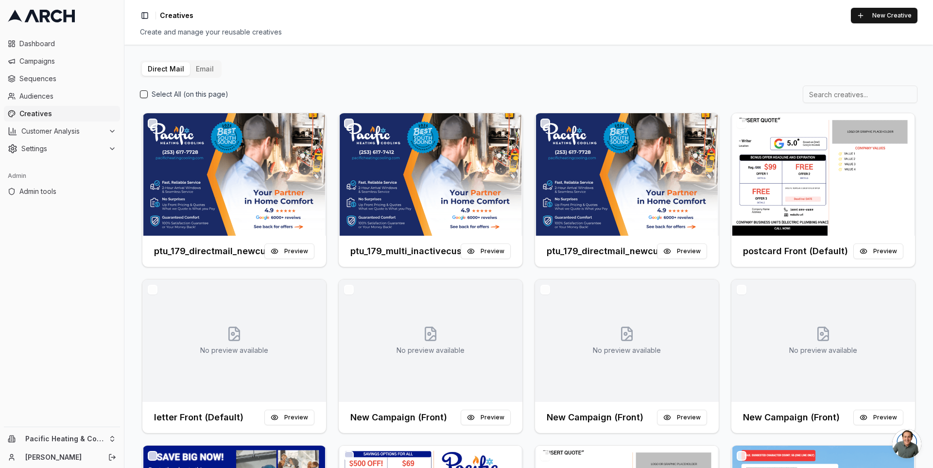
click at [737, 124] on button "button" at bounding box center [742, 124] width 10 height 10
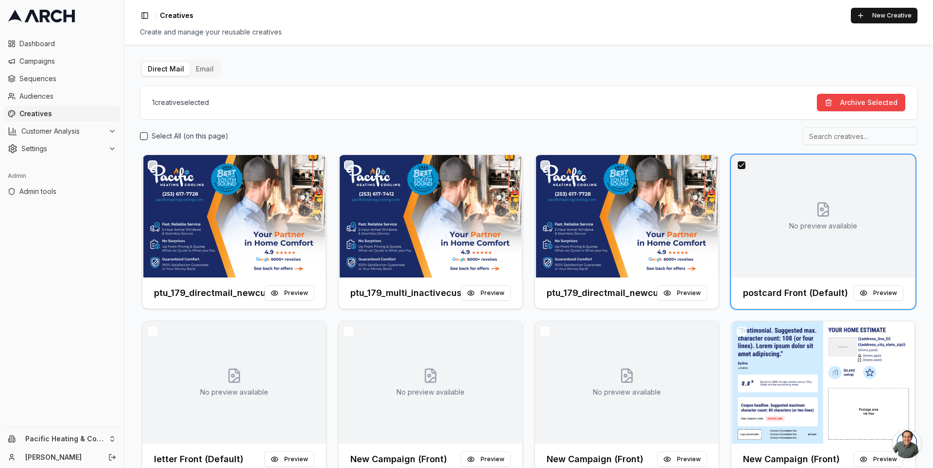
click at [737, 332] on button "button" at bounding box center [742, 332] width 10 height 10
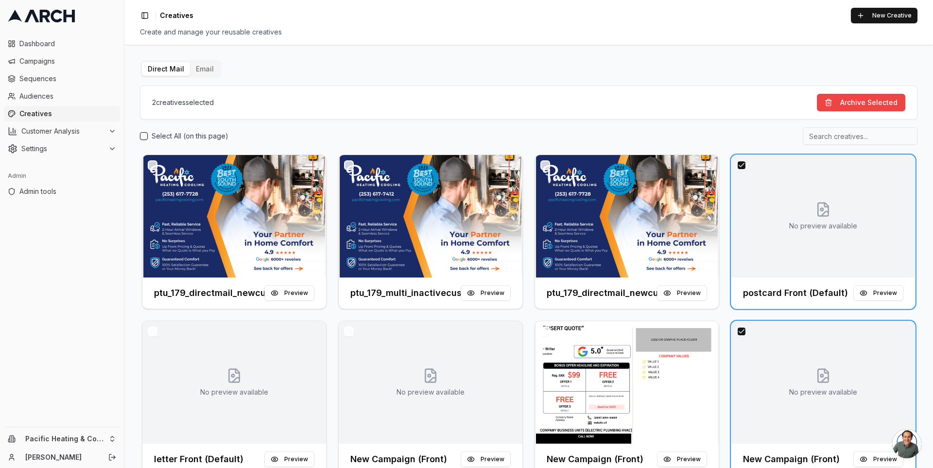
click at [542, 331] on button "button" at bounding box center [546, 332] width 10 height 10
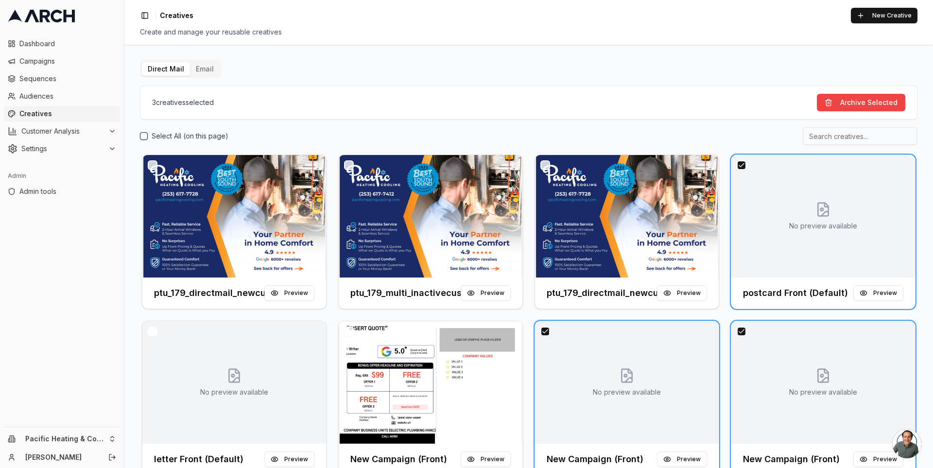
click at [346, 331] on button "button" at bounding box center [349, 332] width 10 height 10
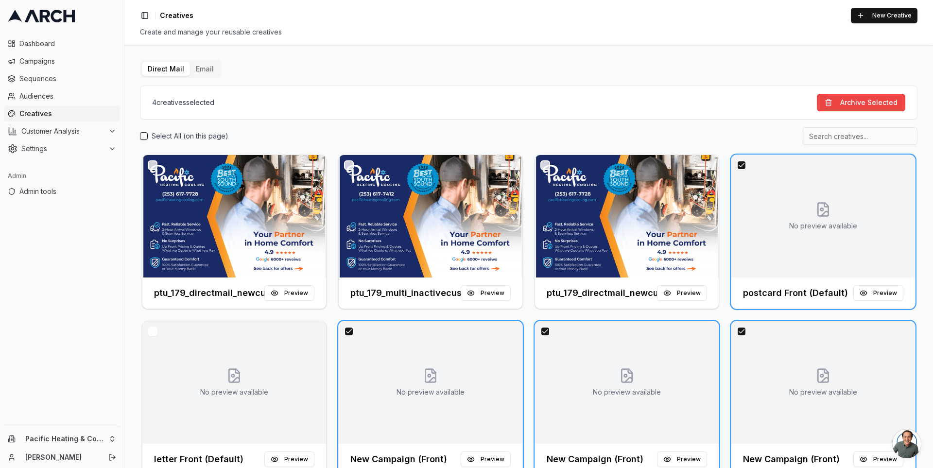
click at [152, 332] on button "button" at bounding box center [153, 332] width 10 height 10
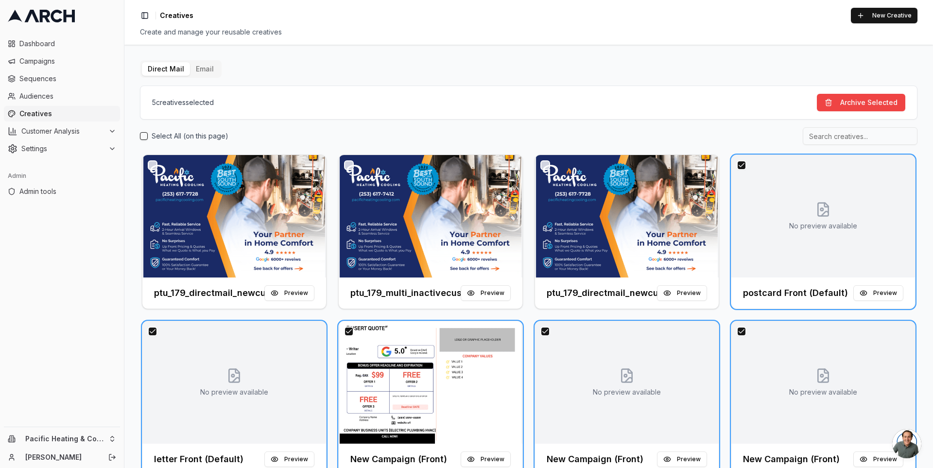
scroll to position [217, 0]
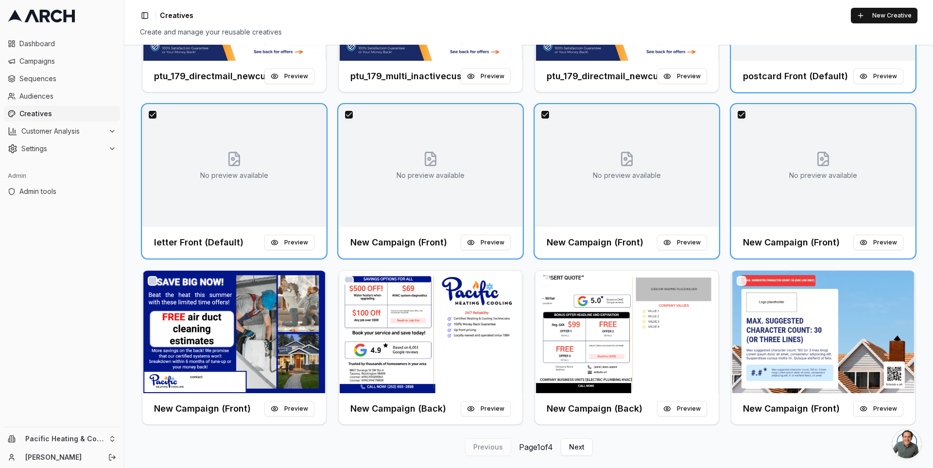
click at [542, 280] on button "button" at bounding box center [546, 281] width 10 height 10
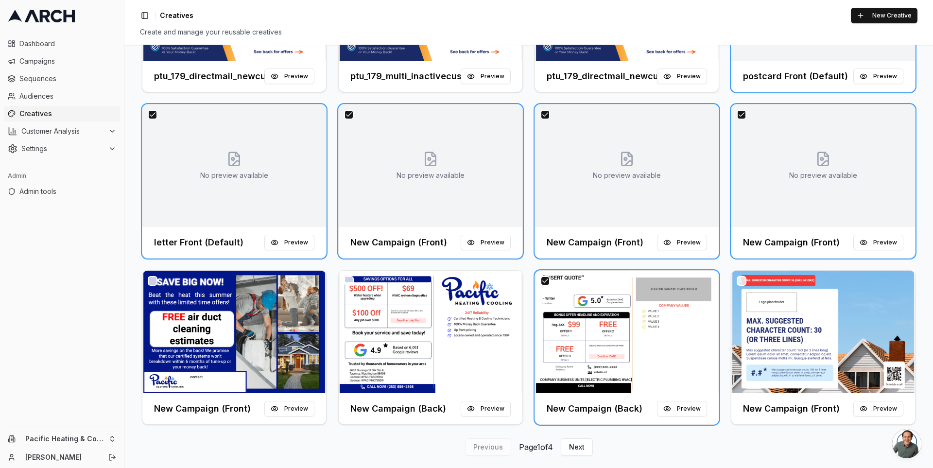
click at [737, 276] on button "button" at bounding box center [742, 281] width 10 height 10
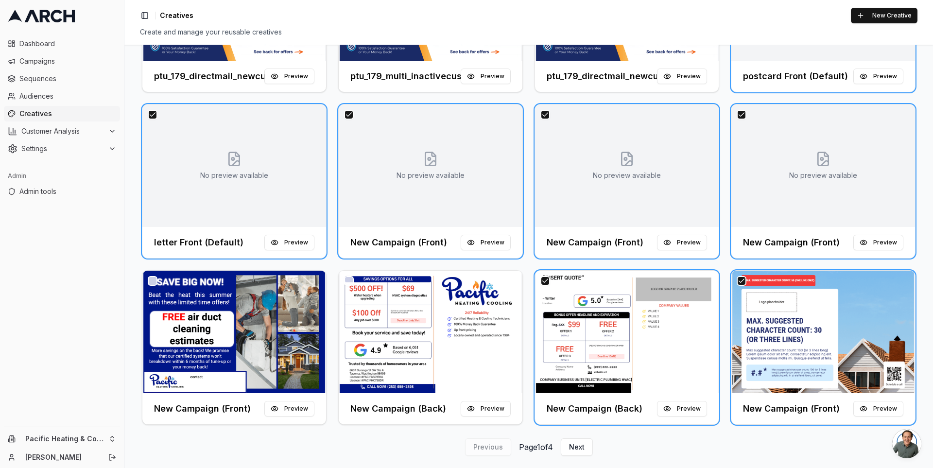
scroll to position [0, 0]
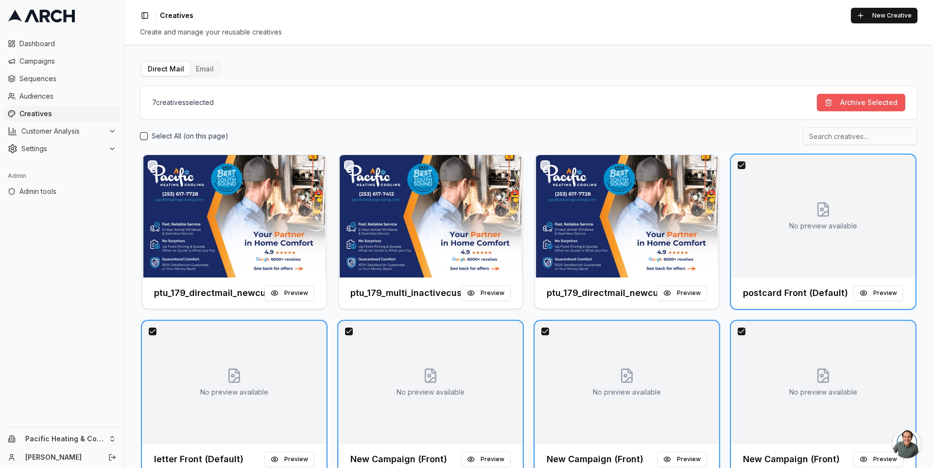
click at [867, 97] on button "Archive Selected" at bounding box center [861, 102] width 88 height 17
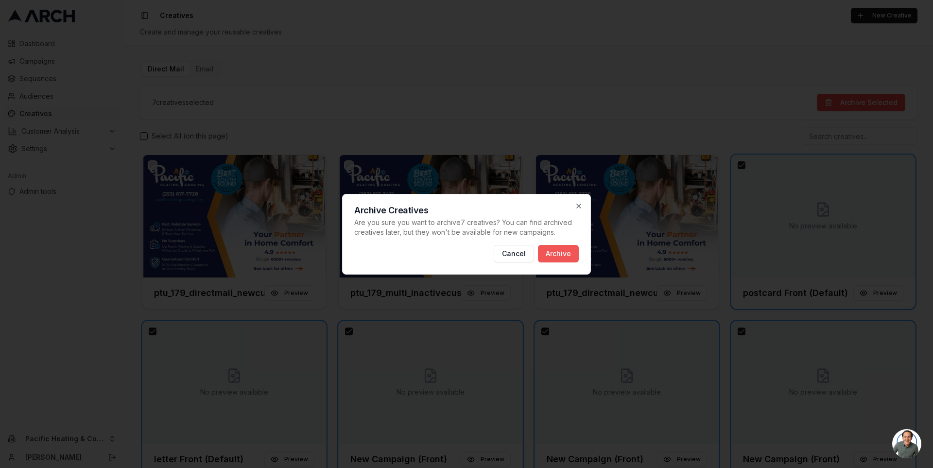
click at [558, 256] on button "Archive" at bounding box center [558, 253] width 41 height 17
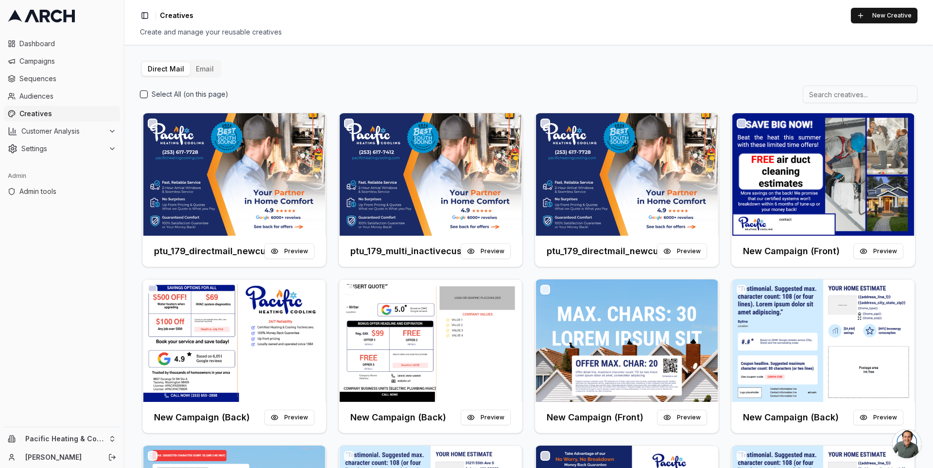
click at [601, 49] on div "Direct Mail Email Select All (on this page) ptu_179_directmail_newcustomers_sep…" at bounding box center [528, 256] width 809 height 423
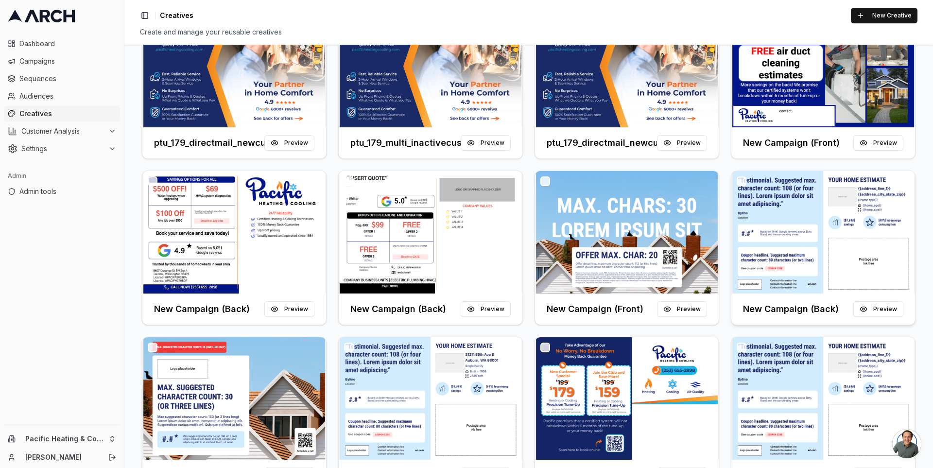
scroll to position [113, 0]
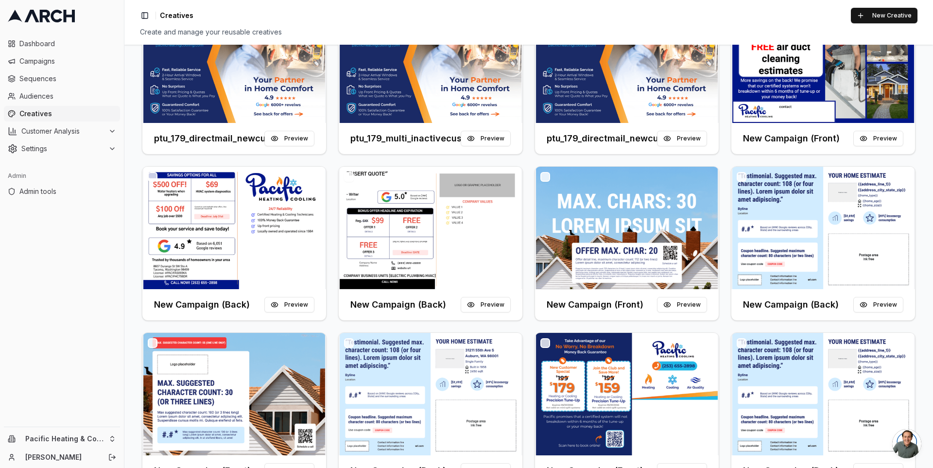
click at [739, 179] on button "button" at bounding box center [742, 177] width 10 height 10
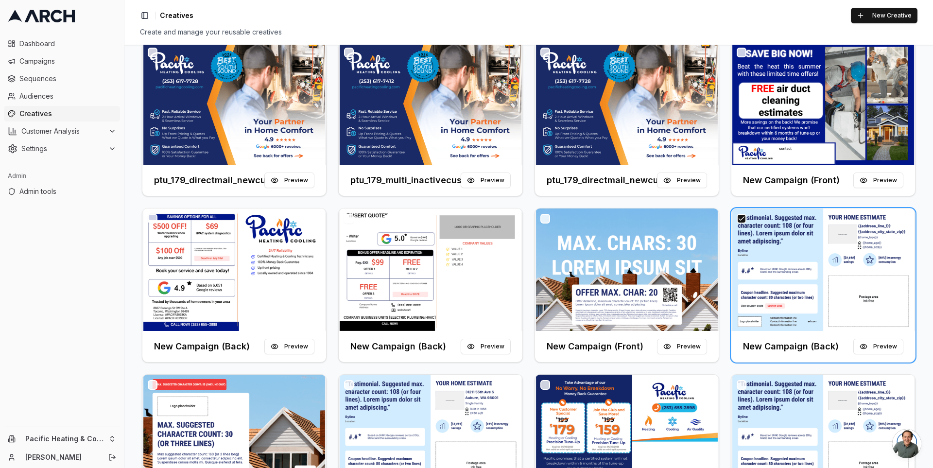
click at [542, 218] on button "button" at bounding box center [546, 219] width 10 height 10
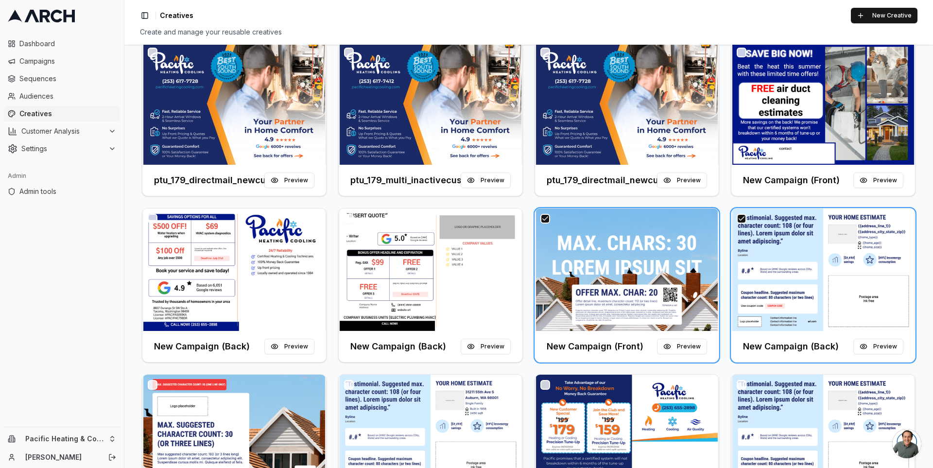
click at [348, 222] on button "button" at bounding box center [349, 219] width 10 height 10
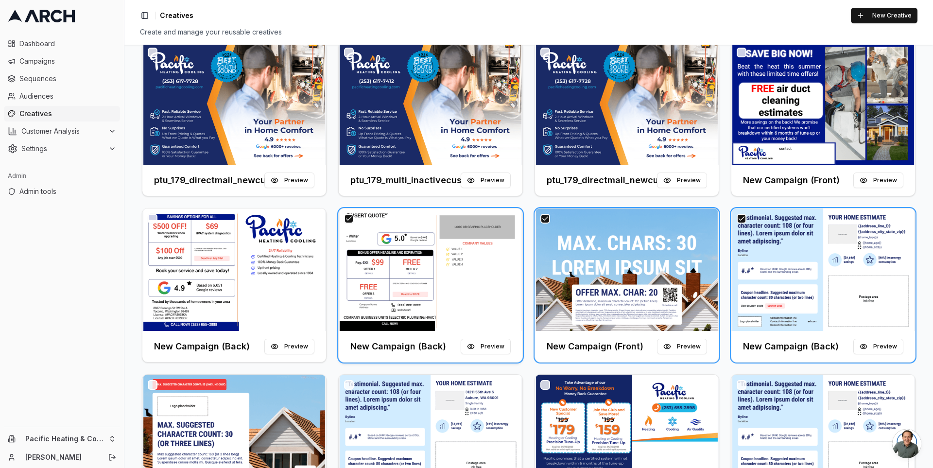
scroll to position [217, 0]
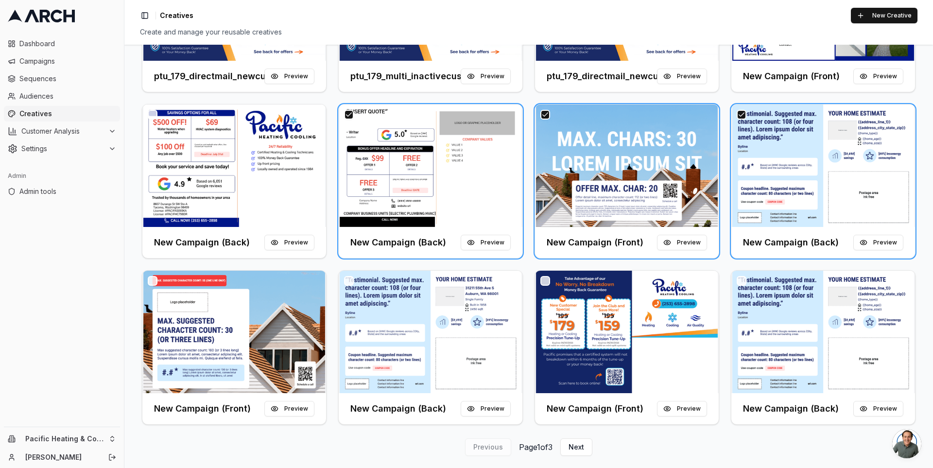
click at [155, 279] on button "button" at bounding box center [153, 281] width 10 height 10
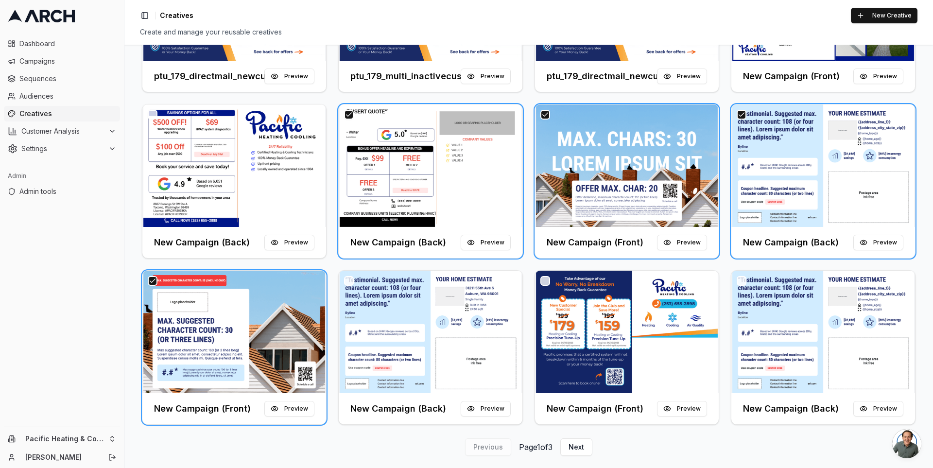
click at [346, 277] on button "button" at bounding box center [349, 281] width 10 height 10
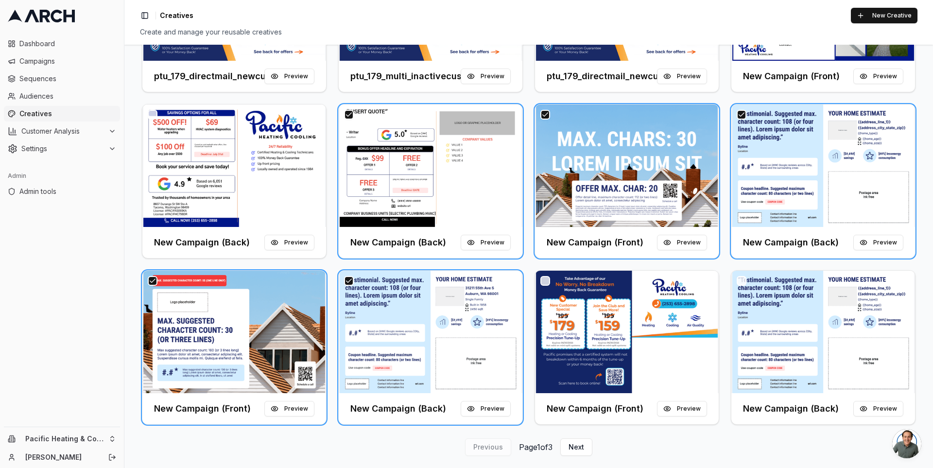
click at [741, 279] on button "button" at bounding box center [742, 281] width 10 height 10
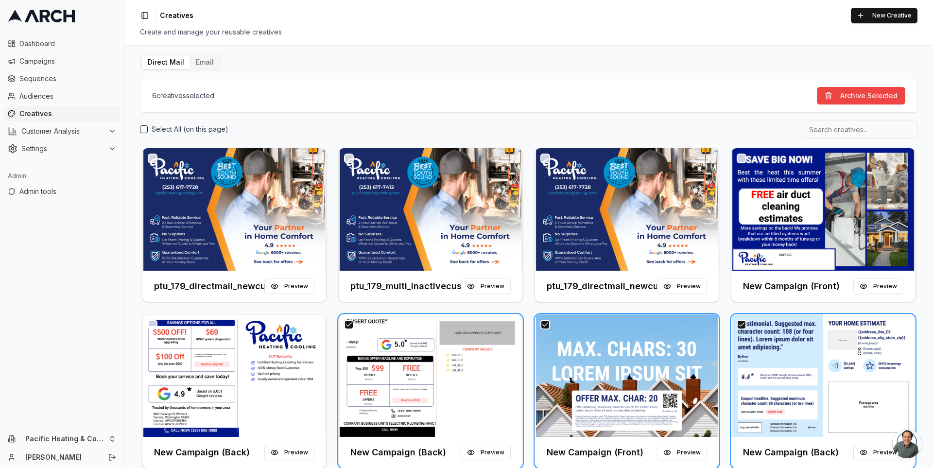
scroll to position [0, 0]
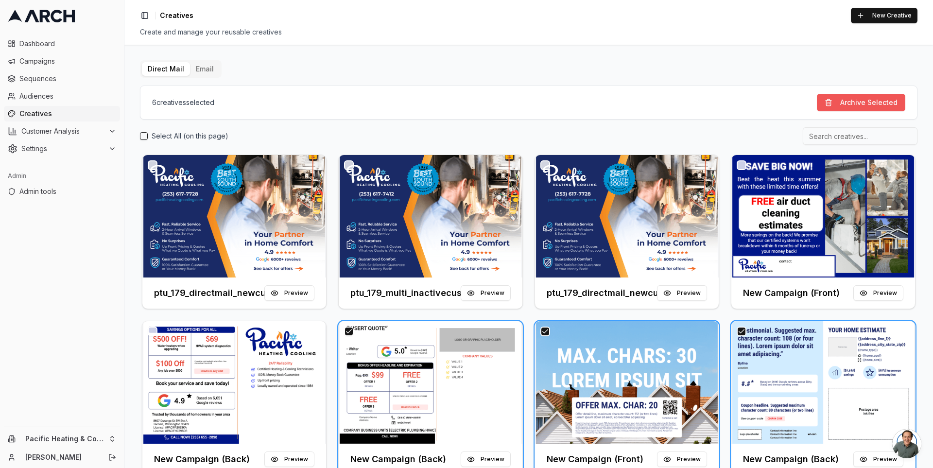
click at [861, 102] on button "Archive Selected" at bounding box center [861, 102] width 88 height 17
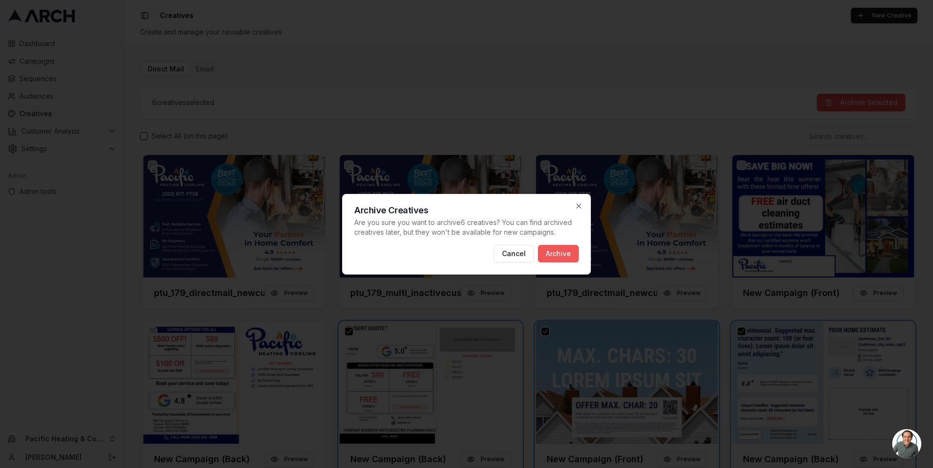
click at [561, 253] on button "Archive" at bounding box center [558, 253] width 41 height 17
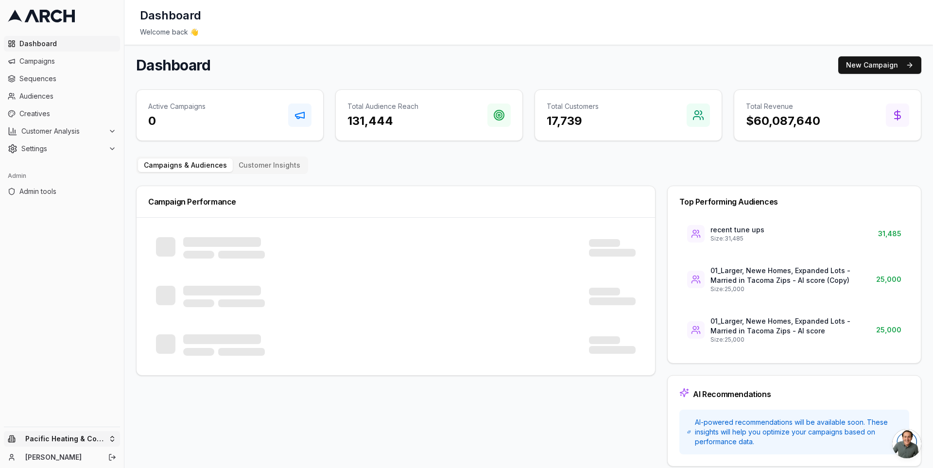
click at [110, 438] on html "Dashboard Campaigns Sequences Audiences Creatives Customer Analysis Settings Ad…" at bounding box center [466, 234] width 933 height 468
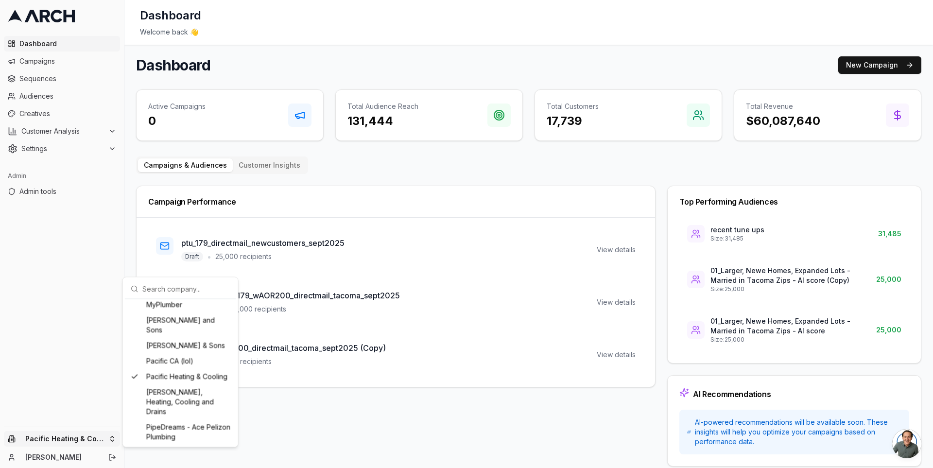
scroll to position [825, 0]
click at [131, 240] on html "Dashboard Campaigns Sequences Audiences Creatives Customer Analysis Settings Ad…" at bounding box center [466, 234] width 933 height 468
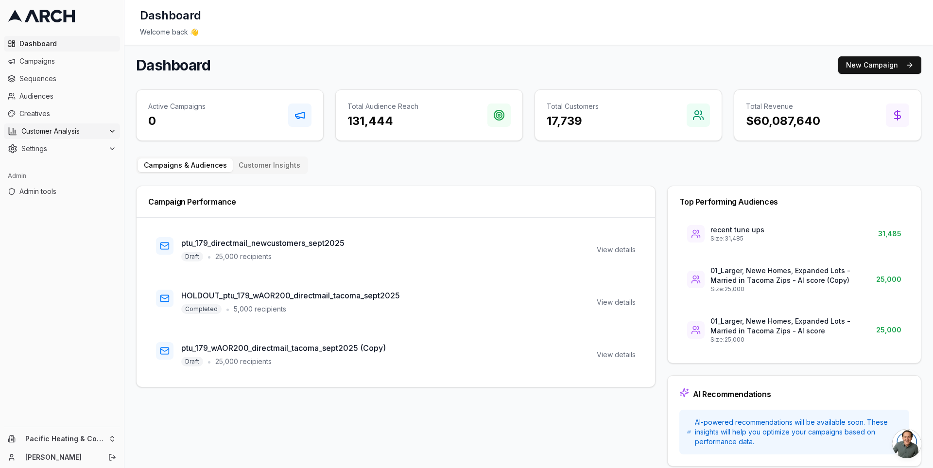
click at [106, 130] on div "Customer Analysis" at bounding box center [62, 131] width 108 height 10
click at [87, 73] on link "Sequences" at bounding box center [62, 79] width 116 height 16
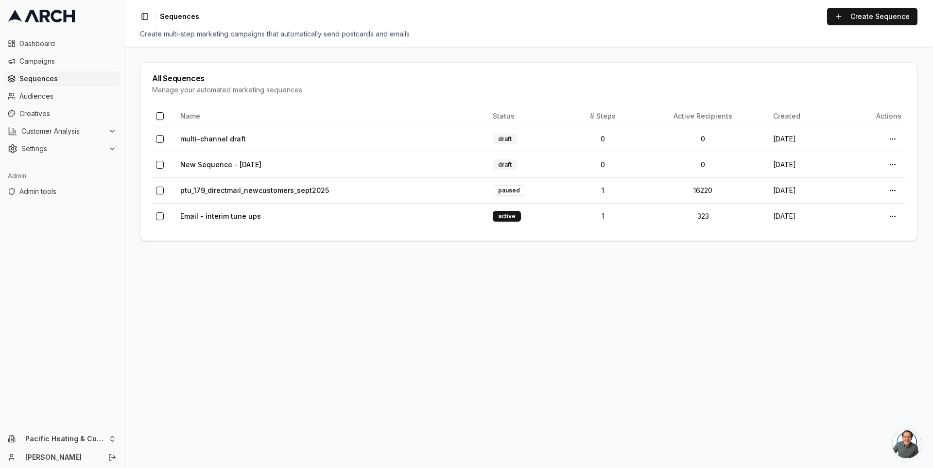
click at [214, 306] on main "All Sequences Manage your automated marketing sequences Name Status # Steps Act…" at bounding box center [528, 257] width 809 height 421
click at [61, 97] on span "Audiences" at bounding box center [67, 96] width 97 height 10
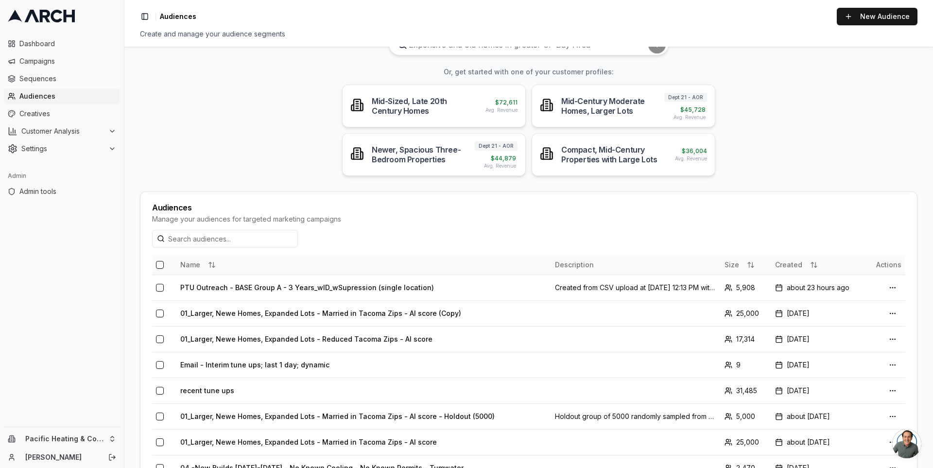
scroll to position [57, 0]
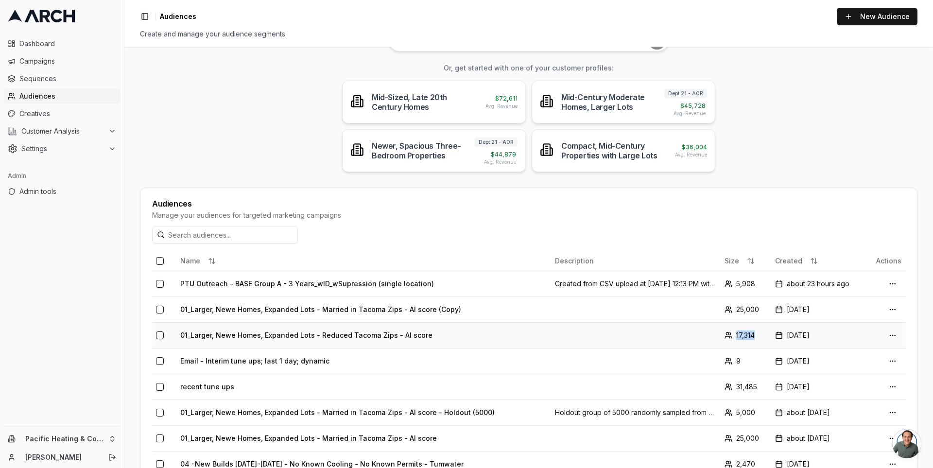
drag, startPoint x: 756, startPoint y: 332, endPoint x: 748, endPoint y: 335, distance: 8.1
click at [748, 335] on div "17,314" at bounding box center [746, 336] width 43 height 10
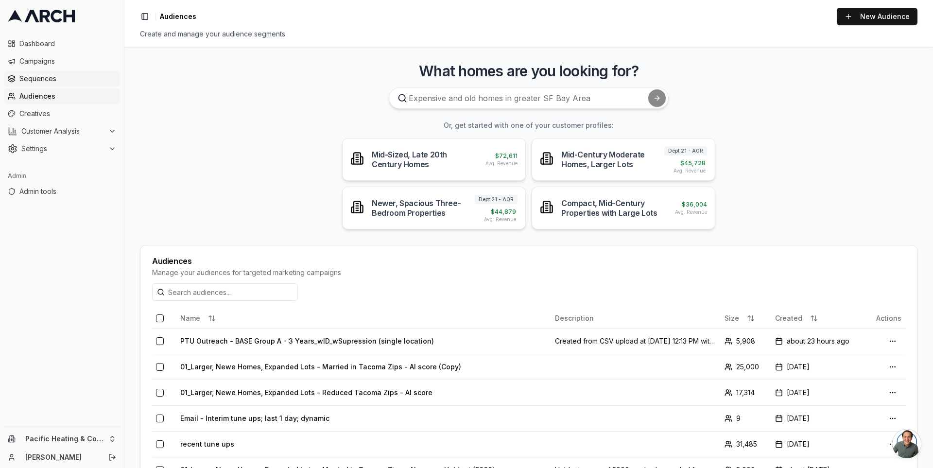
click at [44, 79] on span "Sequences" at bounding box center [67, 79] width 97 height 10
